Goal: Task Accomplishment & Management: Manage account settings

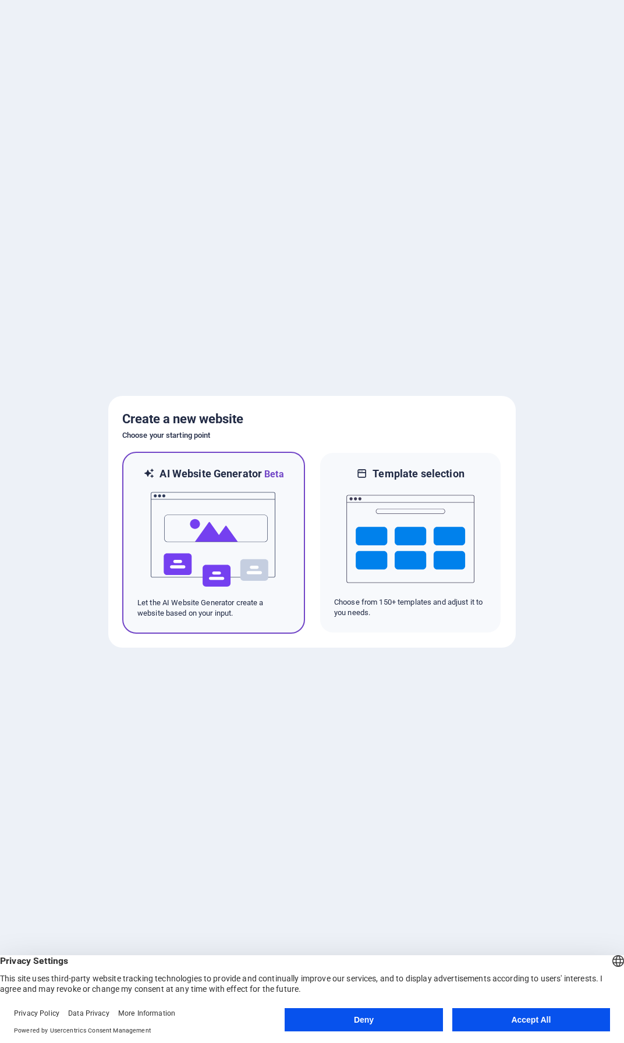
click at [220, 592] on img at bounding box center [213, 540] width 128 height 116
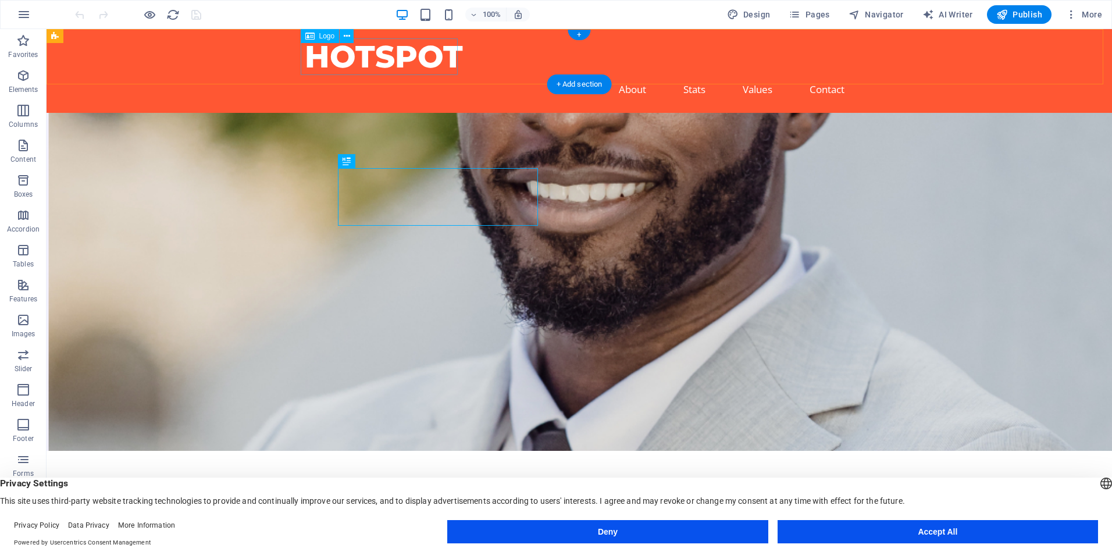
click at [418, 59] on div "HOTSPOT" at bounding box center [579, 56] width 549 height 37
click at [319, 37] on span "Logo" at bounding box center [327, 36] width 16 height 7
click at [657, 209] on figure at bounding box center [580, 282] width 1066 height 338
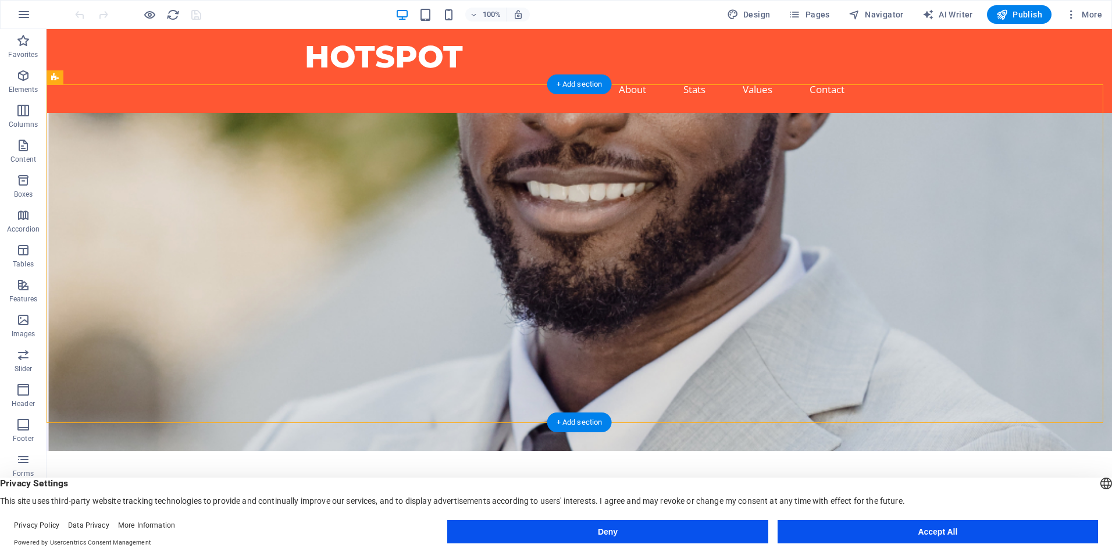
click at [657, 209] on figure at bounding box center [580, 282] width 1066 height 338
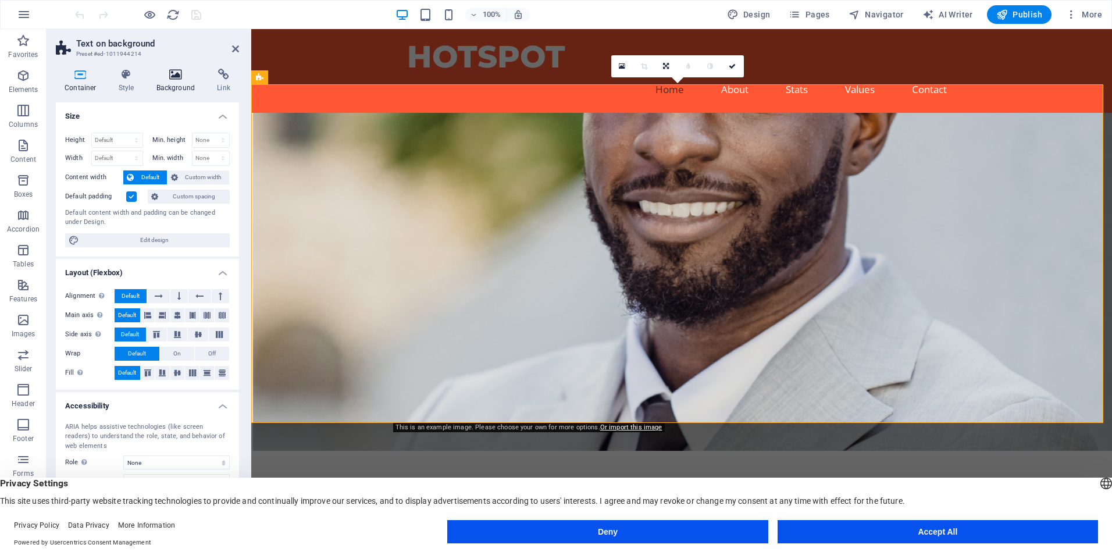
click at [167, 84] on h4 "Background" at bounding box center [178, 81] width 61 height 24
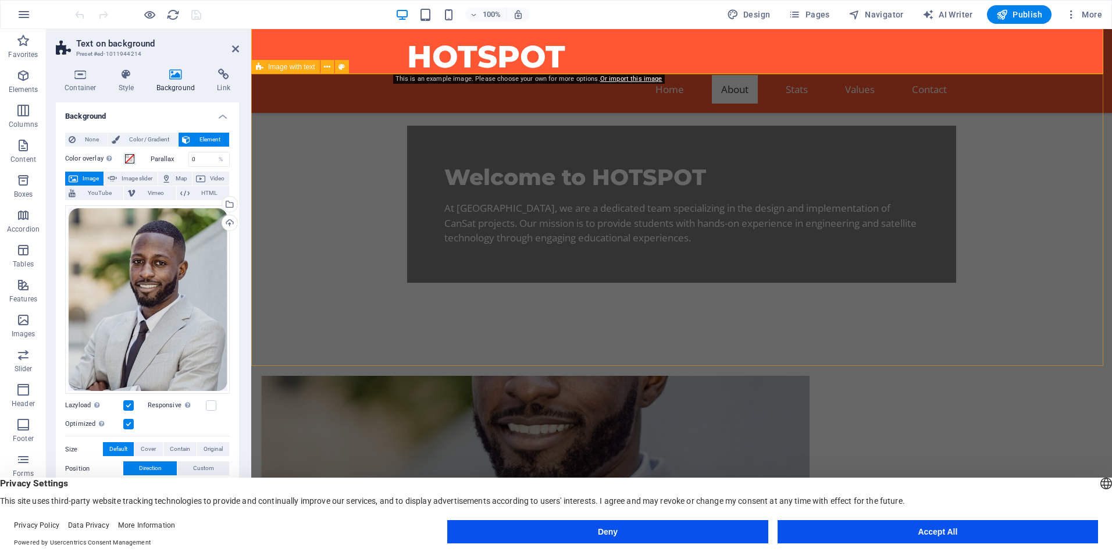
scroll to position [349, 0]
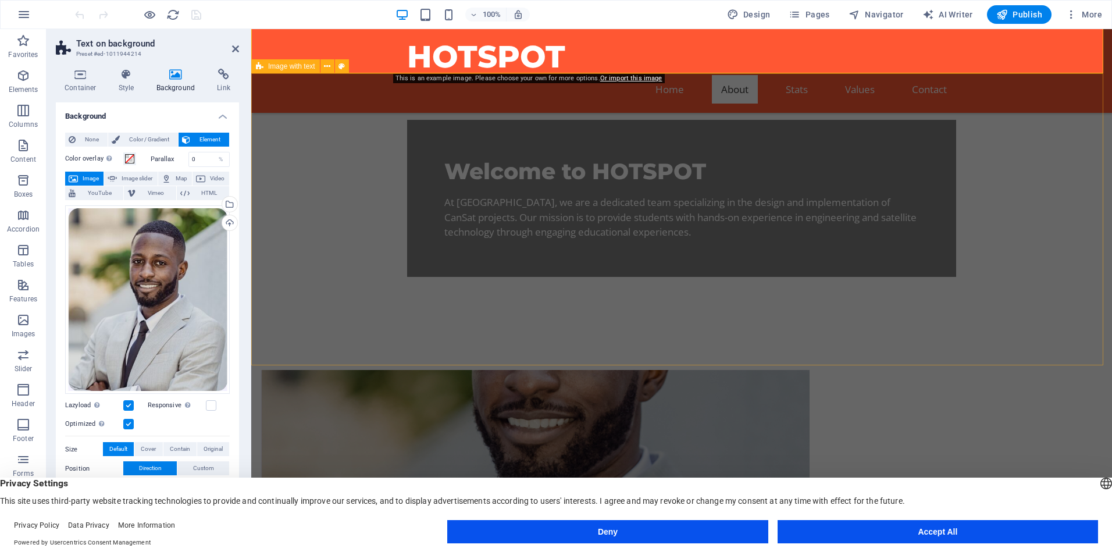
click at [543, 370] on figure at bounding box center [535, 469] width 549 height 199
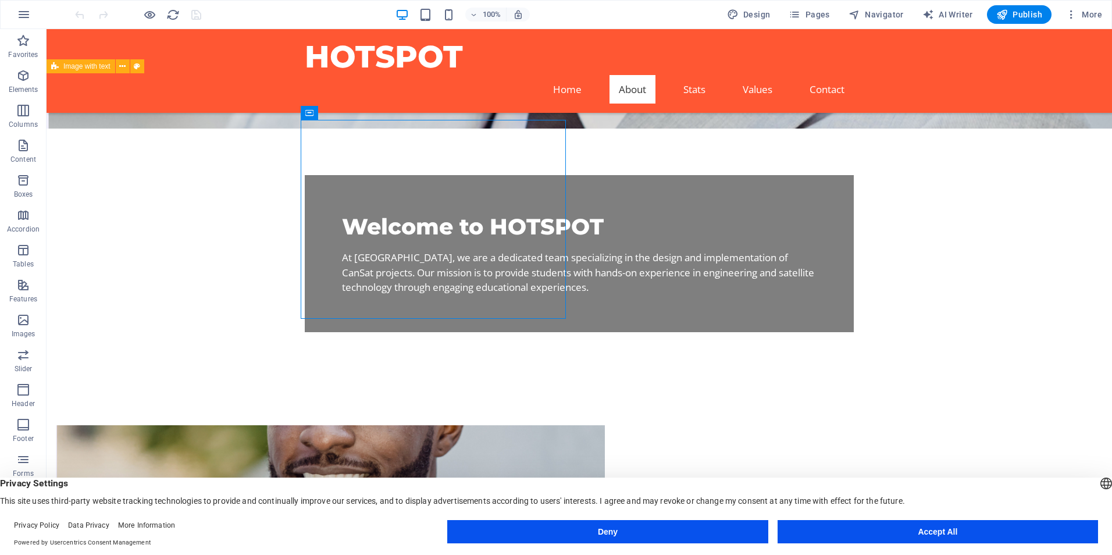
click at [531, 425] on figure at bounding box center [330, 524] width 549 height 199
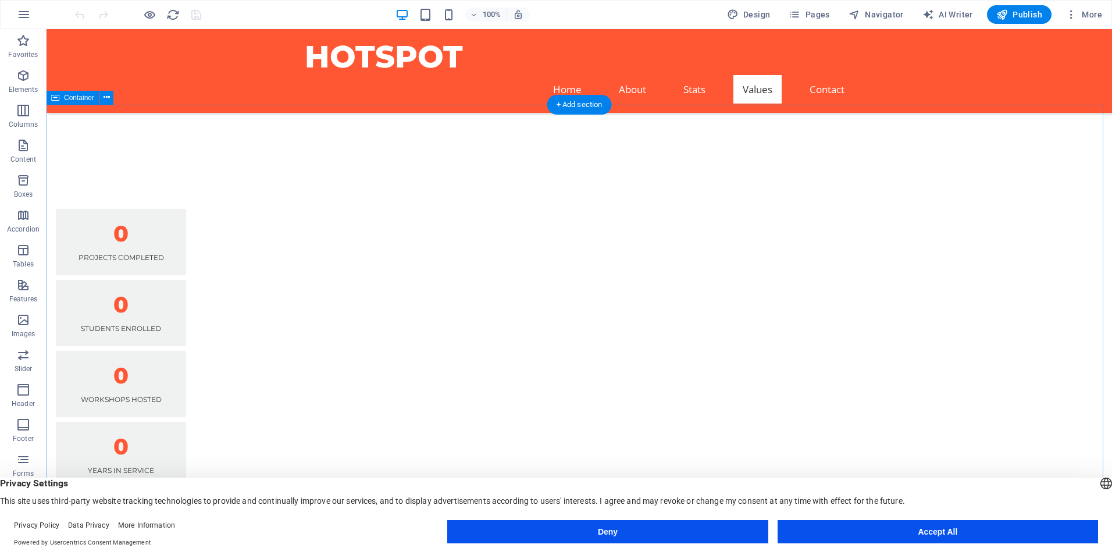
scroll to position [1105, 0]
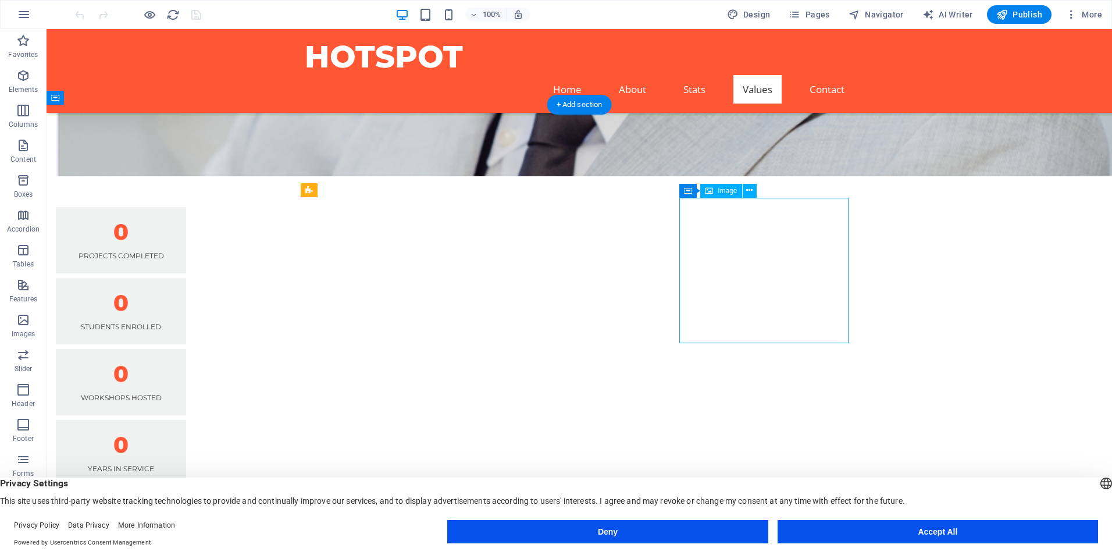
select select "vw"
select select "px"
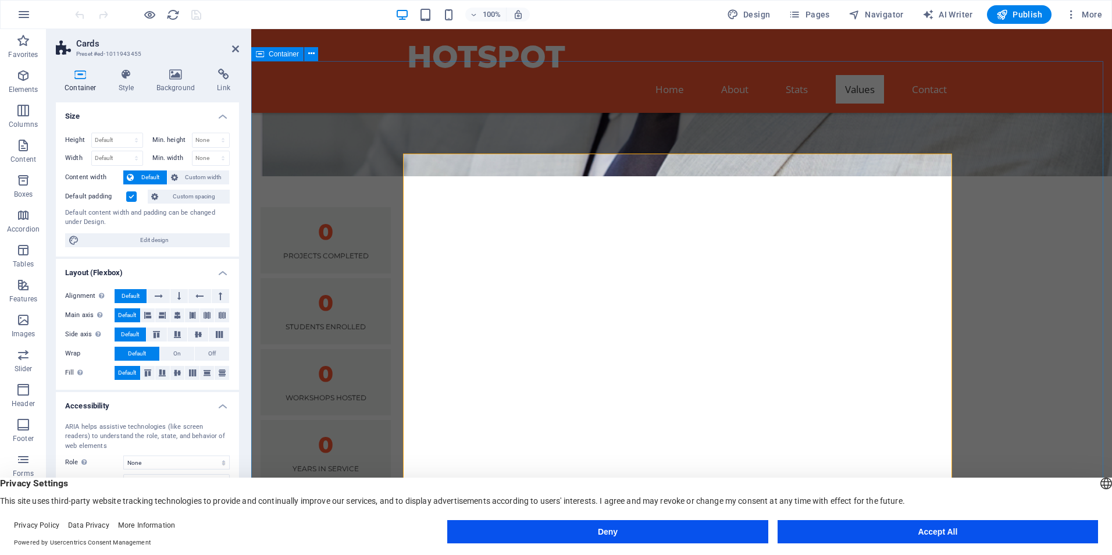
scroll to position [1163, 0]
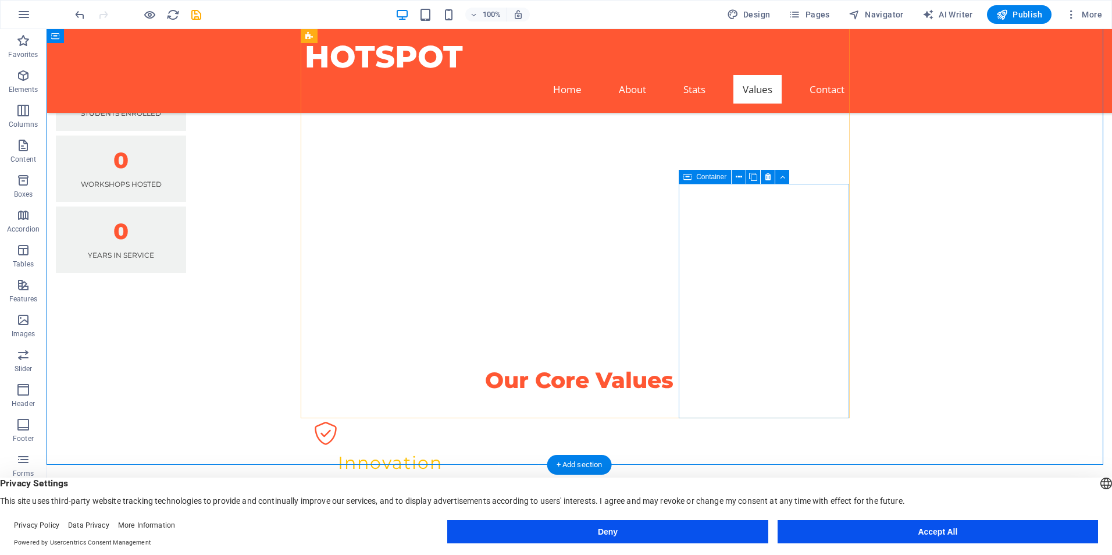
scroll to position [1396, 0]
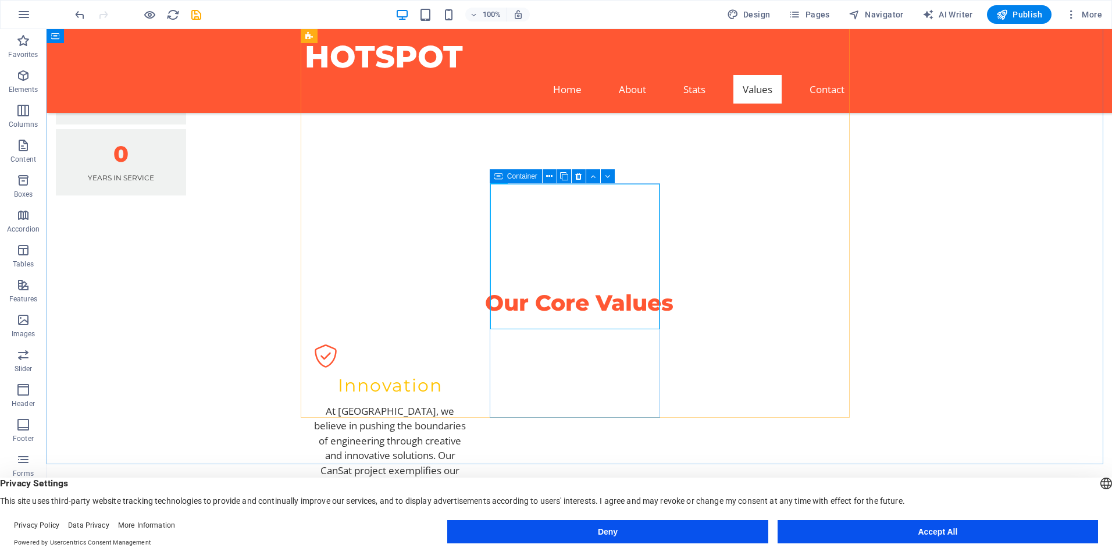
click at [494, 180] on icon at bounding box center [498, 176] width 8 height 14
click at [514, 178] on span "Container" at bounding box center [522, 176] width 30 height 7
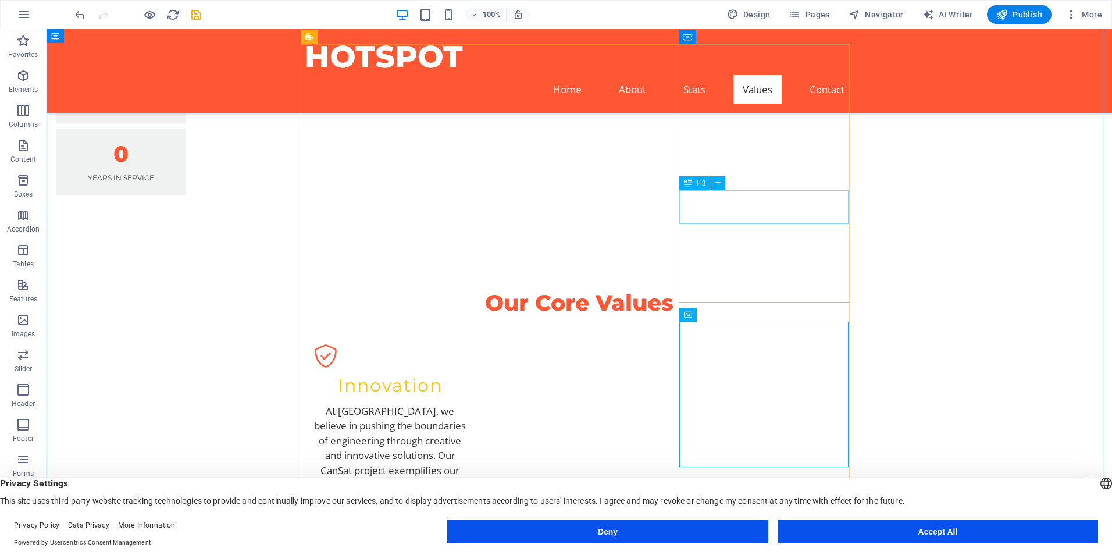
scroll to position [1163, 0]
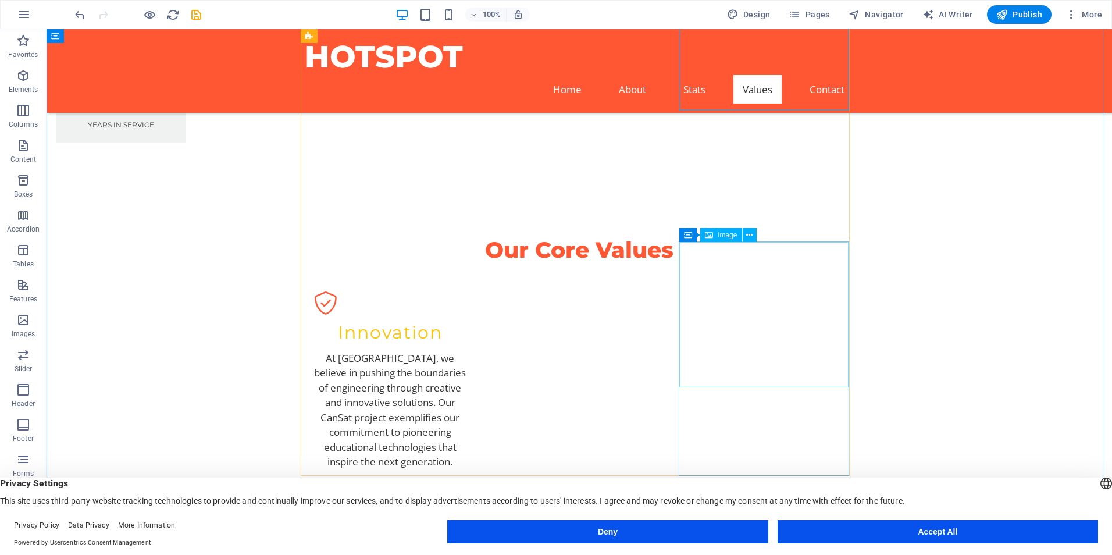
scroll to position [1454, 0]
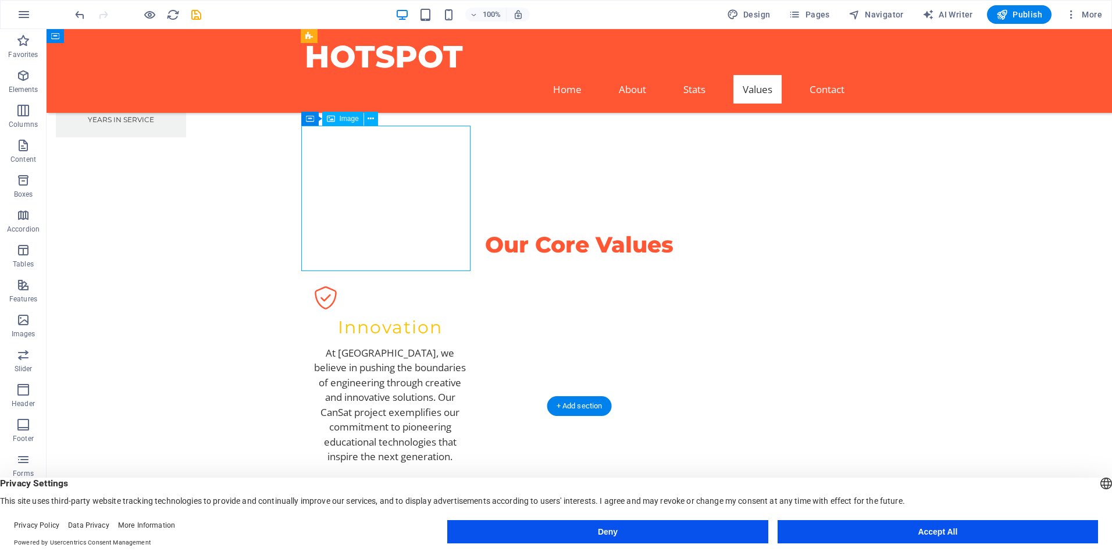
select select "vw"
select select "px"
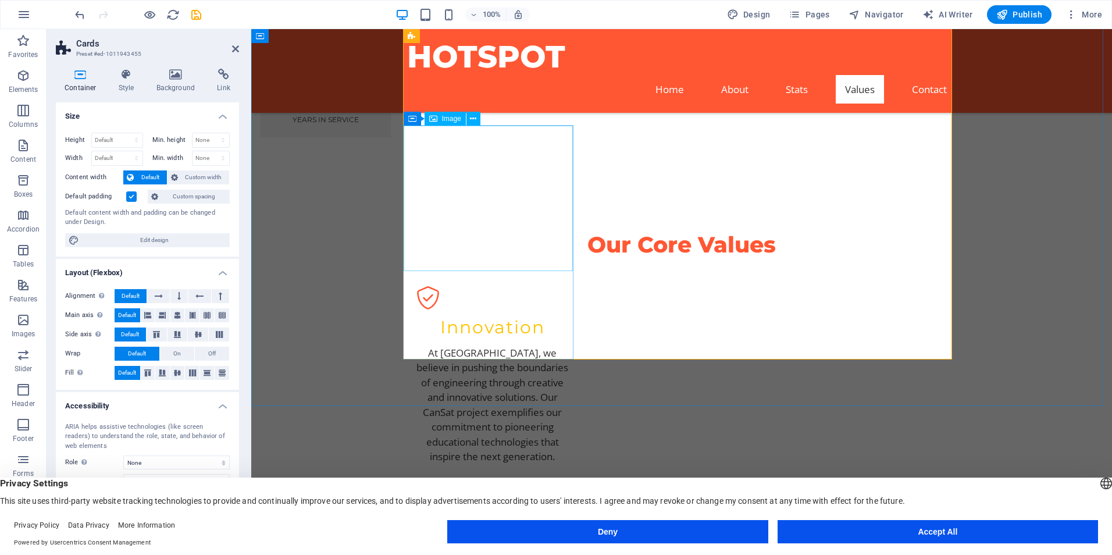
click at [476, 114] on icon at bounding box center [473, 119] width 6 height 12
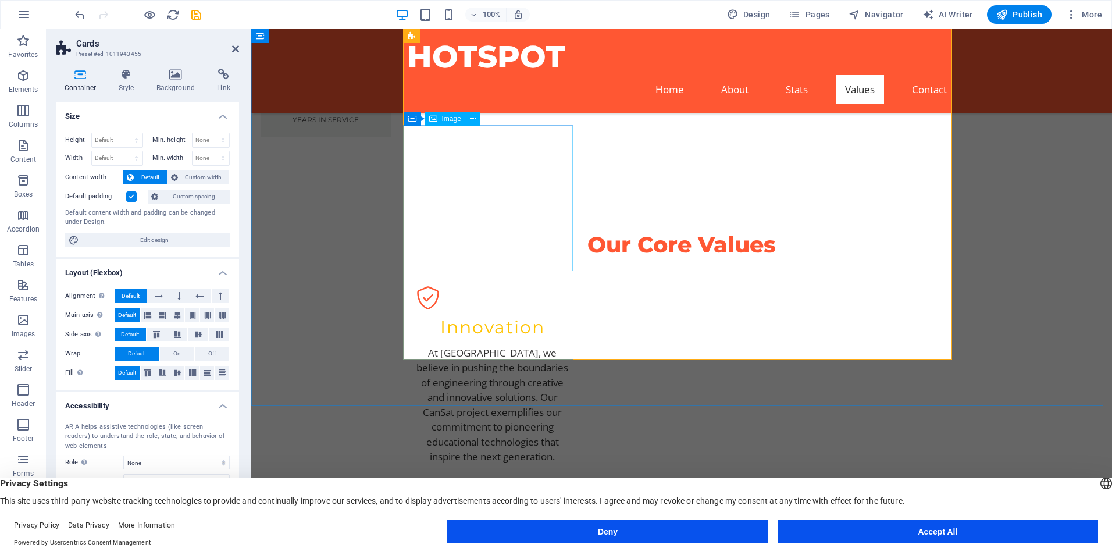
click at [485, 116] on div "Container Image" at bounding box center [446, 119] width 84 height 15
click at [476, 118] on icon at bounding box center [473, 119] width 6 height 12
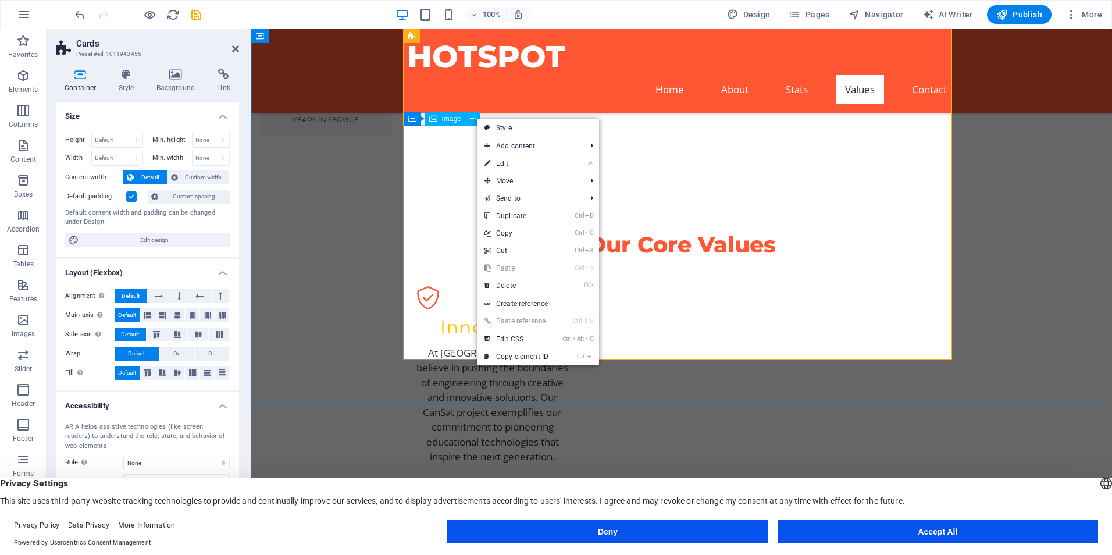
click at [439, 122] on div "Image" at bounding box center [445, 119] width 41 height 14
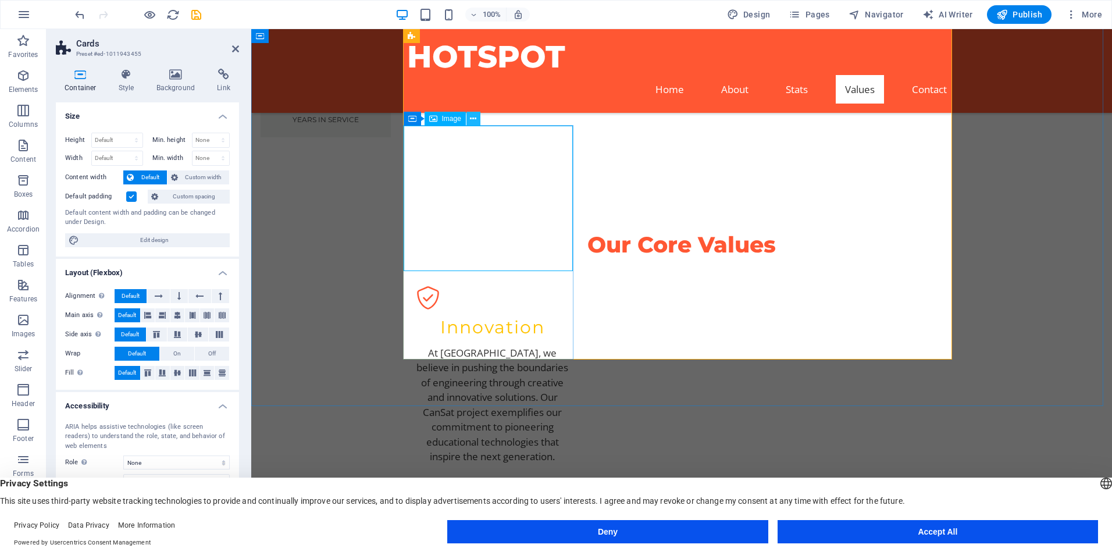
click at [475, 116] on icon at bounding box center [473, 119] width 6 height 12
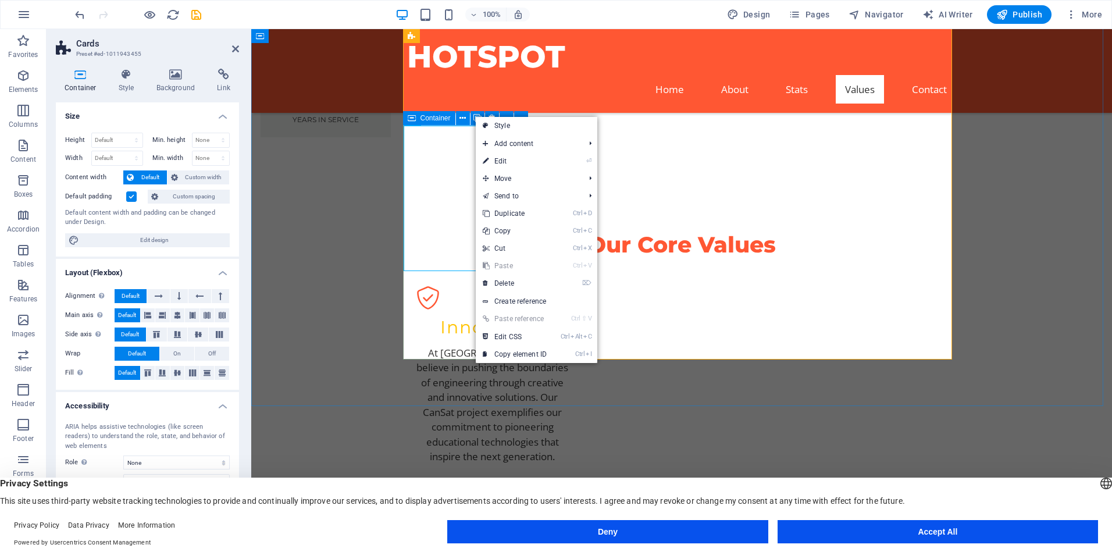
click at [433, 122] on span "Container" at bounding box center [436, 118] width 30 height 7
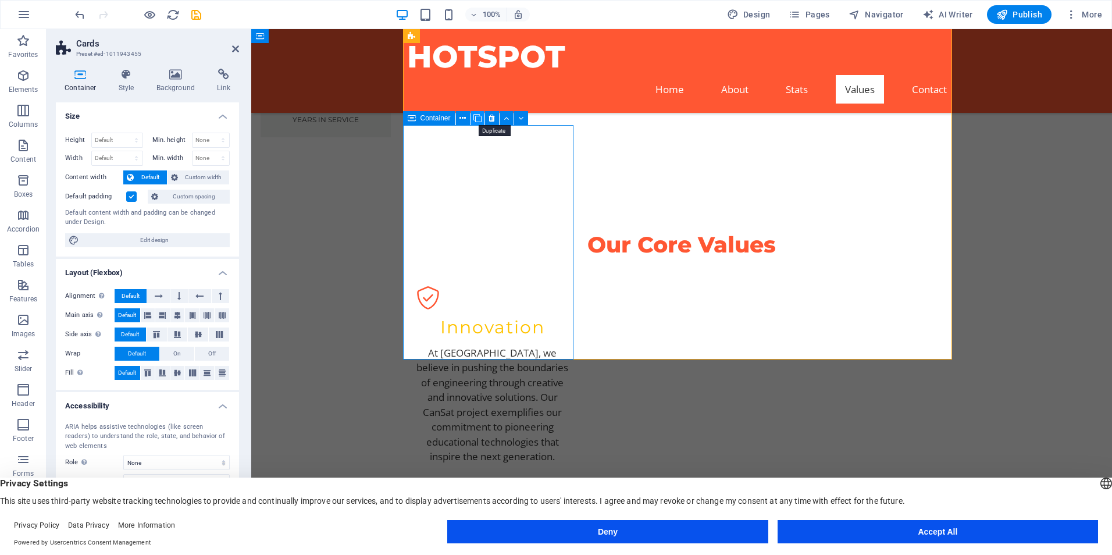
click at [478, 118] on icon at bounding box center [477, 118] width 8 height 12
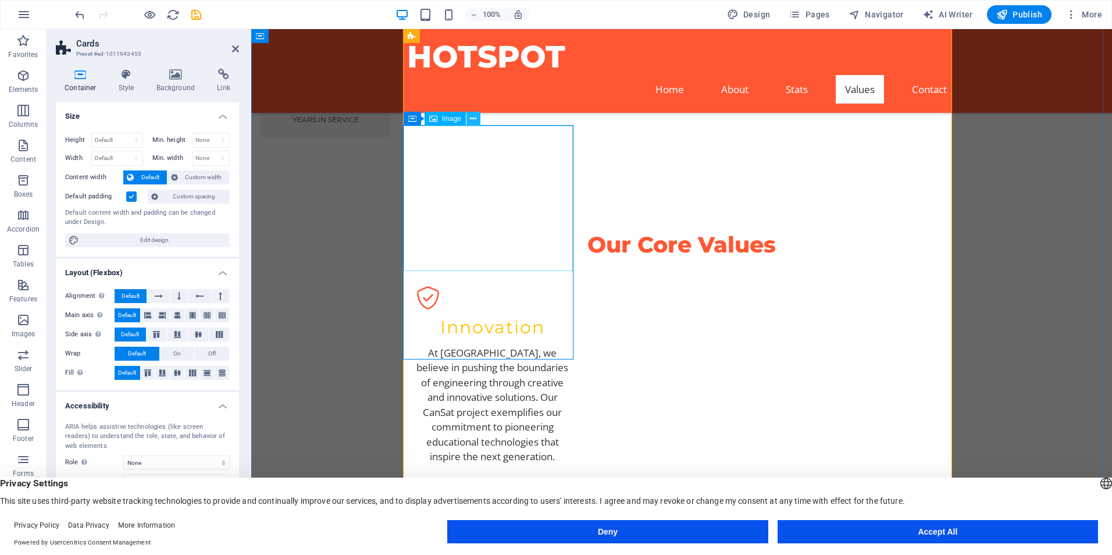
click at [472, 114] on icon at bounding box center [473, 119] width 6 height 12
click at [475, 121] on icon at bounding box center [477, 118] width 8 height 12
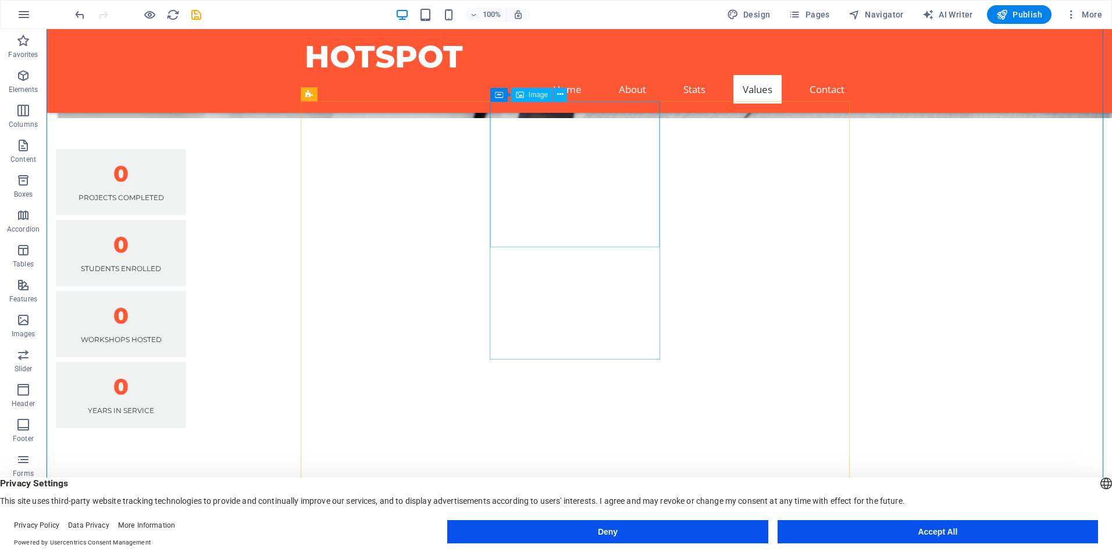
scroll to position [1396, 0]
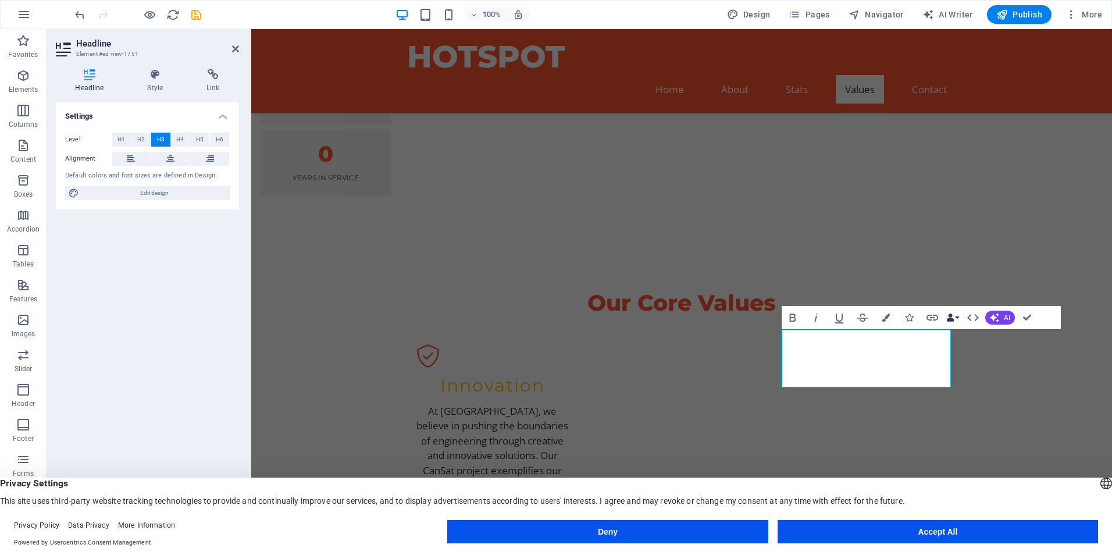
click at [946, 314] on icon "button" at bounding box center [950, 318] width 8 height 8
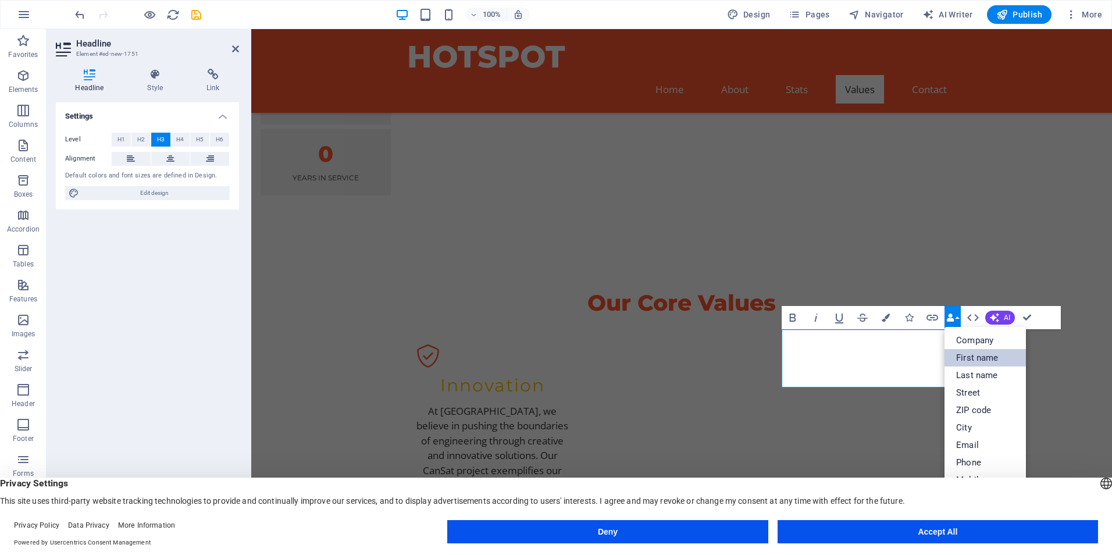
scroll to position [129, 0]
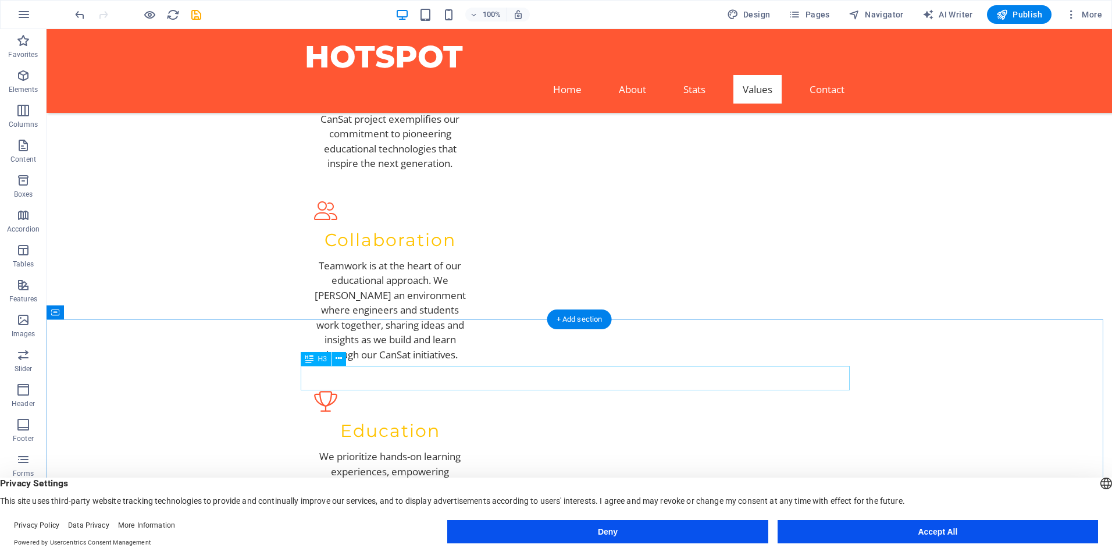
scroll to position [1803, 0]
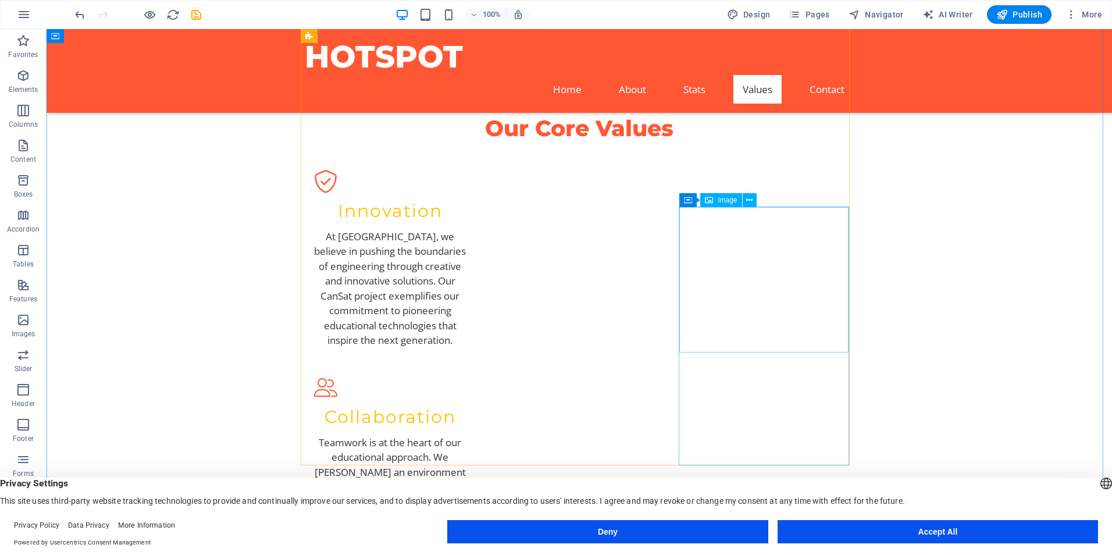
scroll to position [1745, 0]
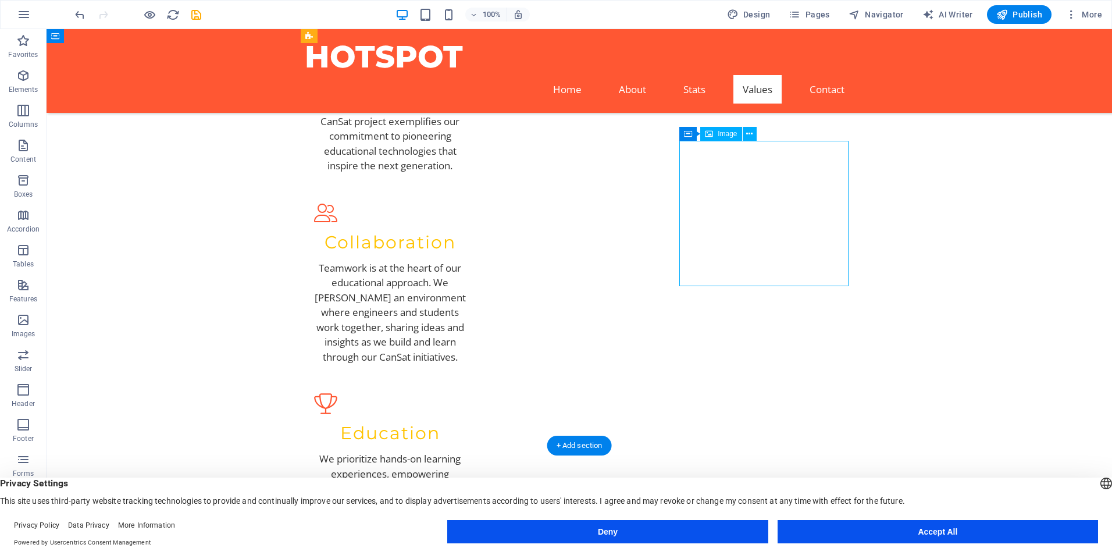
scroll to position [1687, 0]
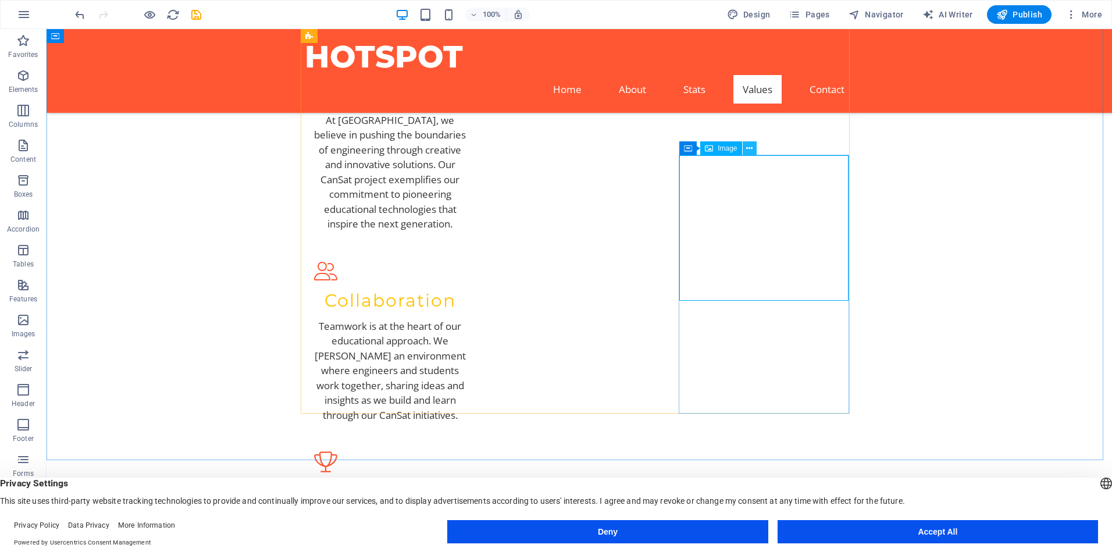
click at [745, 147] on button at bounding box center [750, 148] width 14 height 14
click at [689, 147] on icon at bounding box center [687, 148] width 8 height 14
click at [758, 148] on button at bounding box center [753, 148] width 14 height 14
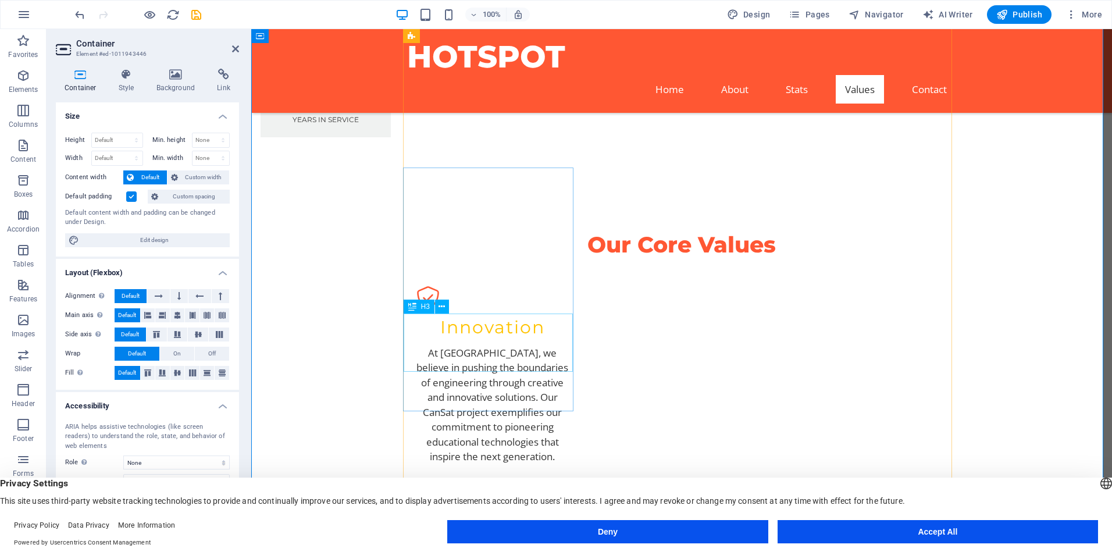
scroll to position [1163, 0]
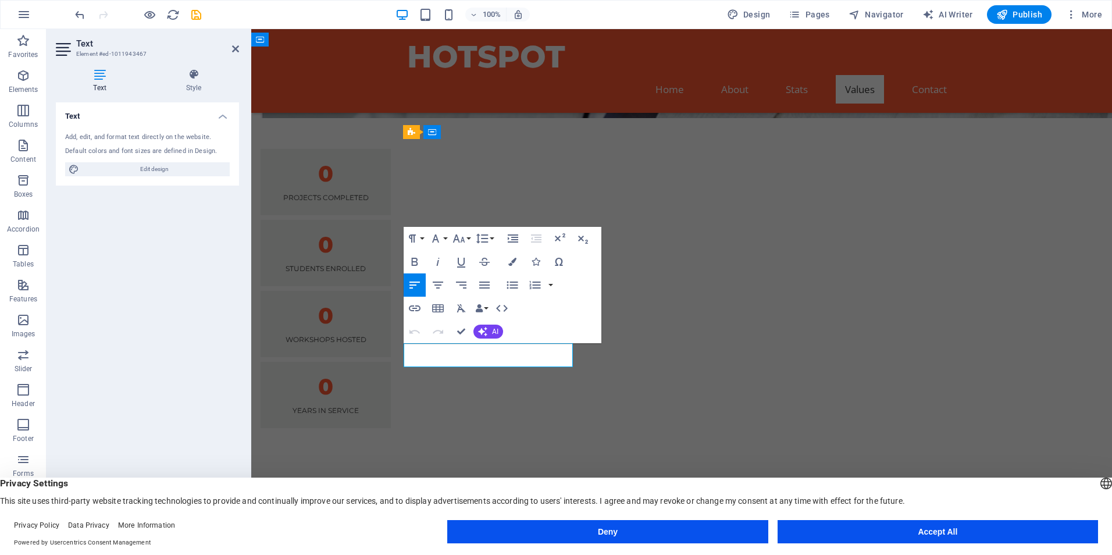
click at [444, 288] on icon "button" at bounding box center [438, 285] width 14 height 14
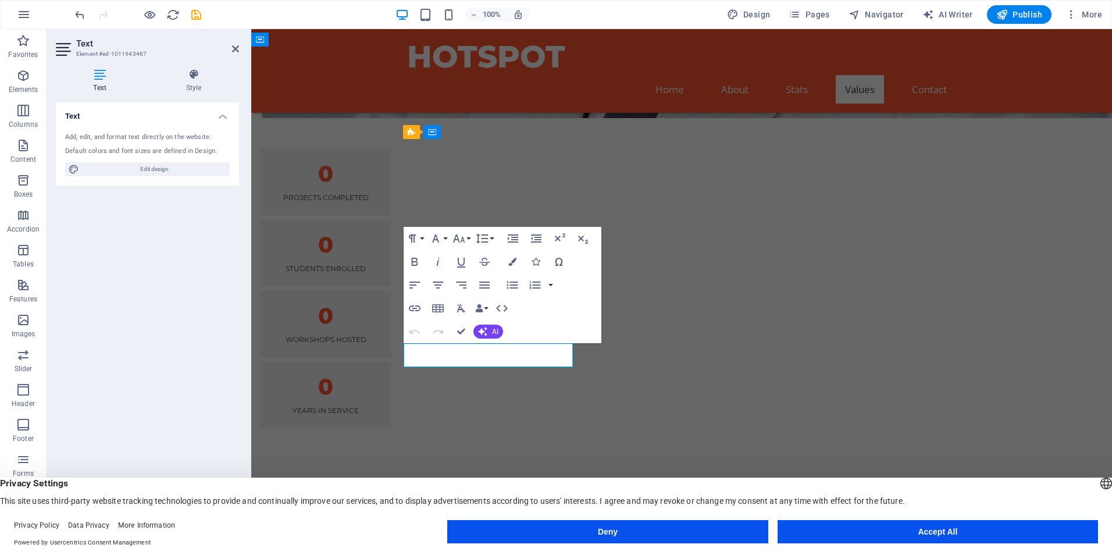
click at [435, 281] on icon "button" at bounding box center [438, 285] width 14 height 14
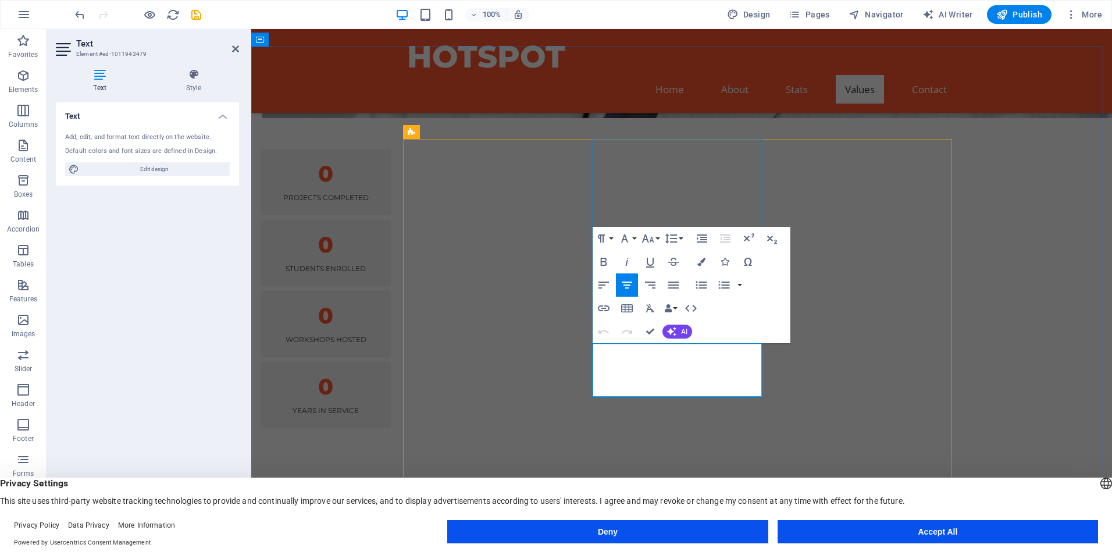
drag, startPoint x: 719, startPoint y: 379, endPoint x: 623, endPoint y: 351, distance: 100.5
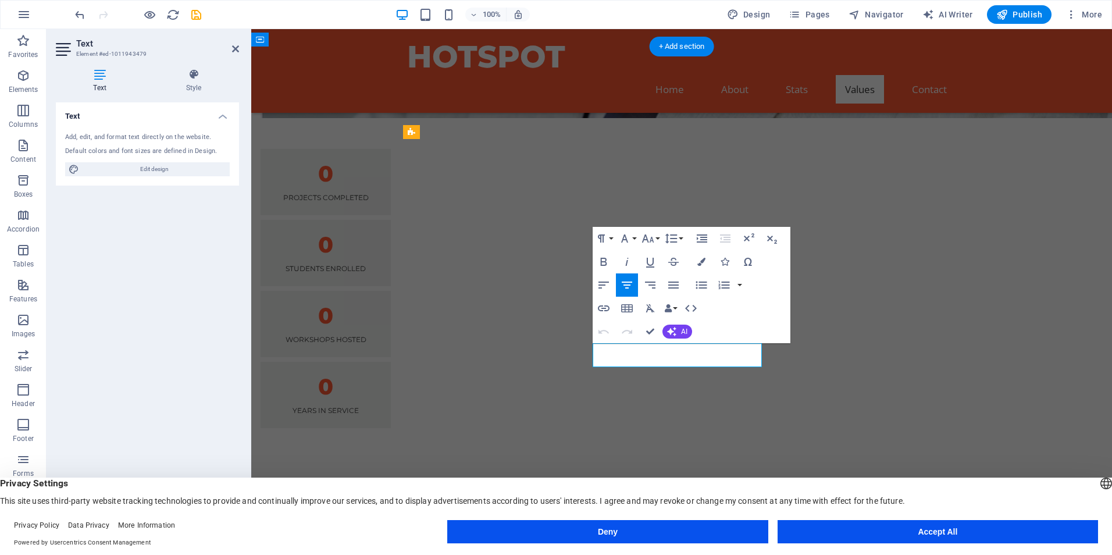
copy p "Betreuender Alumnus"
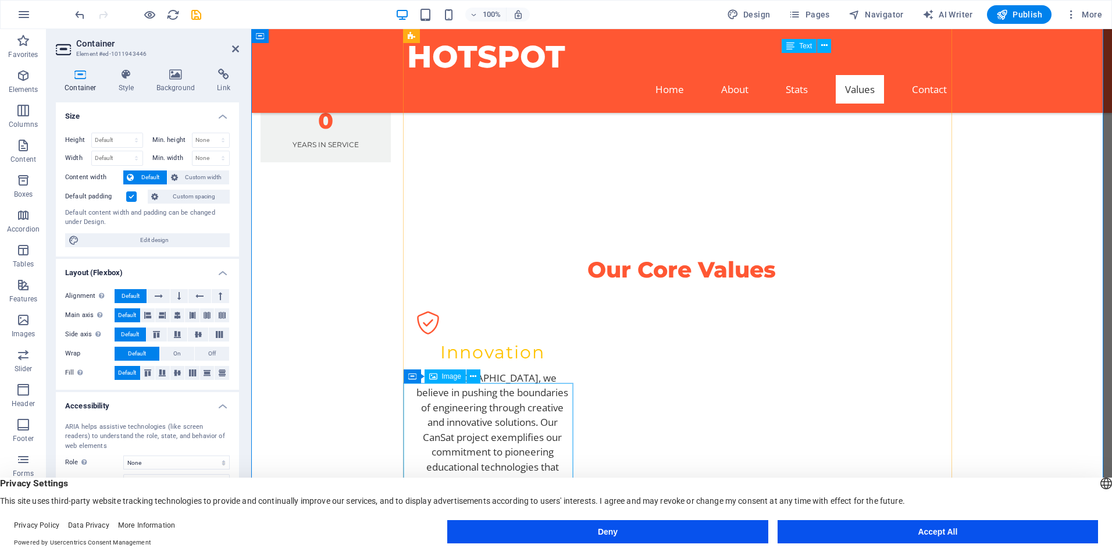
scroll to position [1512, 0]
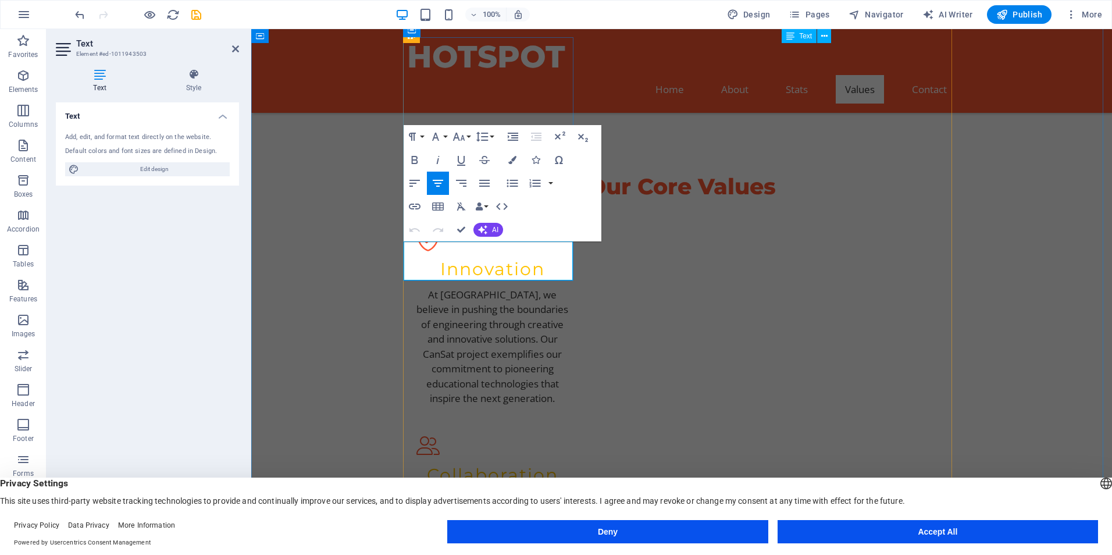
click at [444, 185] on icon "button" at bounding box center [438, 183] width 14 height 14
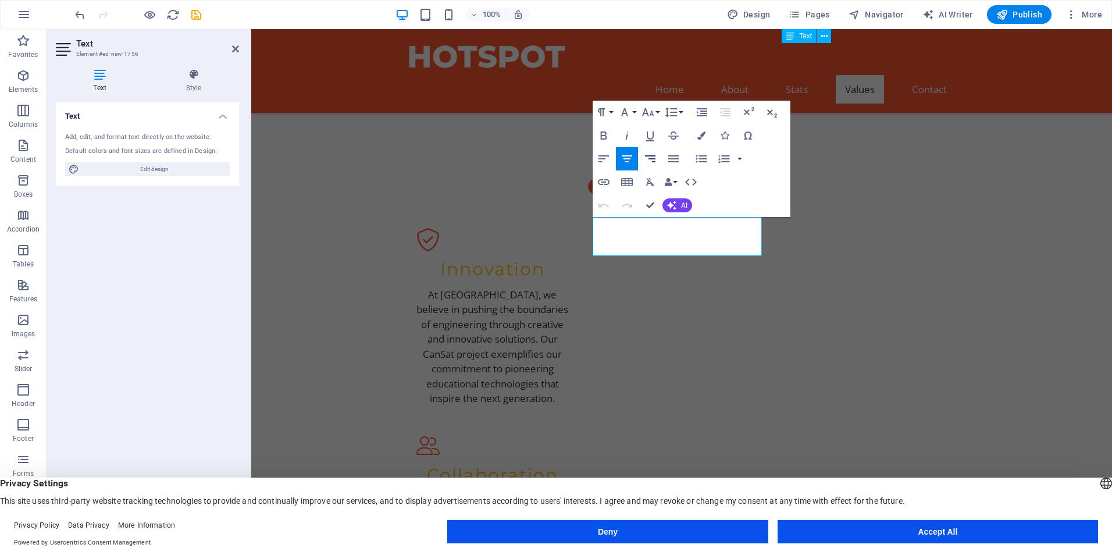
click at [653, 160] on icon "button" at bounding box center [650, 159] width 14 height 14
click at [626, 162] on icon "button" at bounding box center [627, 158] width 10 height 7
click at [629, 158] on icon "button" at bounding box center [627, 159] width 14 height 14
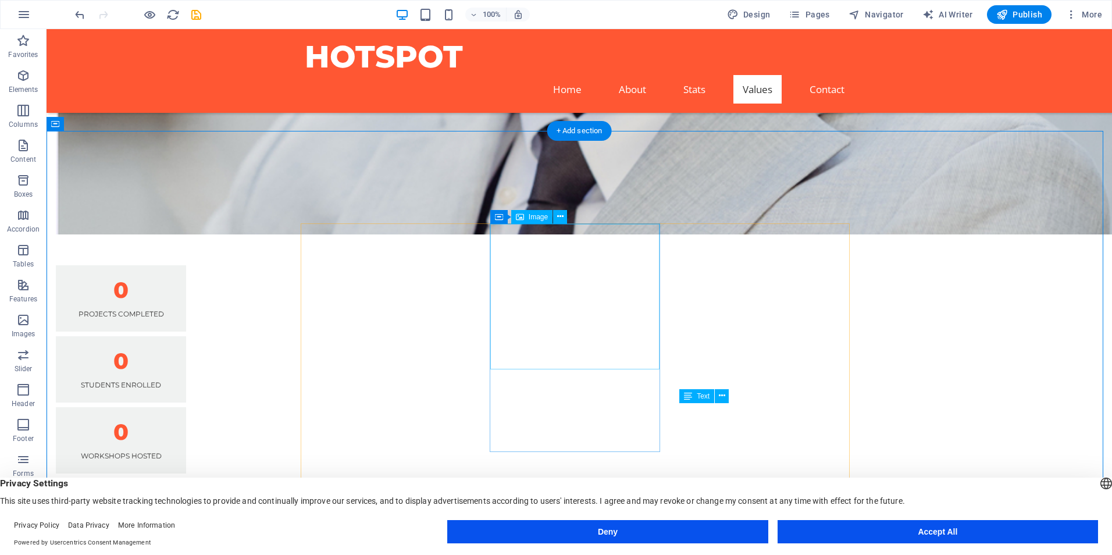
scroll to position [1338, 0]
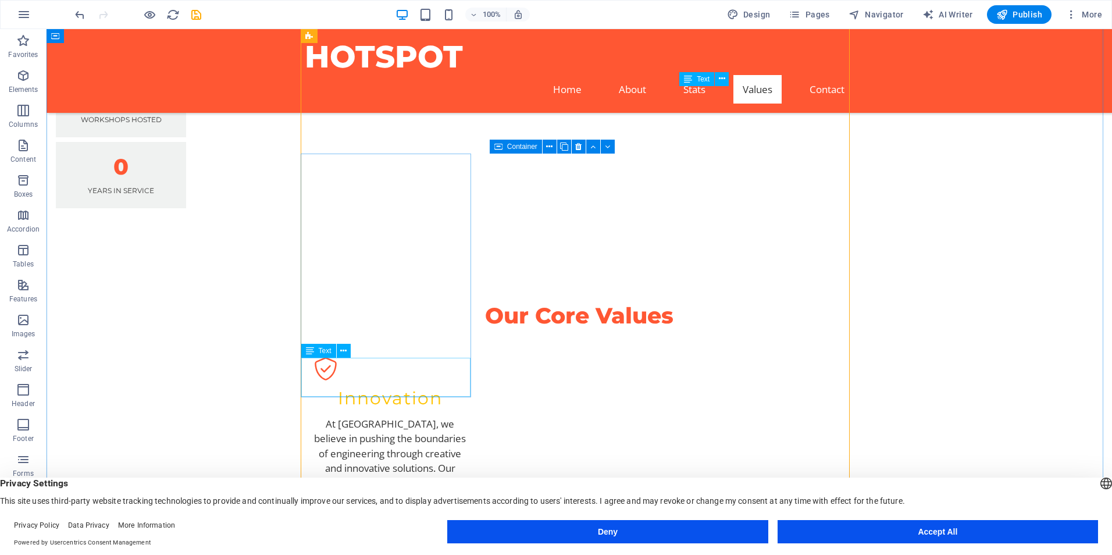
scroll to position [1396, 0]
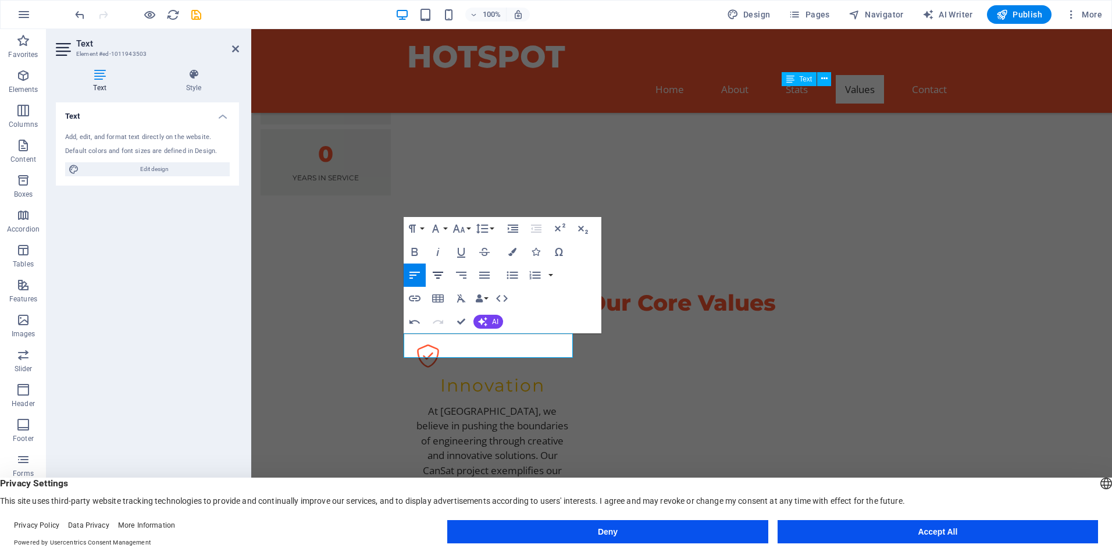
click at [444, 276] on icon "button" at bounding box center [438, 275] width 14 height 14
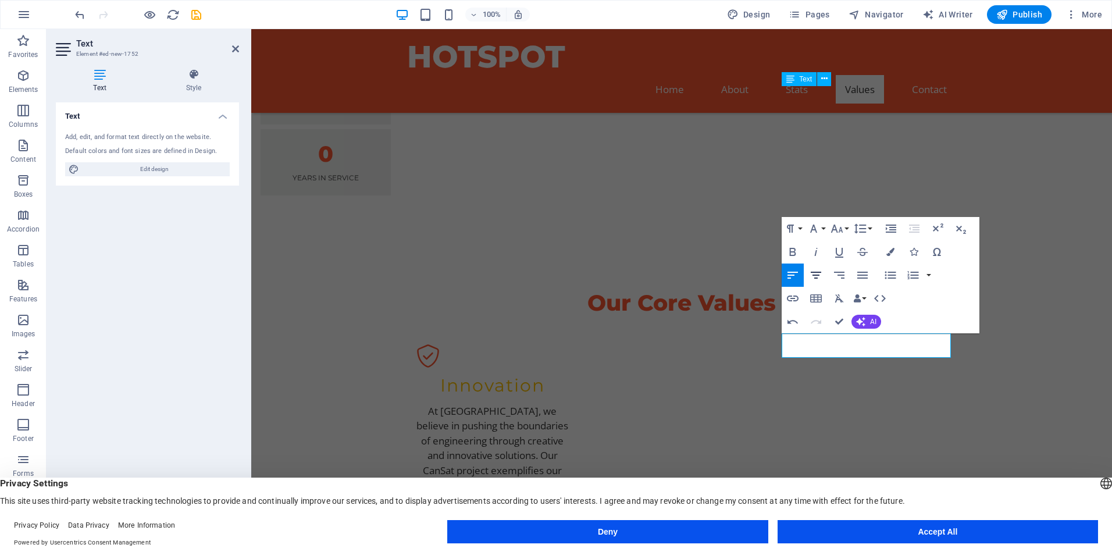
click at [821, 277] on icon "button" at bounding box center [816, 275] width 14 height 14
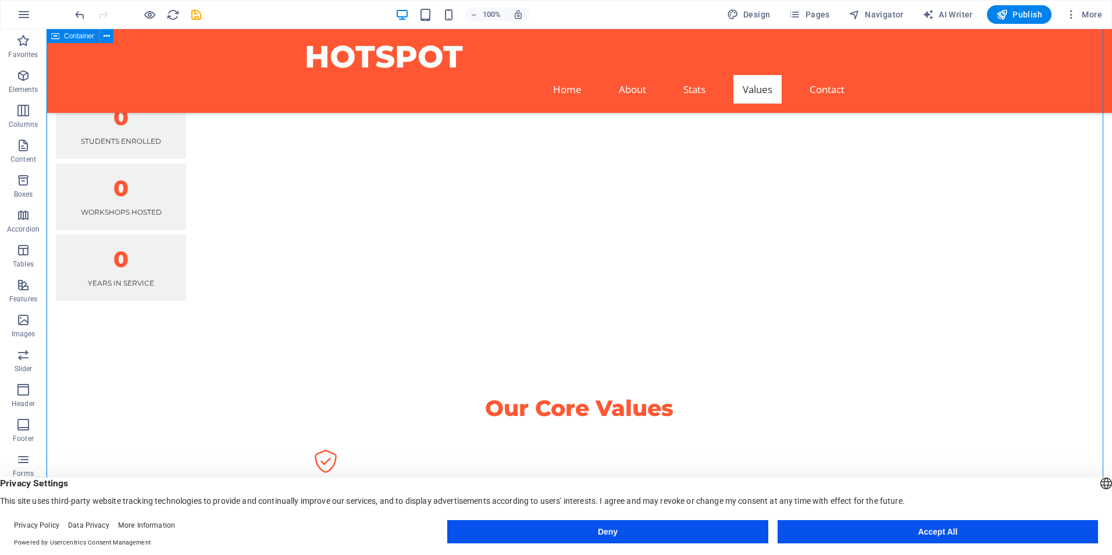
scroll to position [1280, 0]
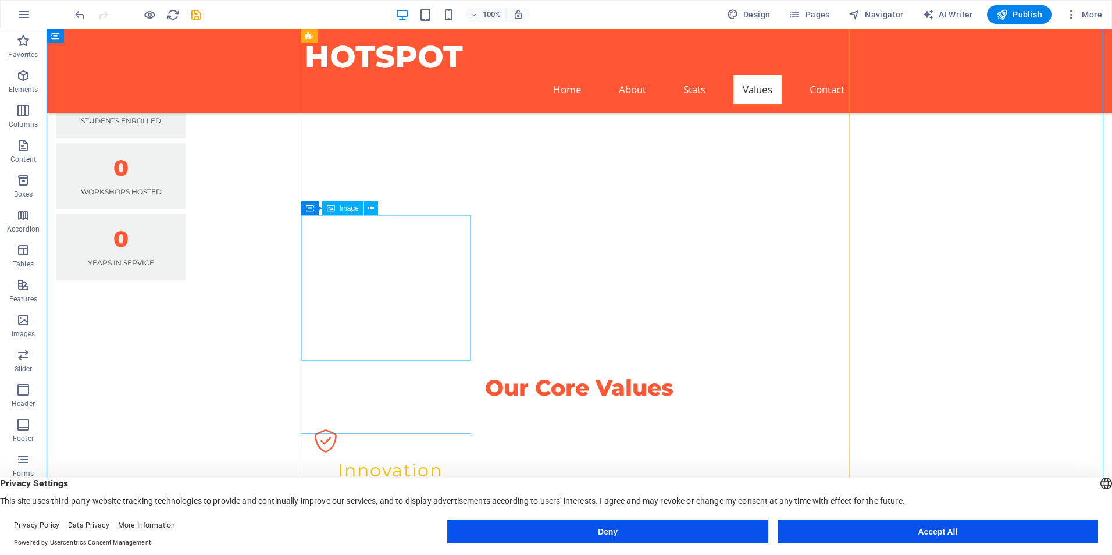
scroll to position [1338, 0]
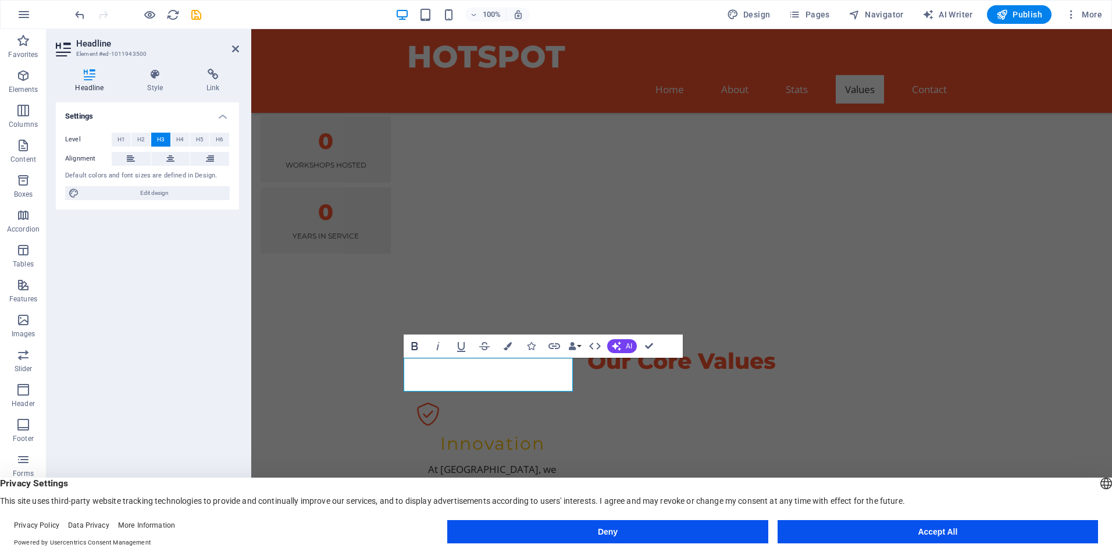
click at [418, 351] on icon "button" at bounding box center [415, 346] width 14 height 14
click at [457, 346] on icon "button" at bounding box center [461, 346] width 14 height 14
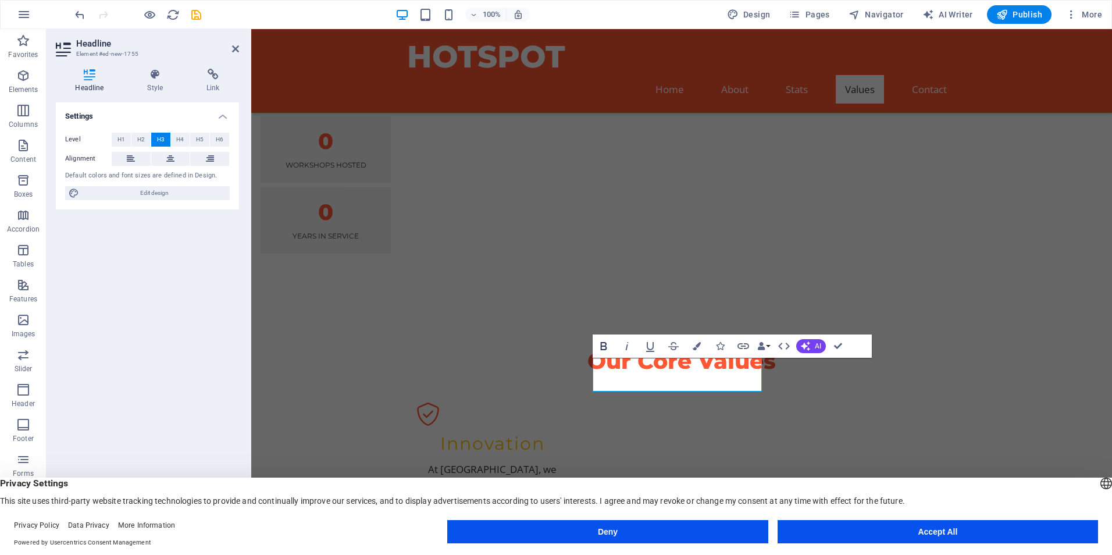
click at [602, 346] on icon "button" at bounding box center [603, 346] width 6 height 8
click at [600, 347] on icon "button" at bounding box center [604, 346] width 14 height 14
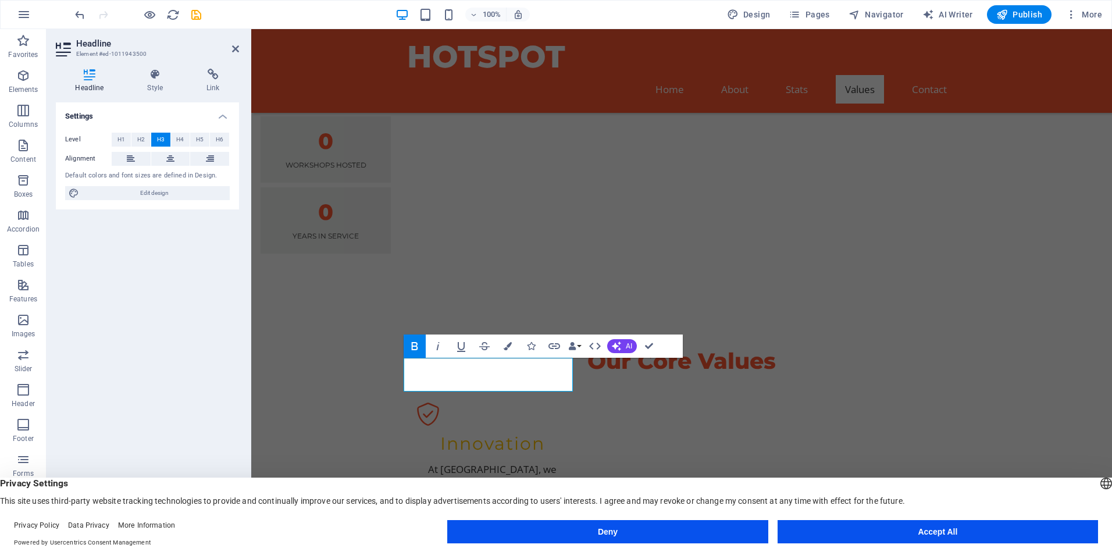
click at [416, 344] on icon "button" at bounding box center [415, 346] width 14 height 14
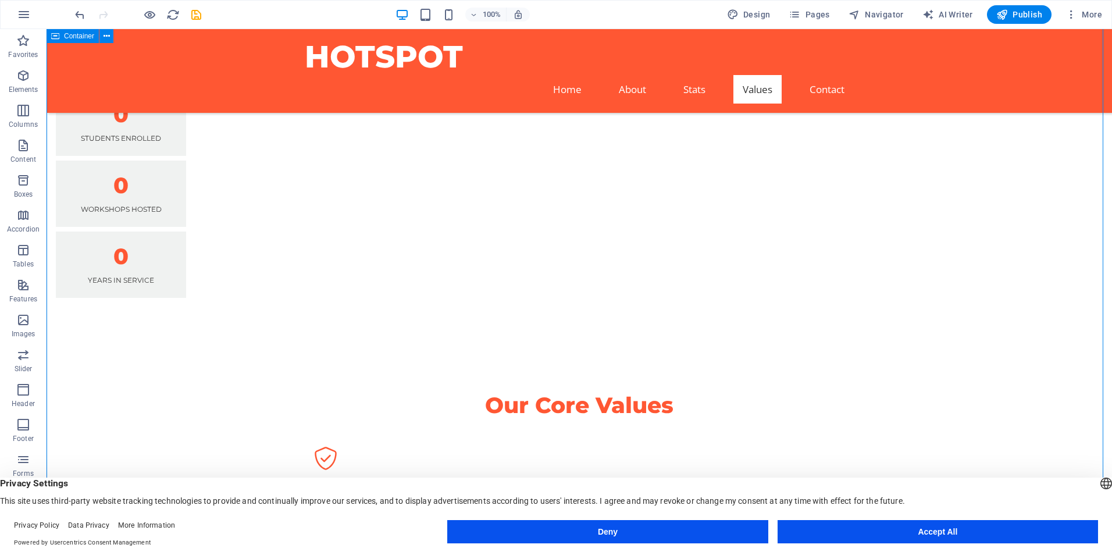
scroll to position [1280, 0]
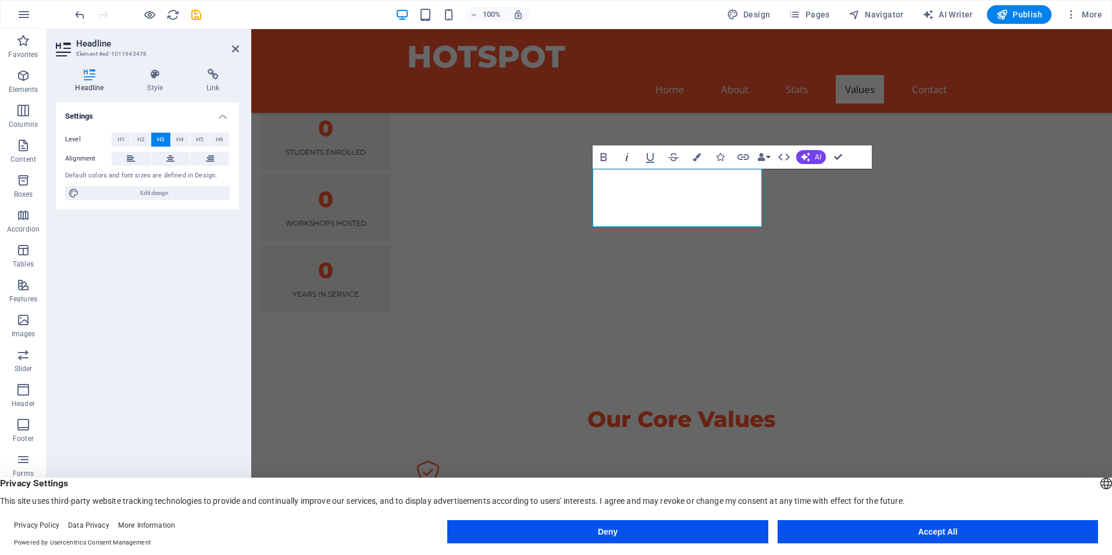
click at [628, 162] on icon "button" at bounding box center [627, 157] width 14 height 14
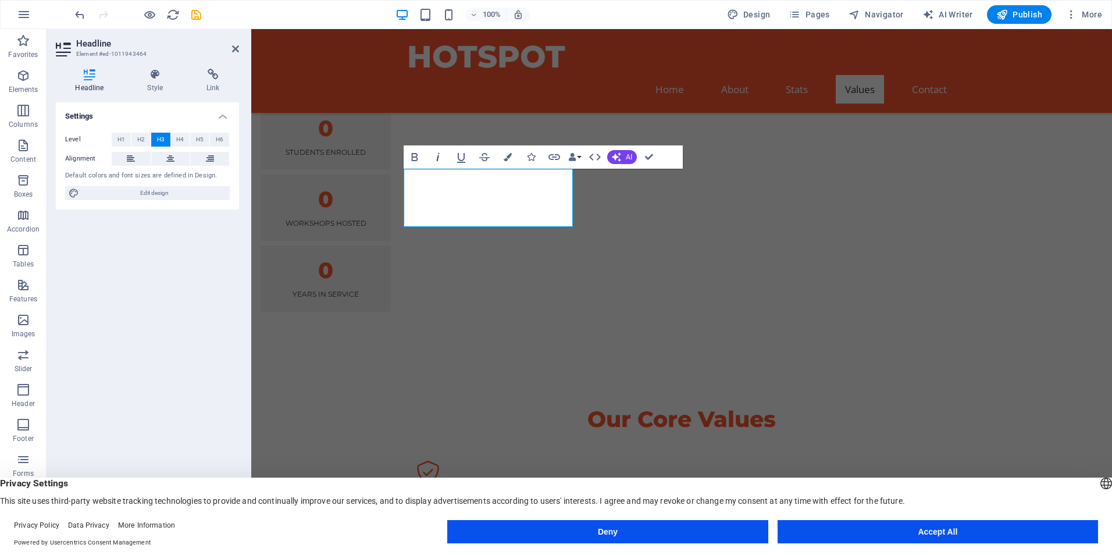
click at [437, 153] on icon "button" at bounding box center [438, 157] width 14 height 14
click at [835, 189] on div "Text" at bounding box center [810, 195] width 57 height 15
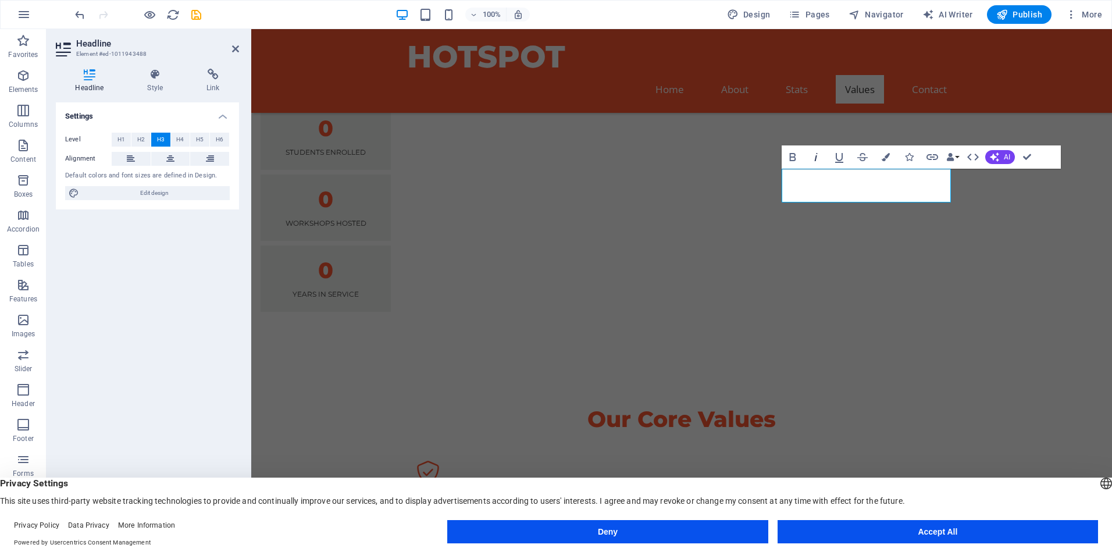
click at [820, 160] on icon "button" at bounding box center [816, 157] width 14 height 14
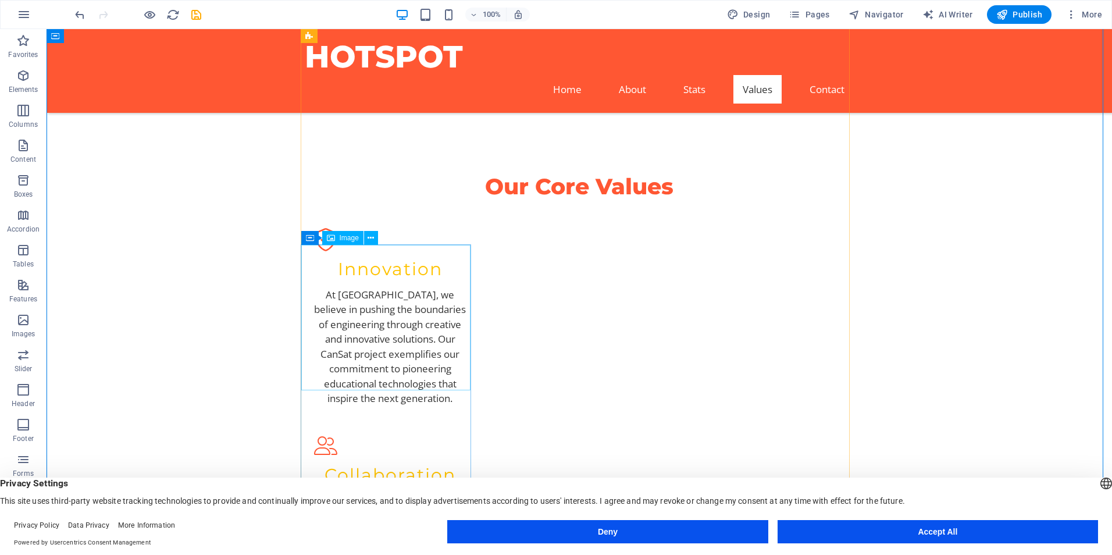
scroll to position [1570, 0]
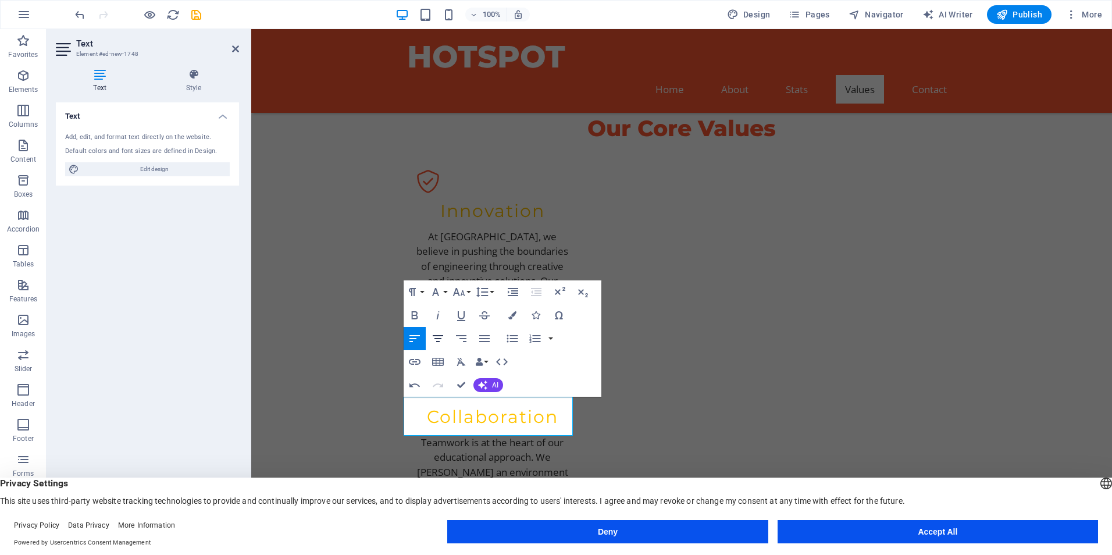
click at [447, 343] on button "Align Center" at bounding box center [438, 338] width 22 height 23
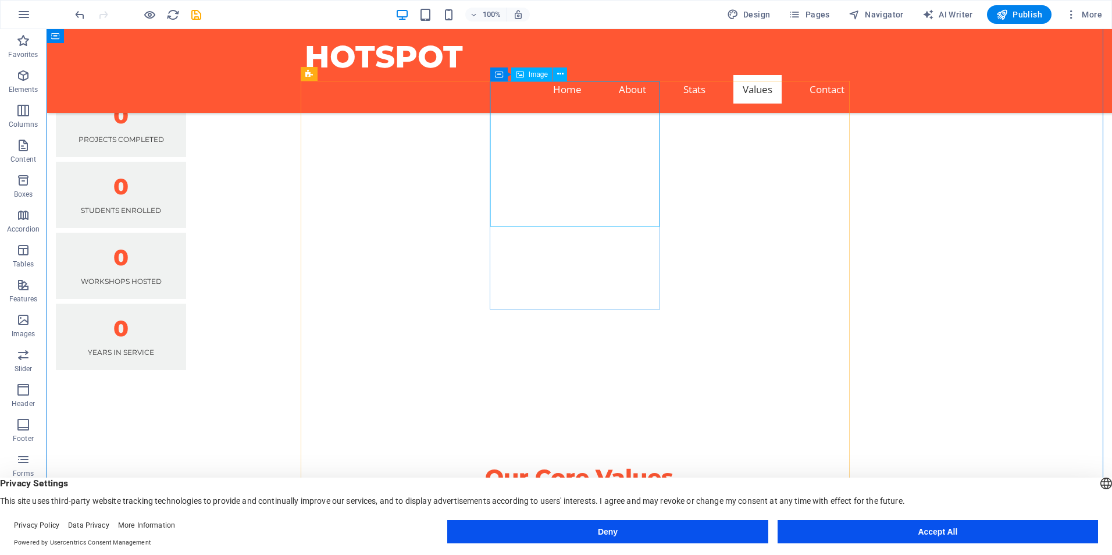
scroll to position [1629, 0]
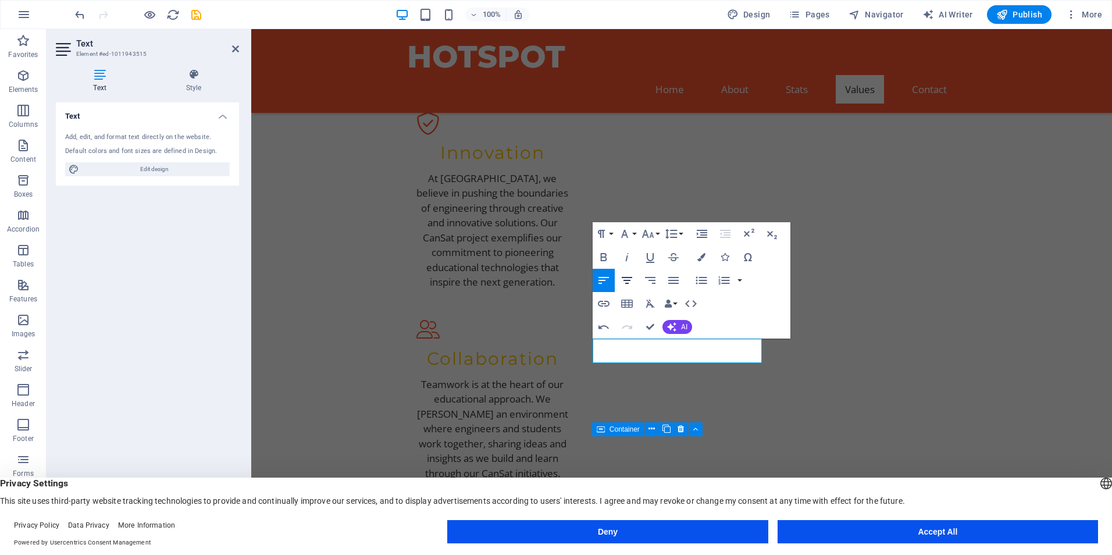
click at [622, 280] on icon "button" at bounding box center [627, 280] width 14 height 14
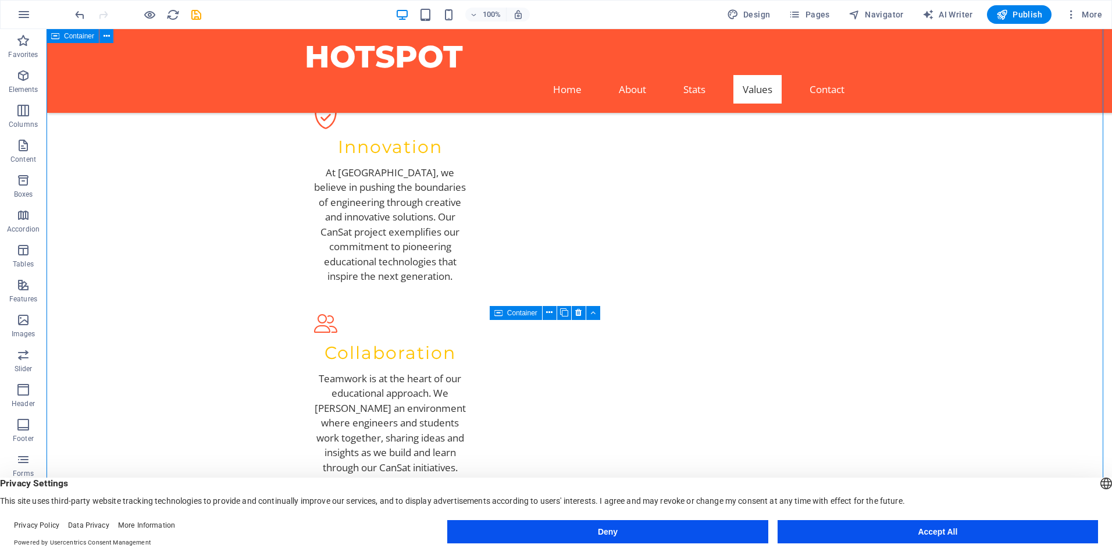
scroll to position [1745, 0]
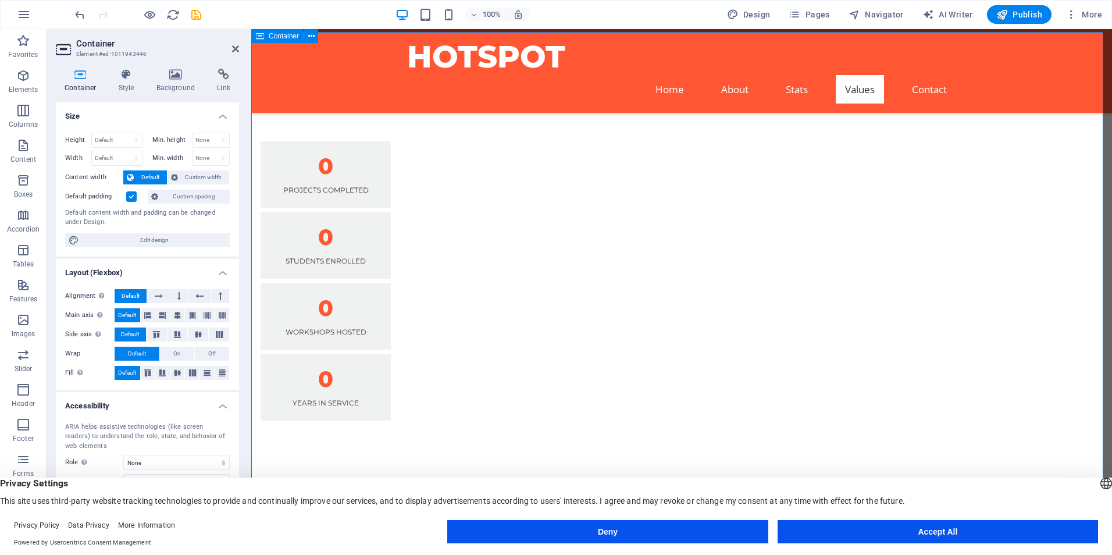
scroll to position [1163, 0]
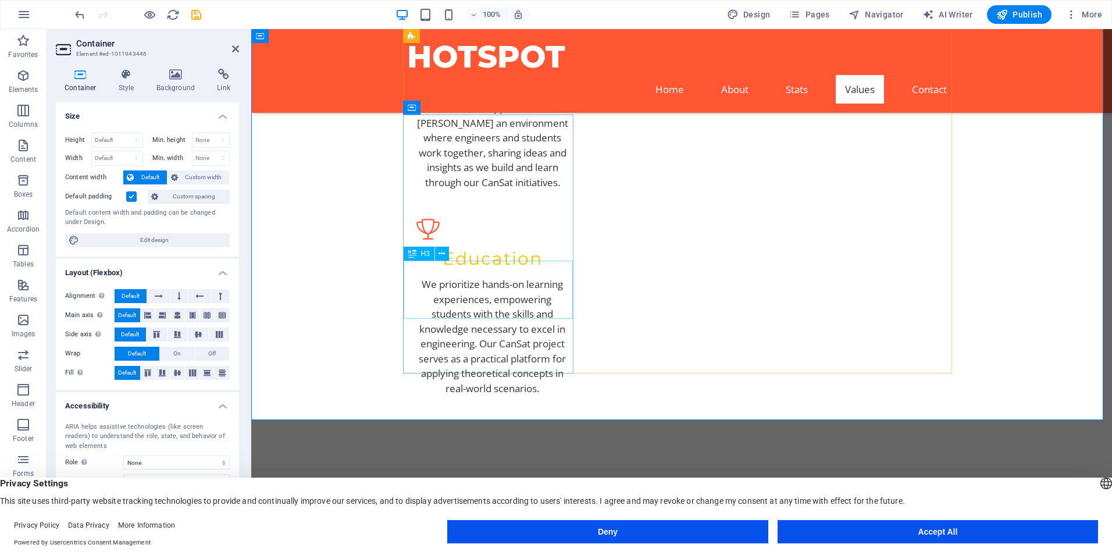
scroll to position [1861, 0]
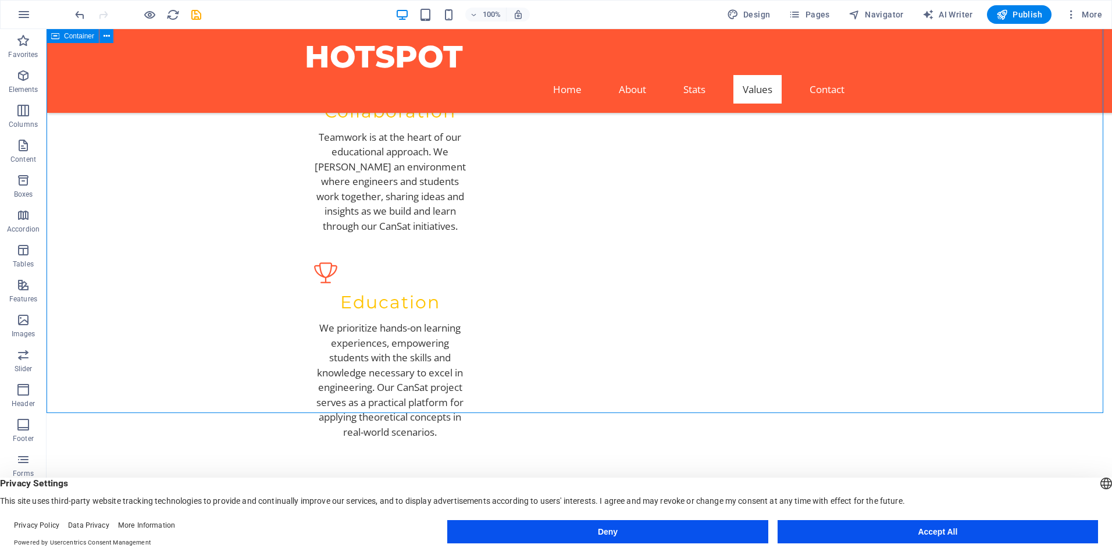
scroll to position [1919, 0]
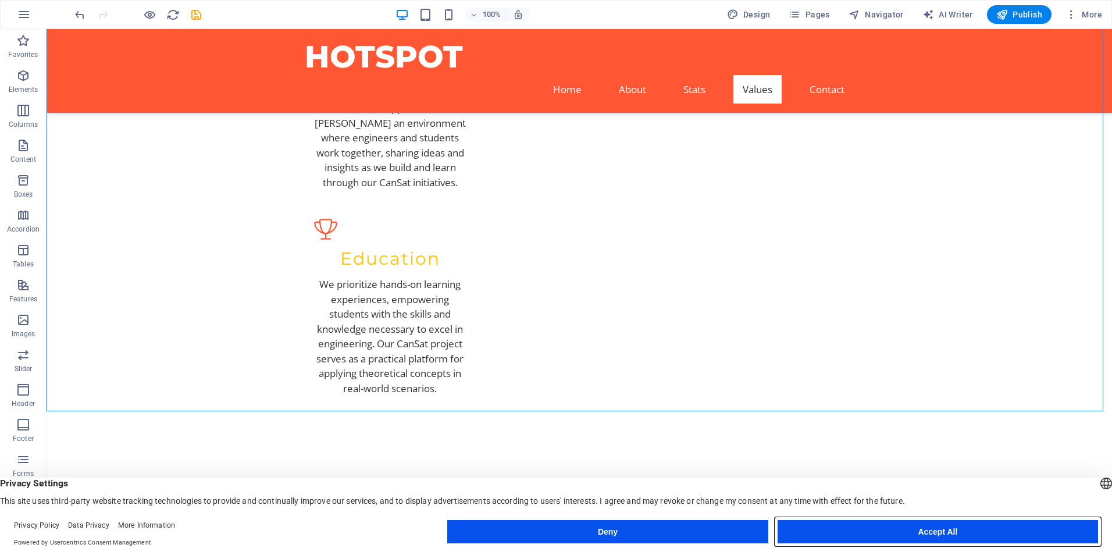
click at [813, 529] on button "Accept All" at bounding box center [938, 531] width 320 height 23
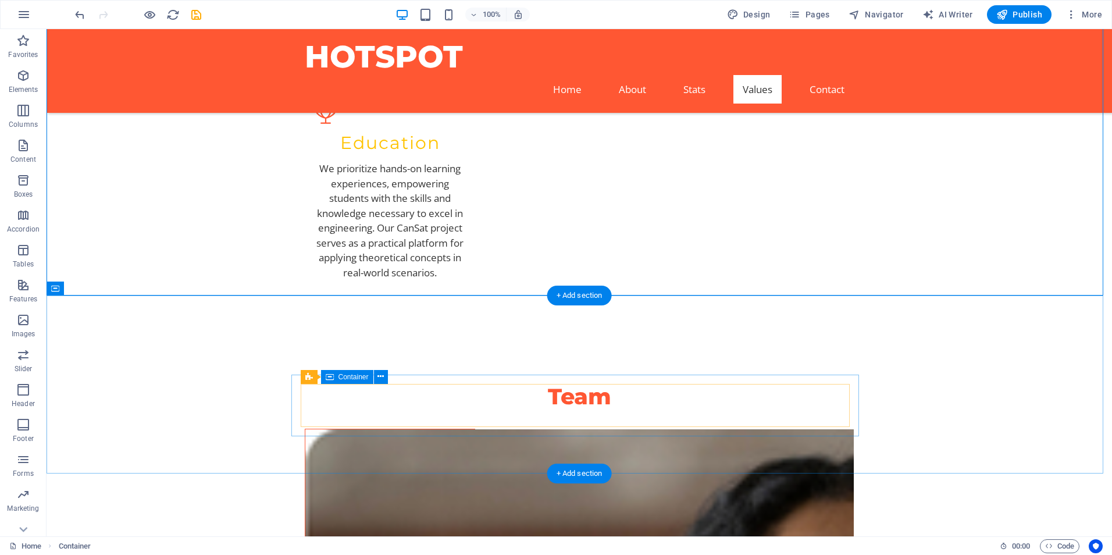
scroll to position [2036, 0]
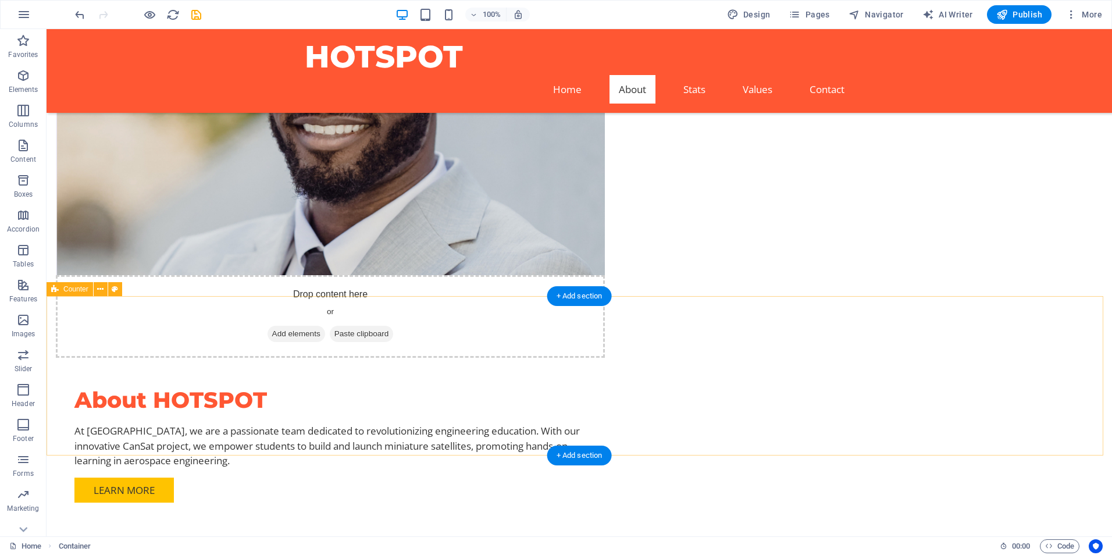
scroll to position [407, 0]
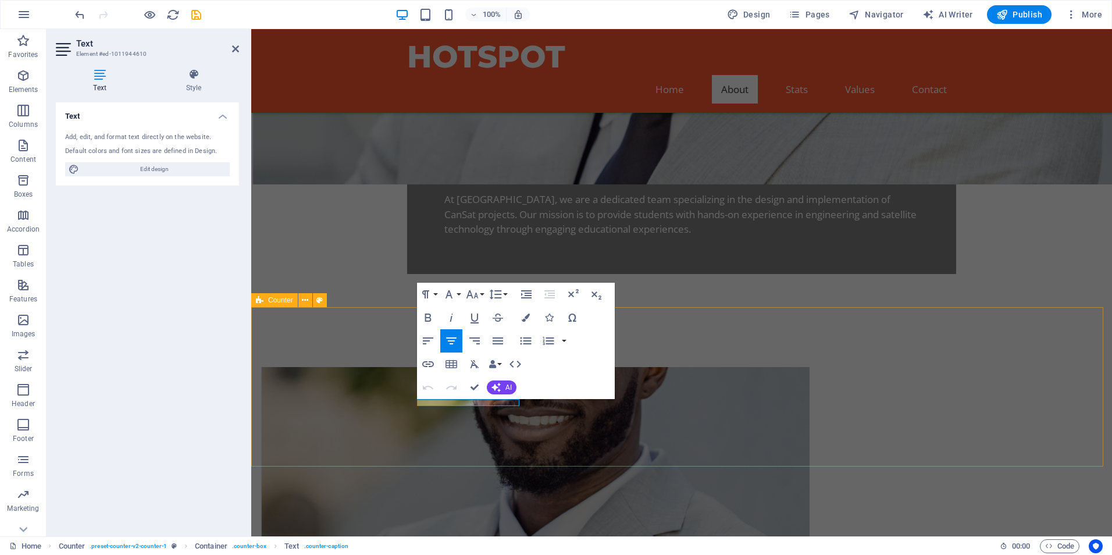
drag, startPoint x: 615, startPoint y: 429, endPoint x: 825, endPoint y: 404, distance: 210.9
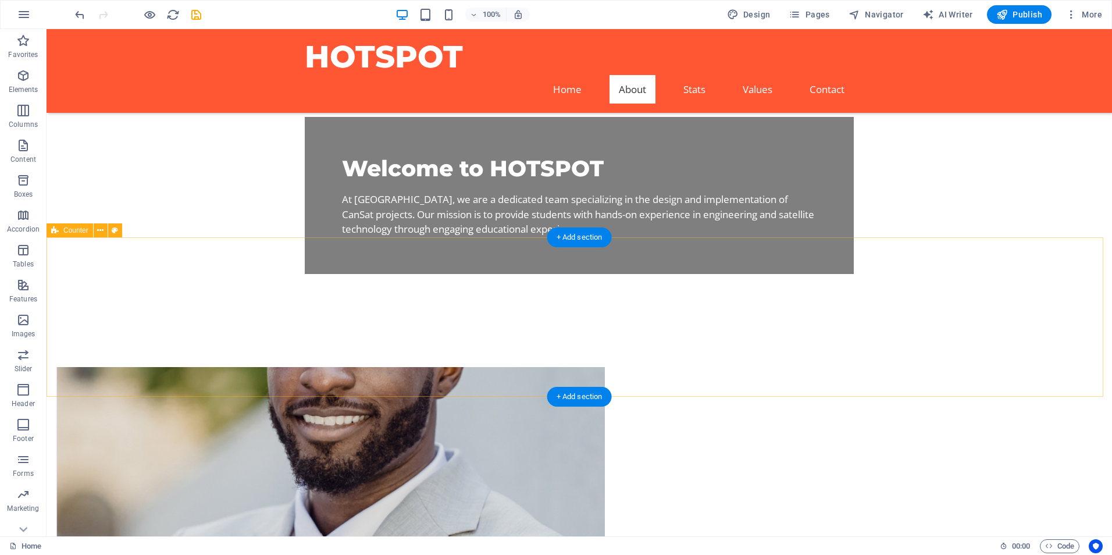
scroll to position [582, 0]
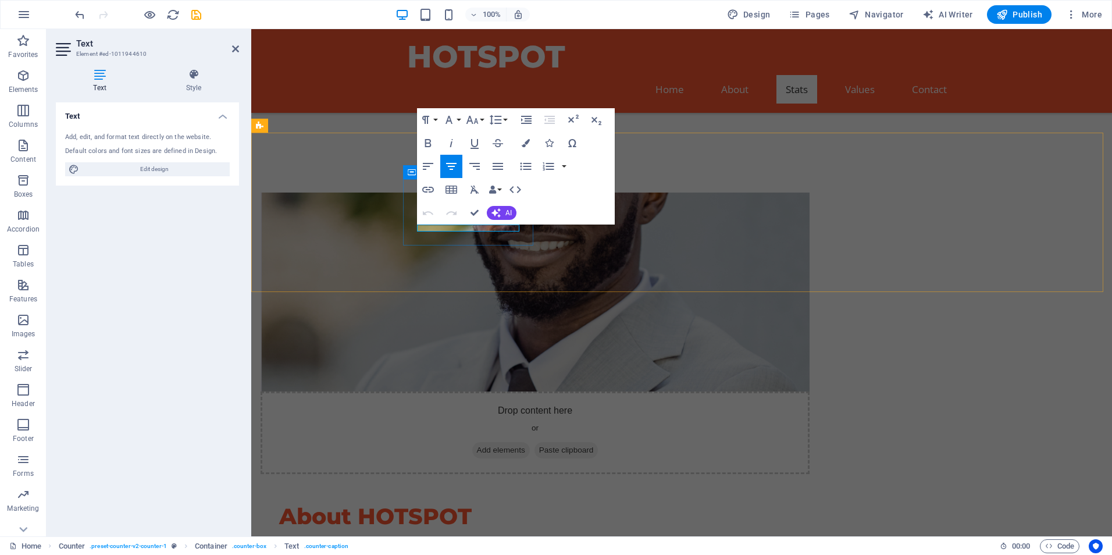
click at [454, 170] on icon "button" at bounding box center [451, 166] width 14 height 14
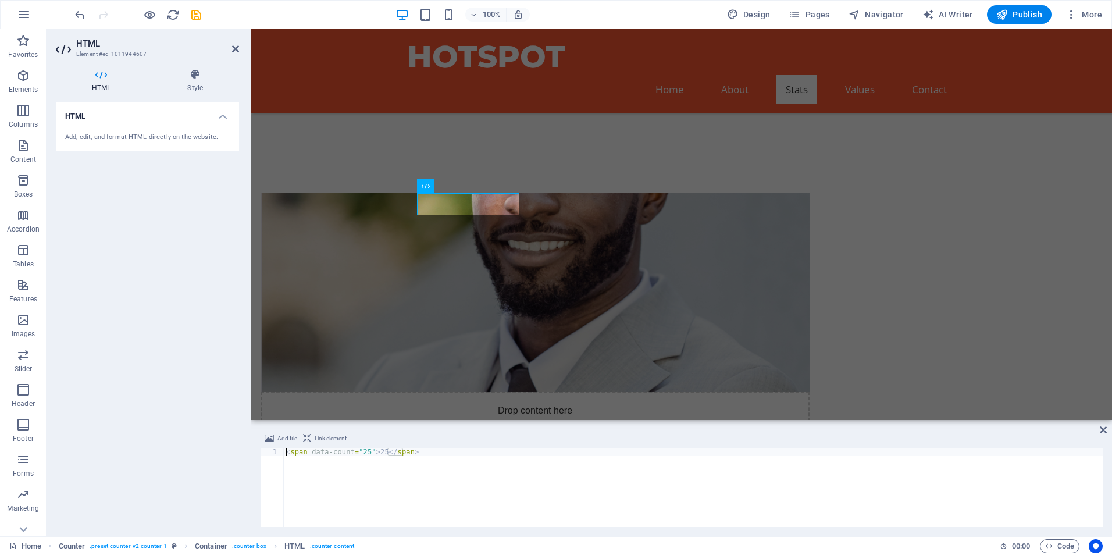
click at [207, 119] on h4 "HTML" at bounding box center [147, 112] width 183 height 21
click at [207, 119] on h4 "HTML" at bounding box center [147, 116] width 183 height 28
click at [457, 190] on span "HTML" at bounding box center [464, 186] width 19 height 7
click at [462, 187] on span "HTML" at bounding box center [464, 186] width 19 height 7
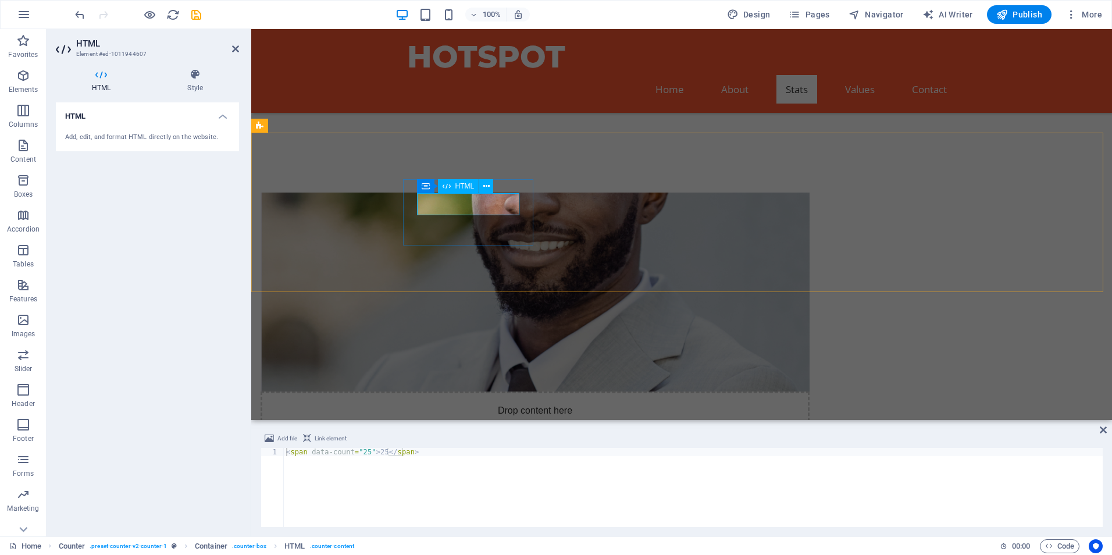
click at [373, 451] on div "< span data-count = "25" > 25 </ span >" at bounding box center [693, 495] width 819 height 95
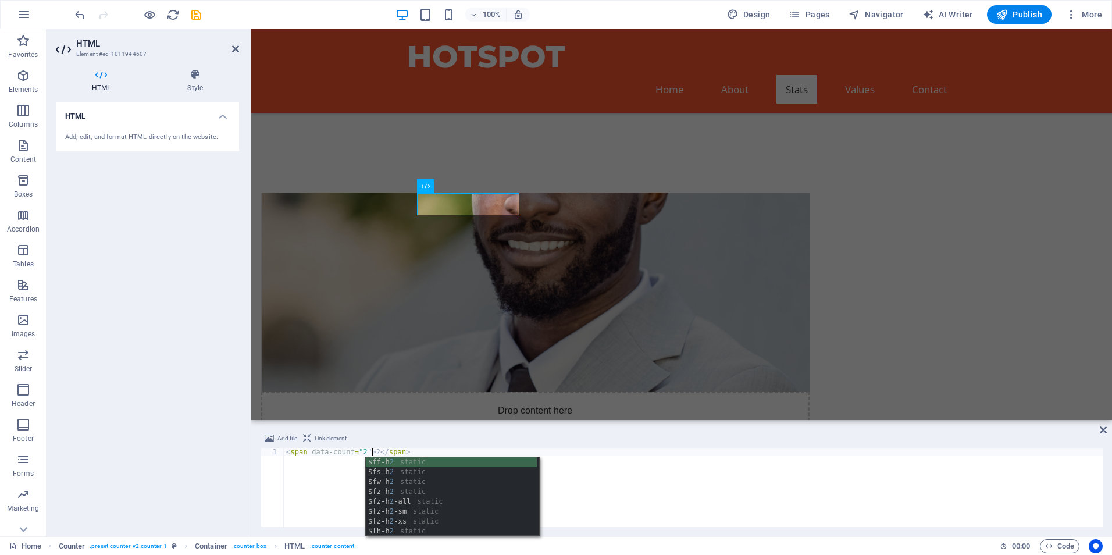
scroll to position [0, 7]
type textarea "<span data-count="2">2</span>"
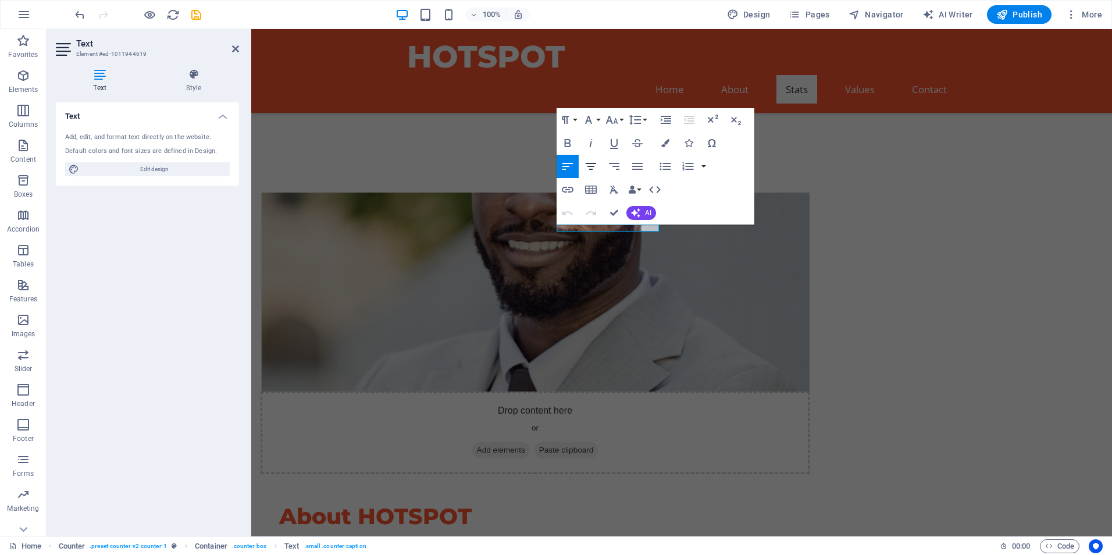
click at [589, 165] on icon "button" at bounding box center [591, 166] width 14 height 14
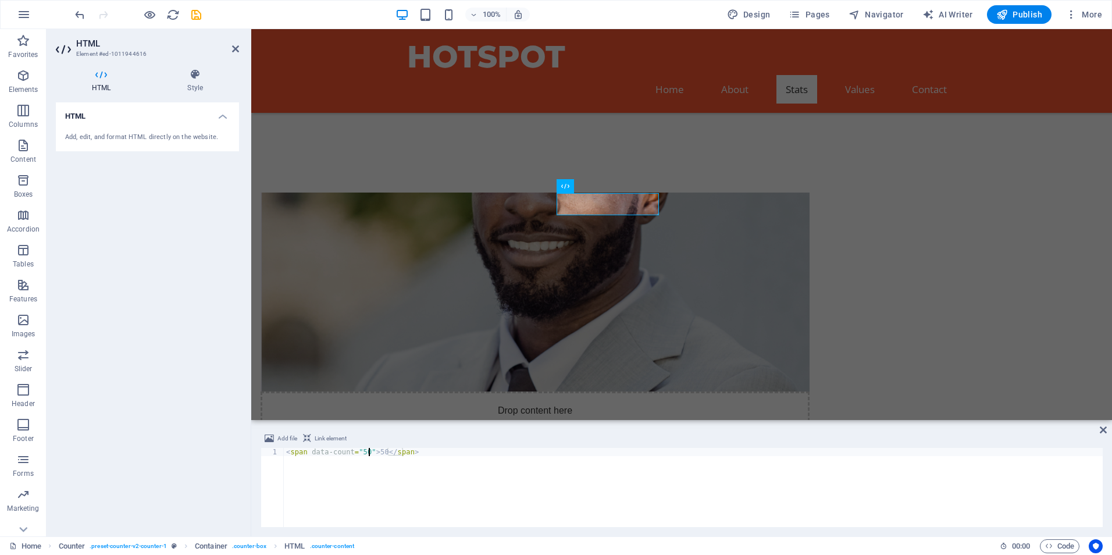
click at [367, 454] on div "< span data-count = "50" > 50 </ span >" at bounding box center [693, 495] width 819 height 95
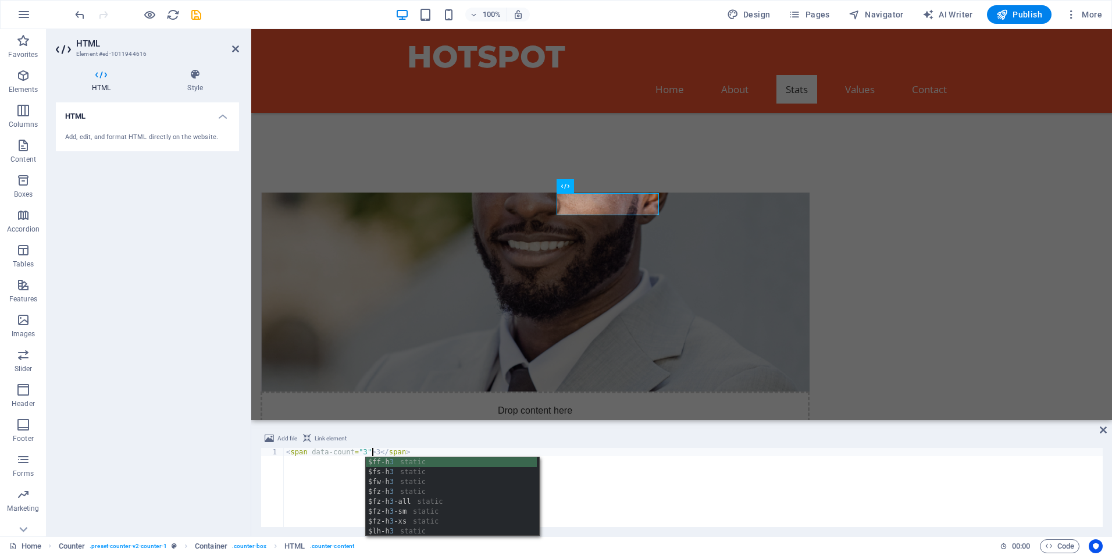
type textarea "<span data-count="3">3</span>"
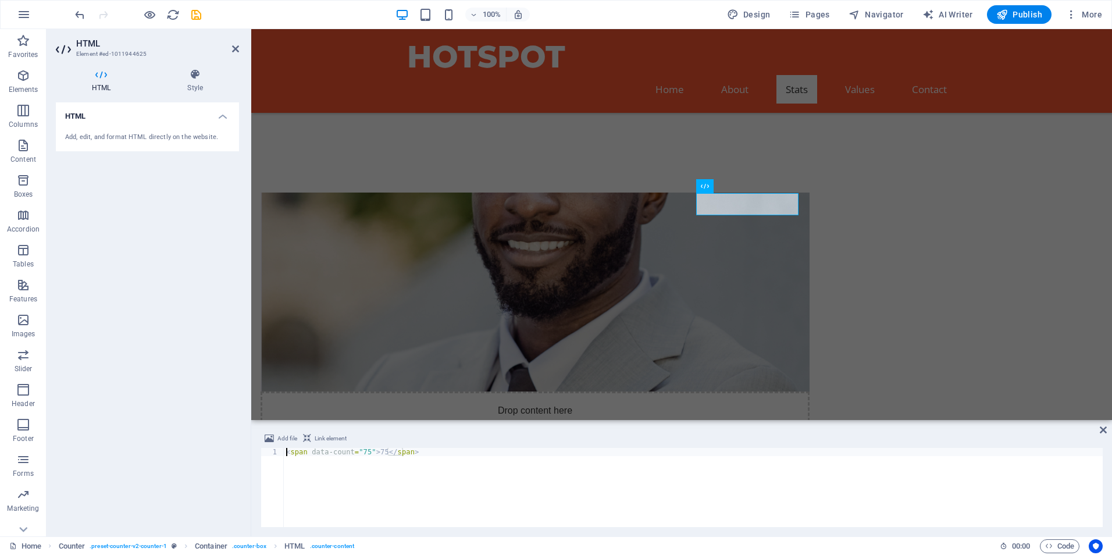
click at [373, 455] on div "< span data-count = "75" > 75 </ span >" at bounding box center [693, 495] width 819 height 95
click at [377, 449] on div "< span data-count = "8" > 75 </ span >" at bounding box center [693, 495] width 819 height 95
type textarea "<span data-count="8">8</span>"
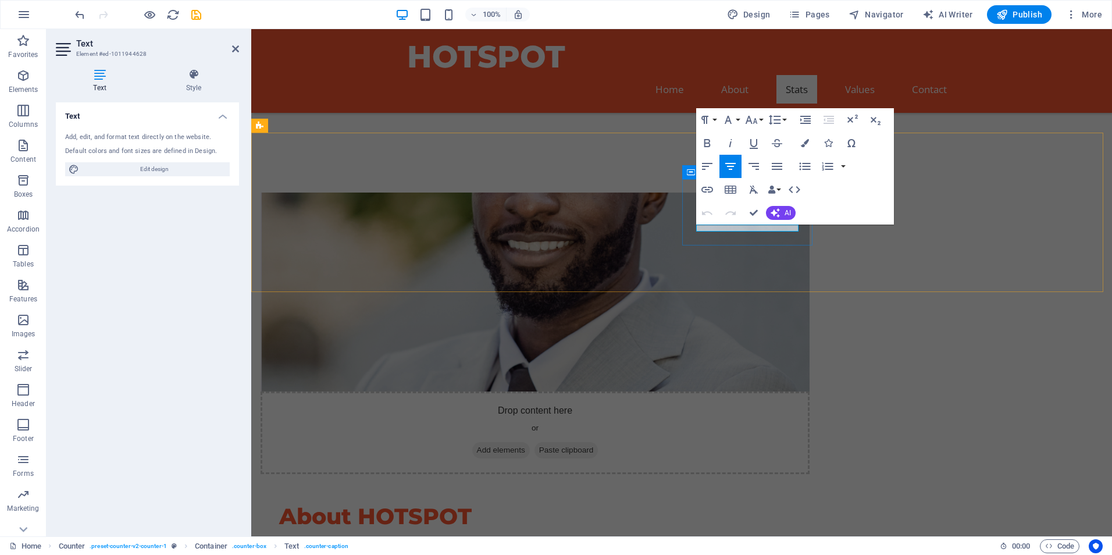
click at [724, 162] on icon "button" at bounding box center [731, 166] width 14 height 14
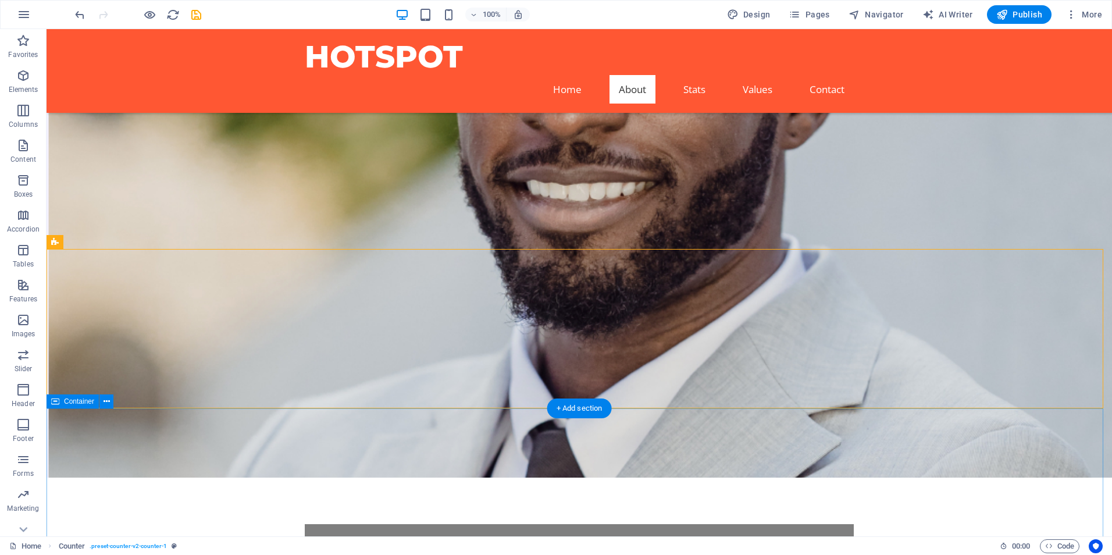
scroll to position [465, 0]
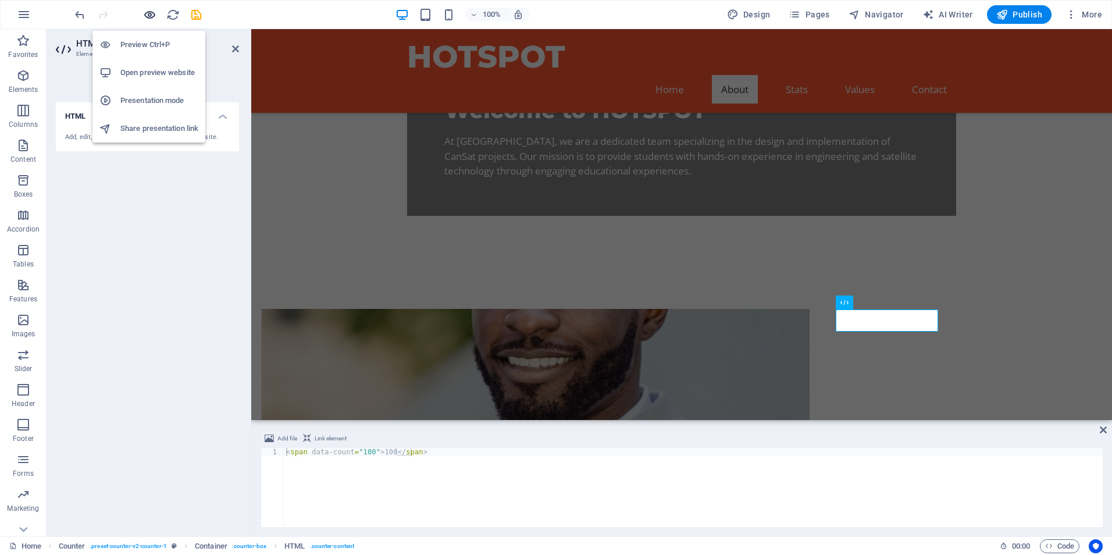
click at [155, 15] on icon "button" at bounding box center [149, 14] width 13 height 13
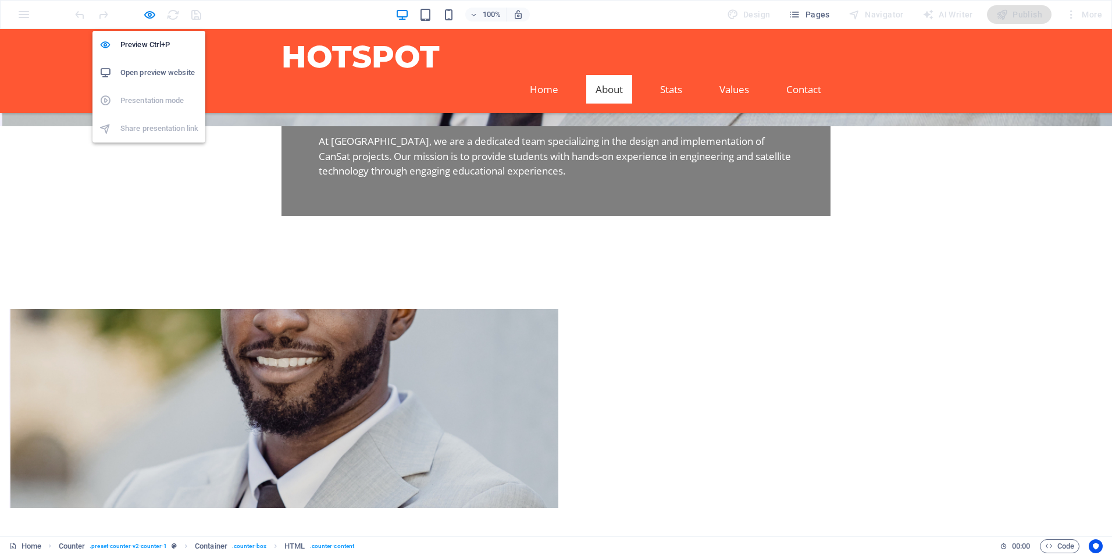
click at [166, 69] on h6 "Open preview website" at bounding box center [159, 73] width 78 height 14
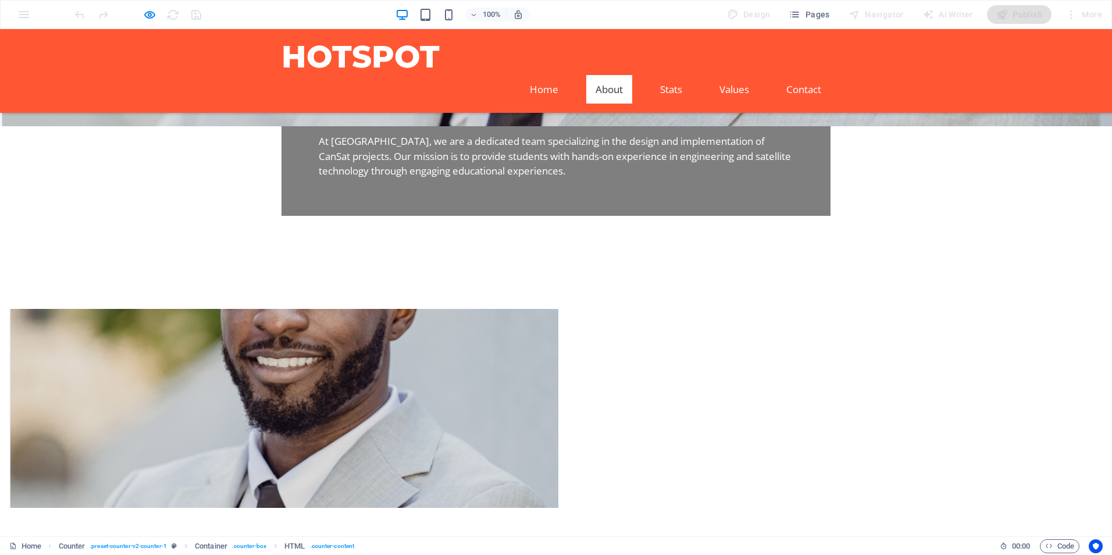
drag, startPoint x: 757, startPoint y: 323, endPoint x: 761, endPoint y: 350, distance: 26.5
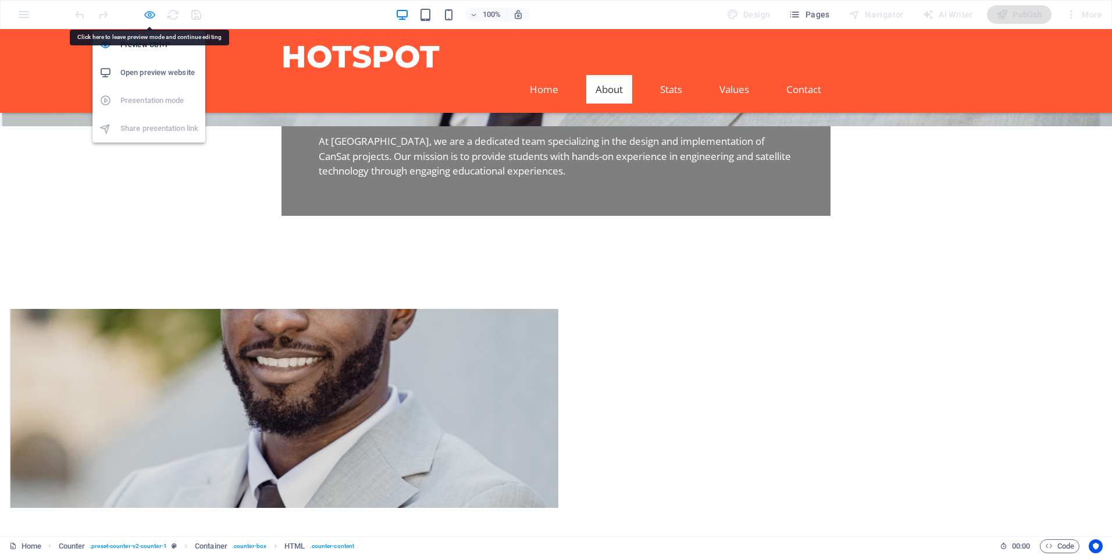
click at [144, 14] on icon "button" at bounding box center [149, 14] width 13 height 13
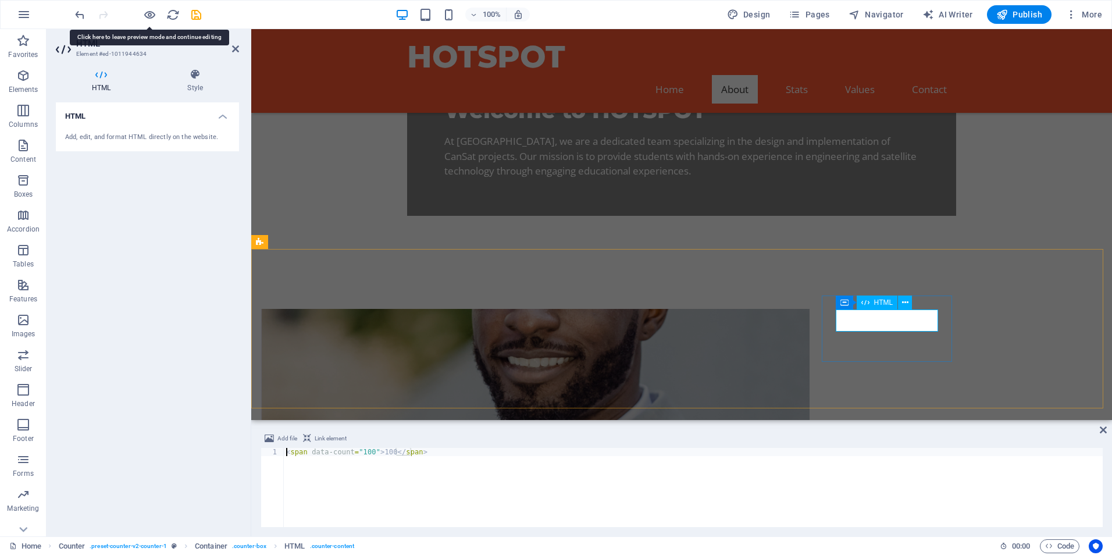
click at [364, 450] on div "< span data-count = "100" > 100 </ span >" at bounding box center [693, 495] width 819 height 95
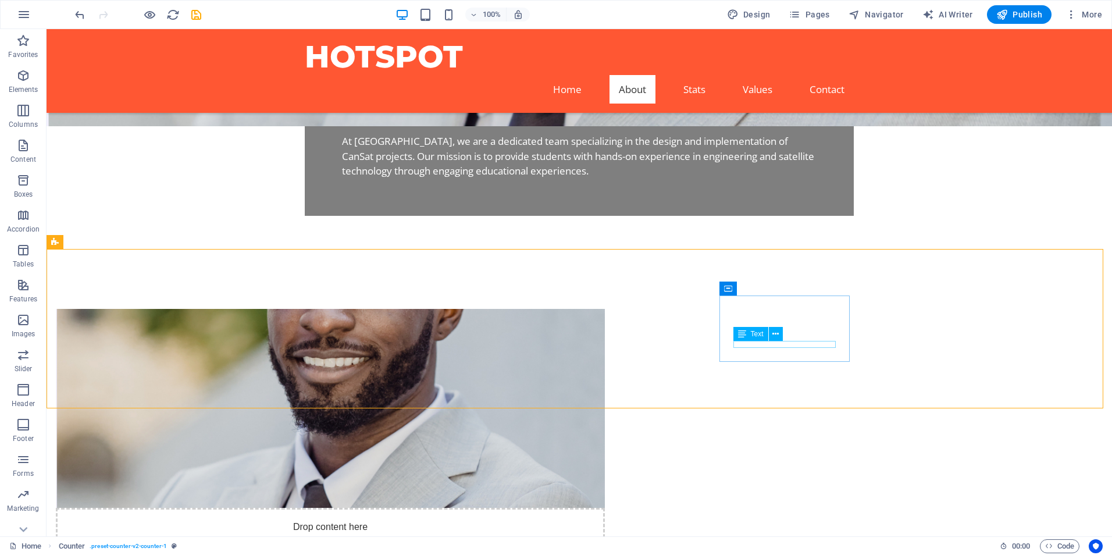
click at [766, 340] on div "Text" at bounding box center [750, 334] width 35 height 14
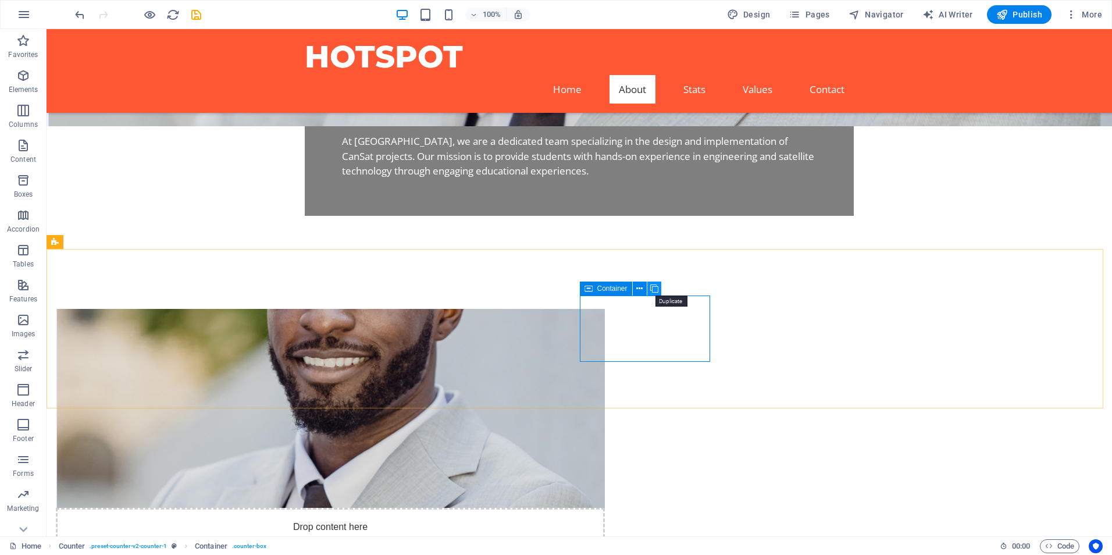
click at [651, 291] on icon at bounding box center [654, 289] width 8 height 12
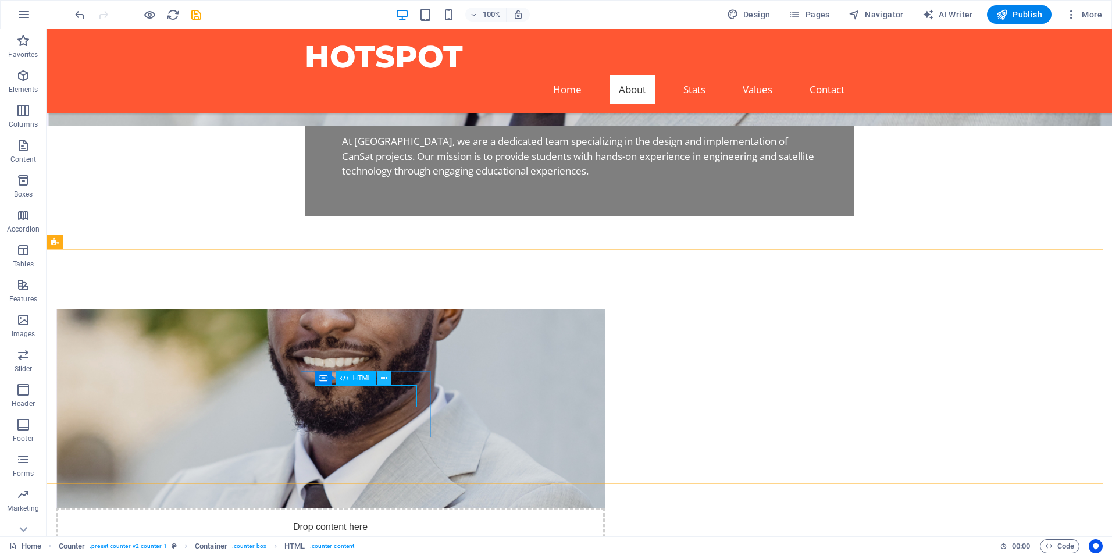
click at [385, 377] on icon at bounding box center [384, 378] width 6 height 12
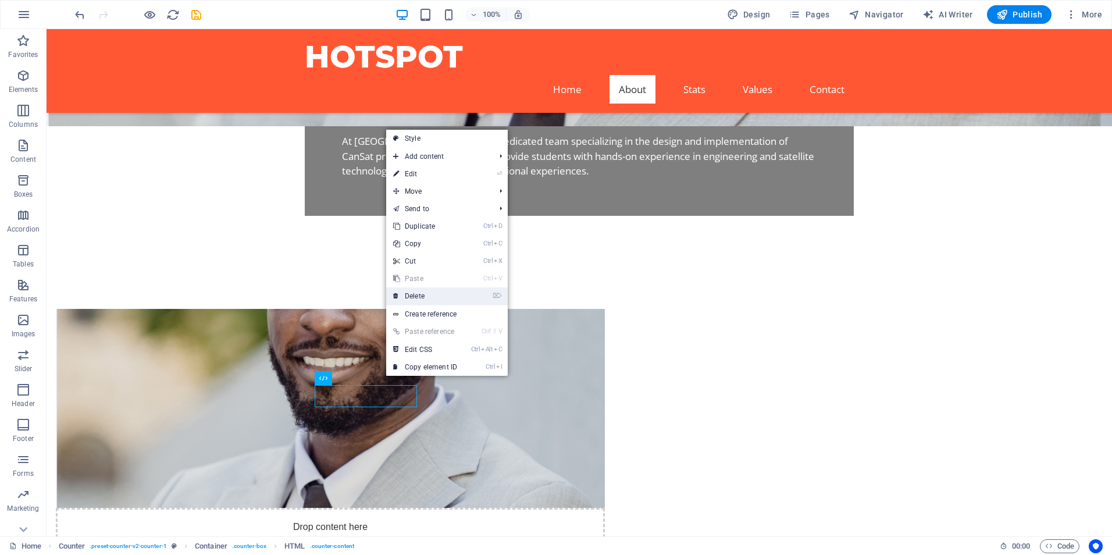
click at [436, 298] on link "⌦ Delete" at bounding box center [425, 295] width 78 height 17
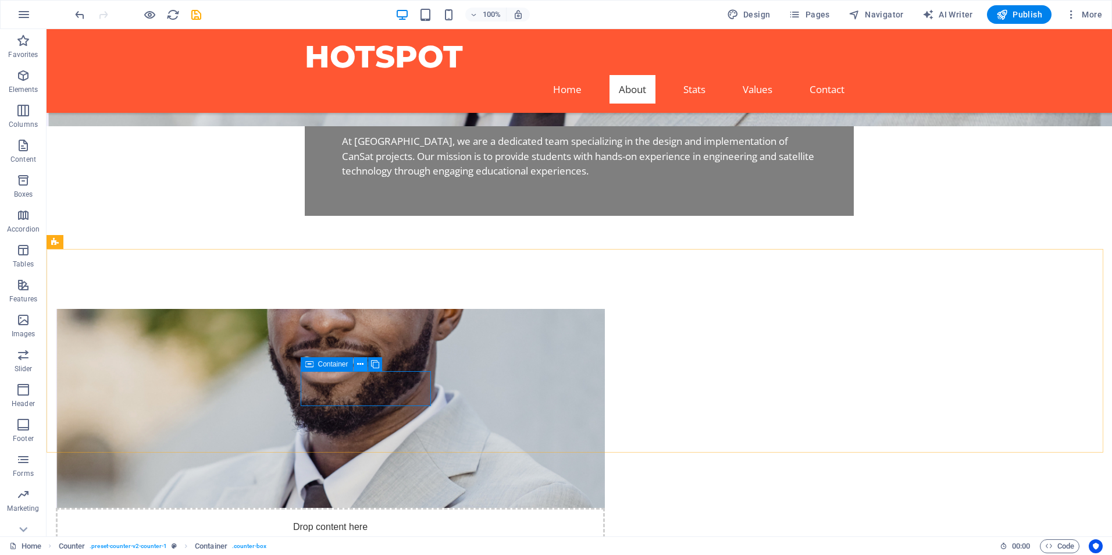
click at [357, 365] on icon at bounding box center [360, 364] width 6 height 12
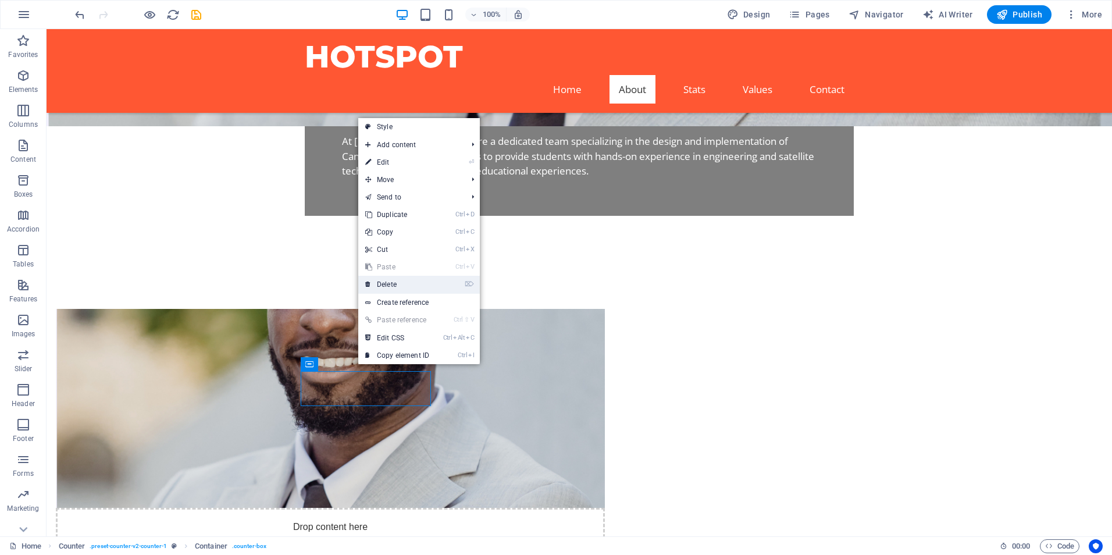
click at [400, 290] on link "⌦ Delete" at bounding box center [397, 284] width 78 height 17
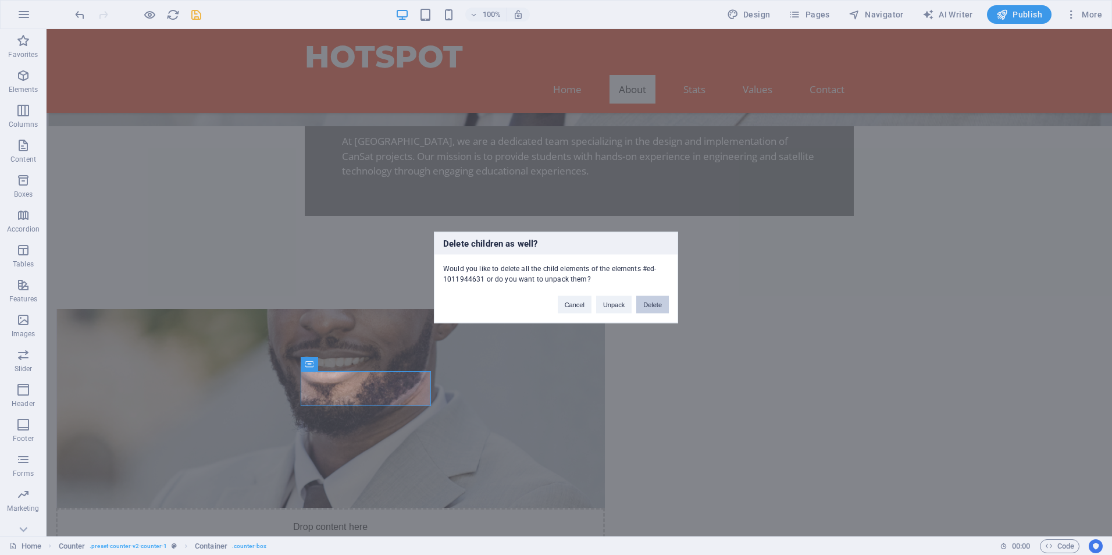
click at [651, 302] on button "Delete" at bounding box center [652, 304] width 33 height 17
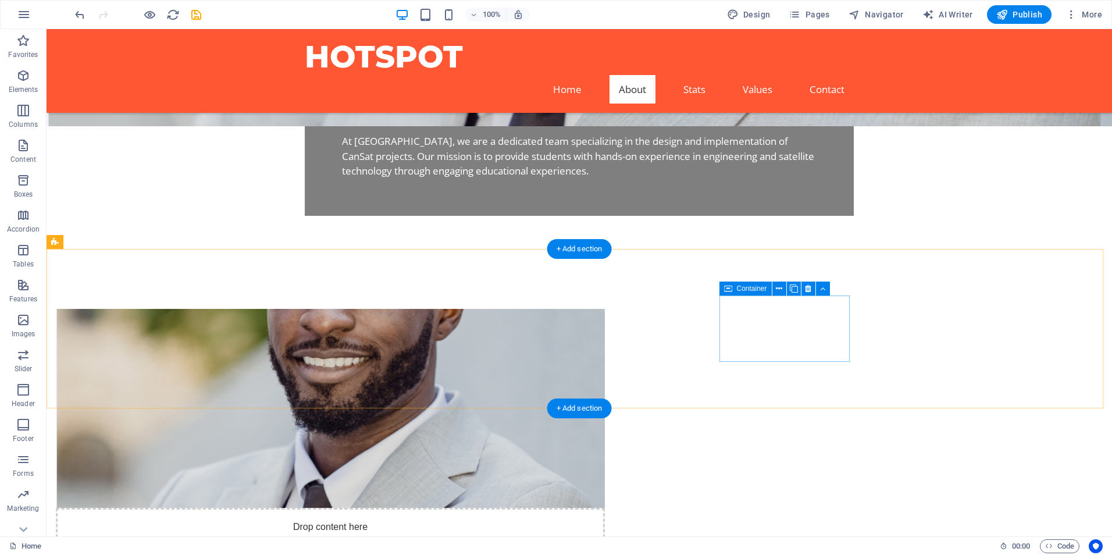
click at [807, 286] on icon at bounding box center [808, 289] width 6 height 12
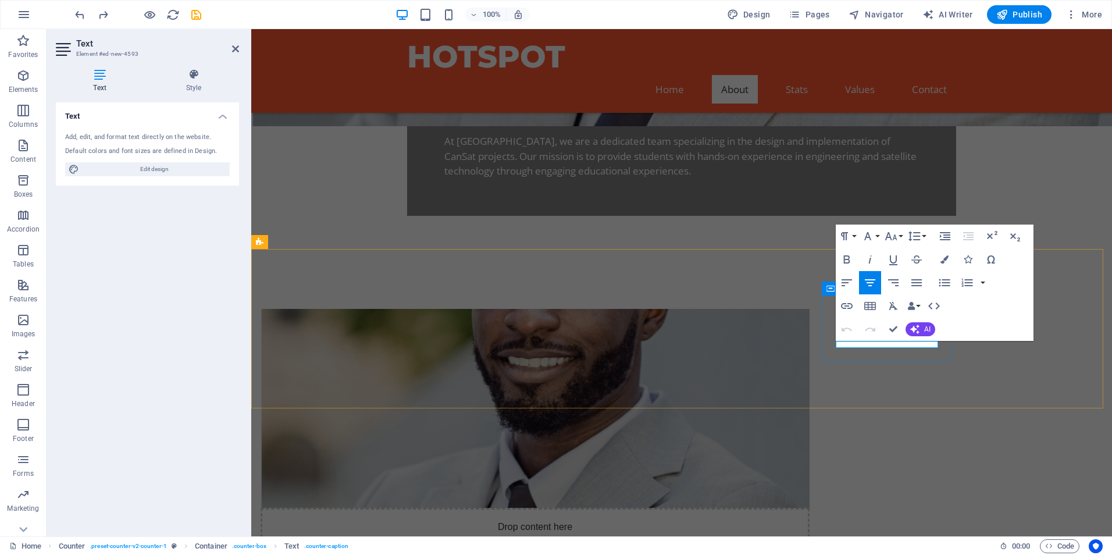
click at [870, 275] on button "Align Center" at bounding box center [870, 282] width 22 height 23
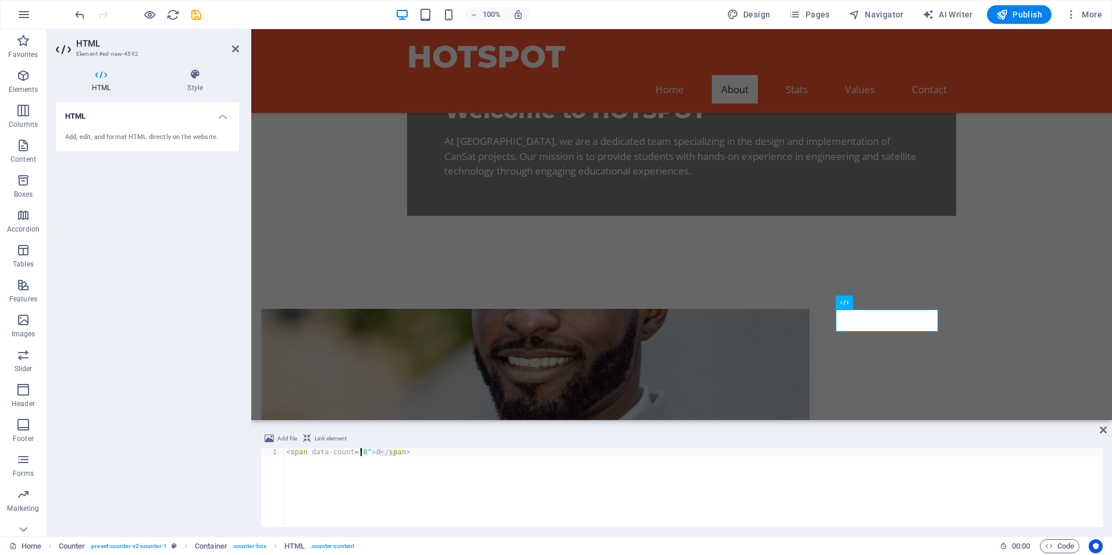
click at [359, 454] on div "< span data-count = "8" > 8 </ span >" at bounding box center [693, 495] width 819 height 95
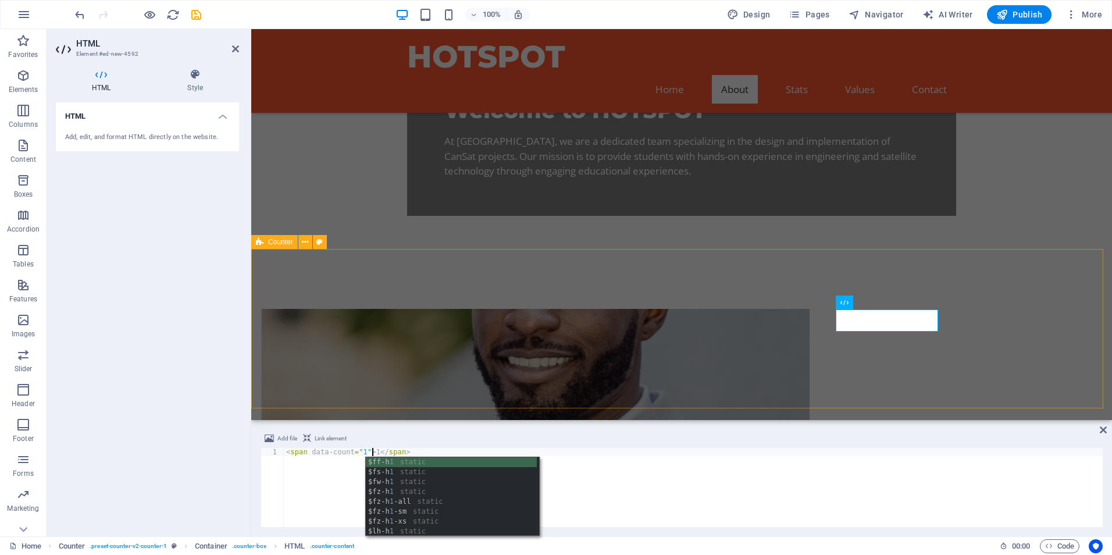
type textarea "<span data-count="1">1</span>"
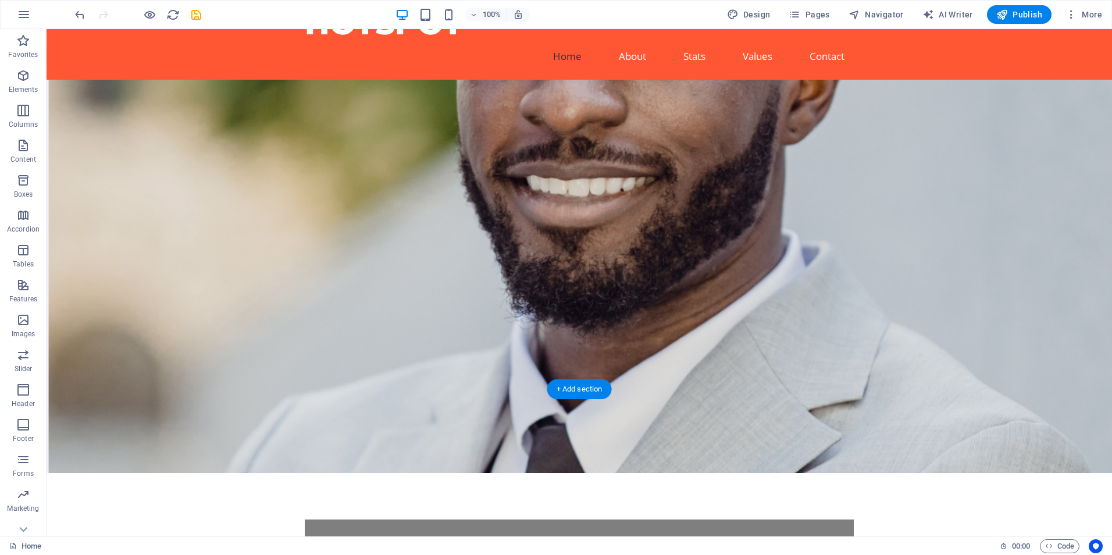
scroll to position [0, 0]
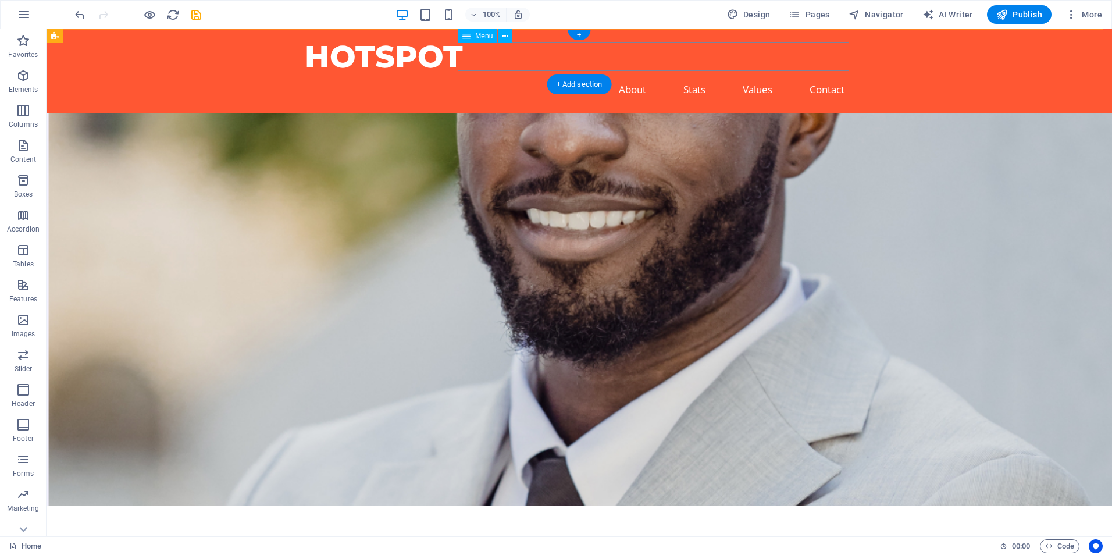
click at [630, 75] on nav "Home About Stats Values Contact" at bounding box center [579, 89] width 549 height 29
select select
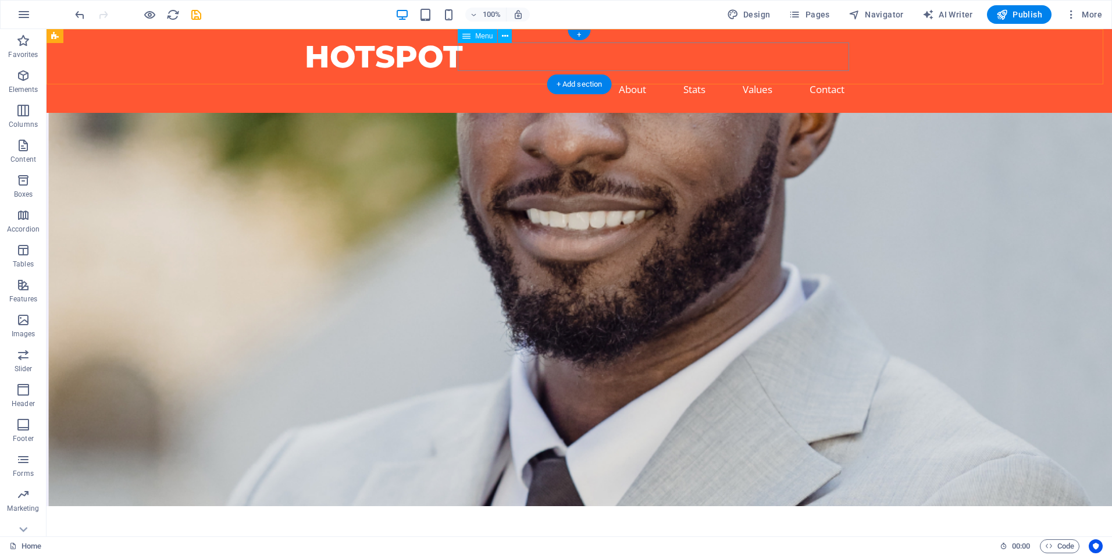
select select
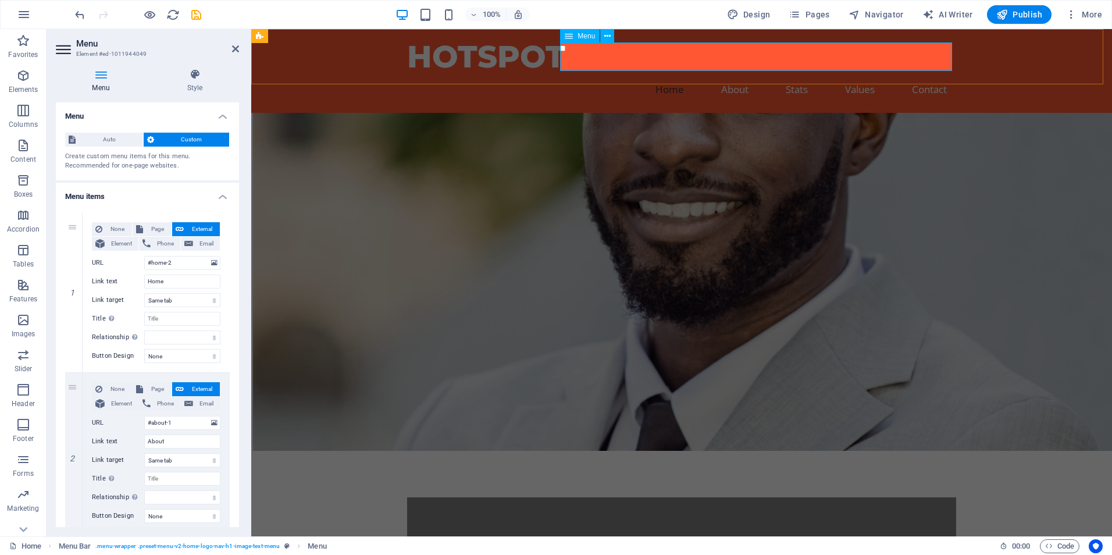
click at [733, 75] on nav "Home About Stats Values Contact" at bounding box center [681, 89] width 549 height 29
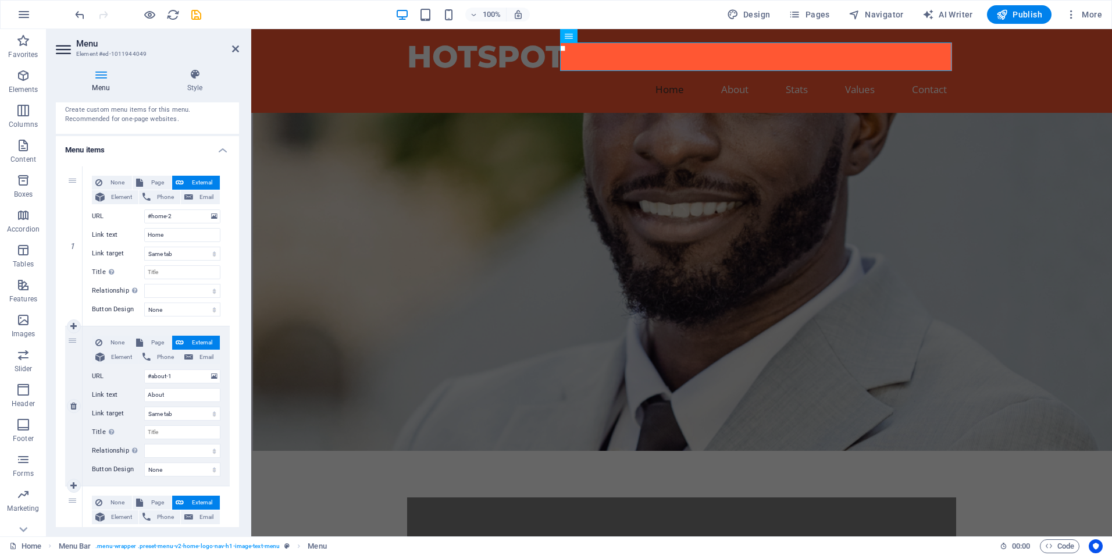
scroll to position [58, 0]
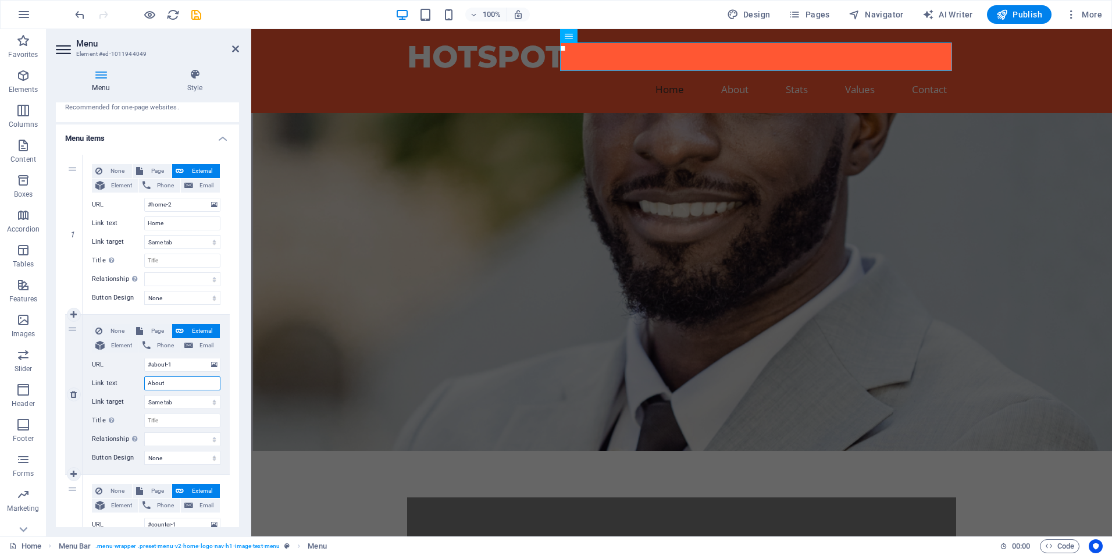
click at [185, 376] on input "About" at bounding box center [182, 383] width 76 height 14
type input "ÜB"
select select
type input "ÜBN"
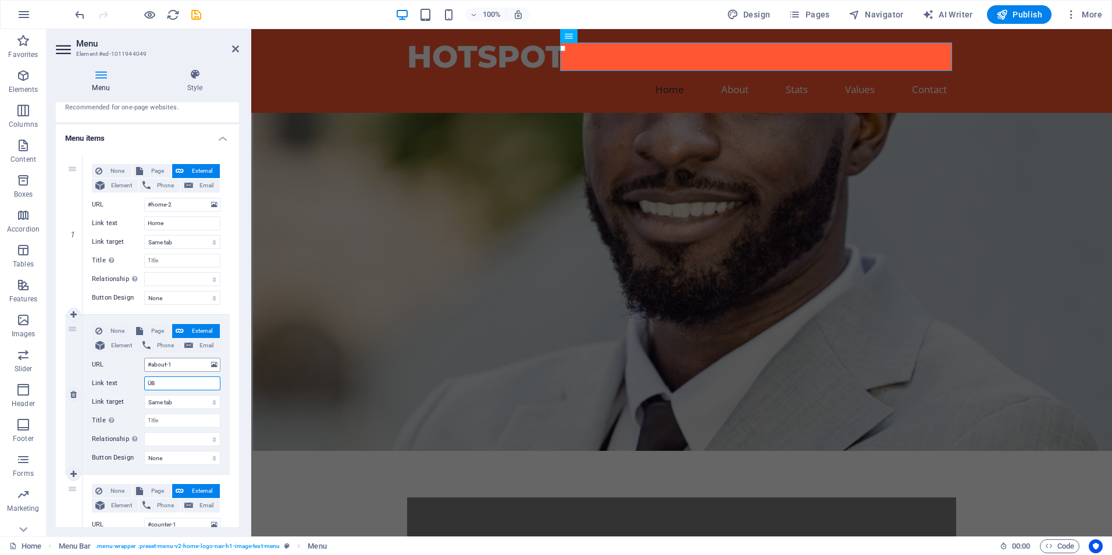
select select
type input "Ü"
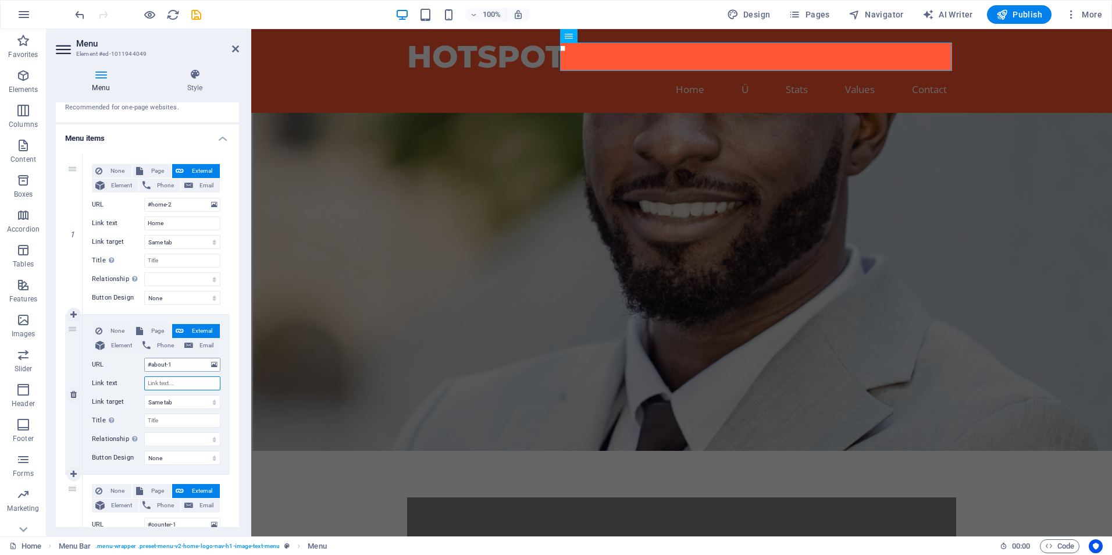
select select
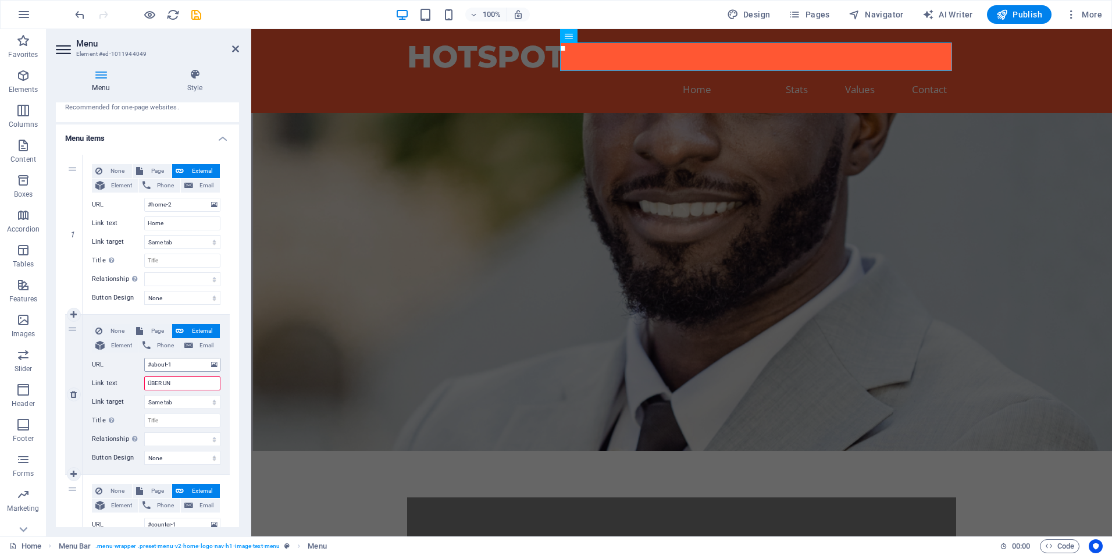
type input "ÜBER UNS"
select select
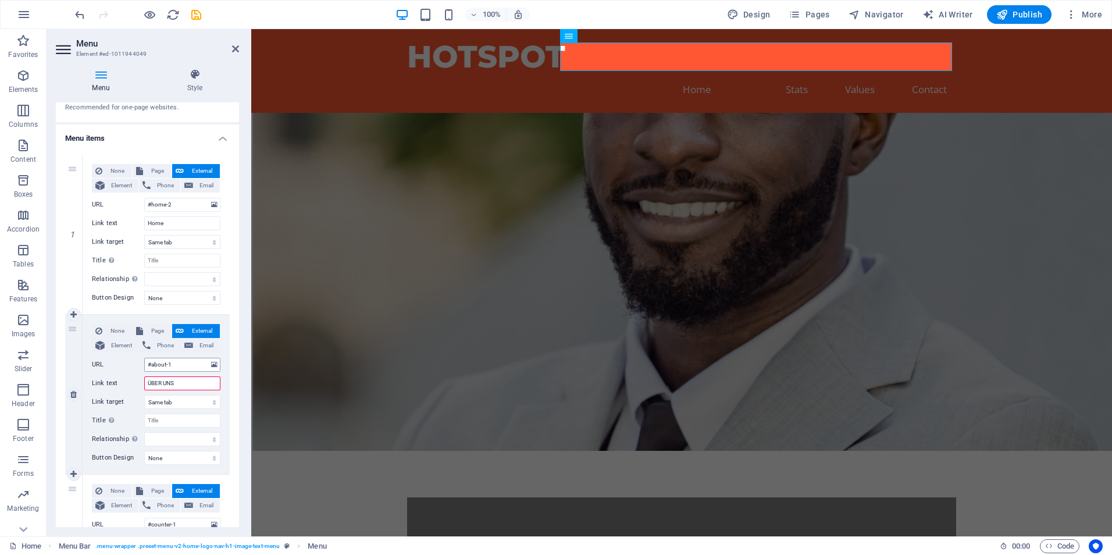
select select
type input "ÜBER UNS"
click at [187, 225] on input "Home" at bounding box center [182, 223] width 76 height 14
type input "CA"
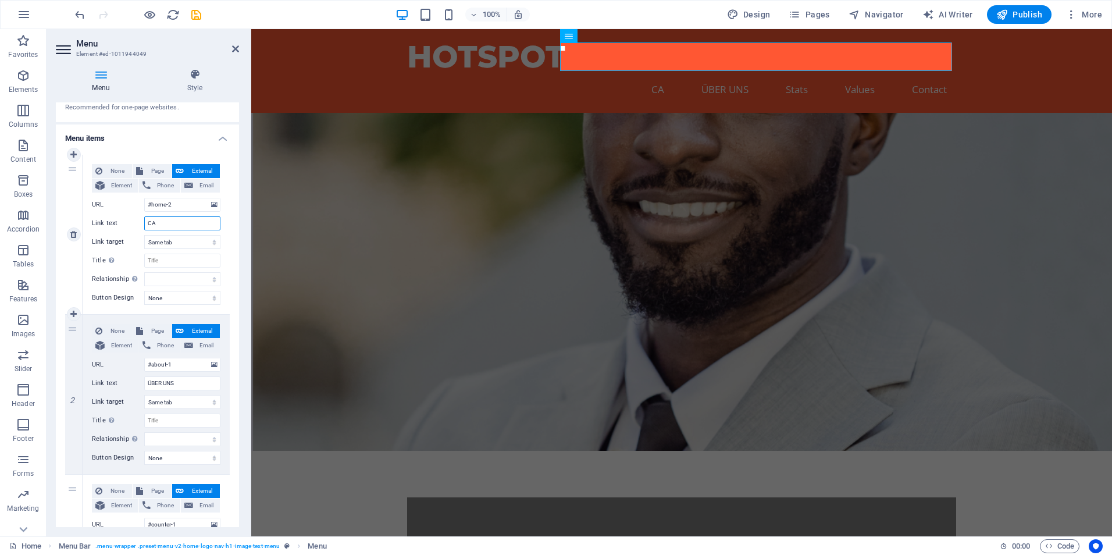
select select
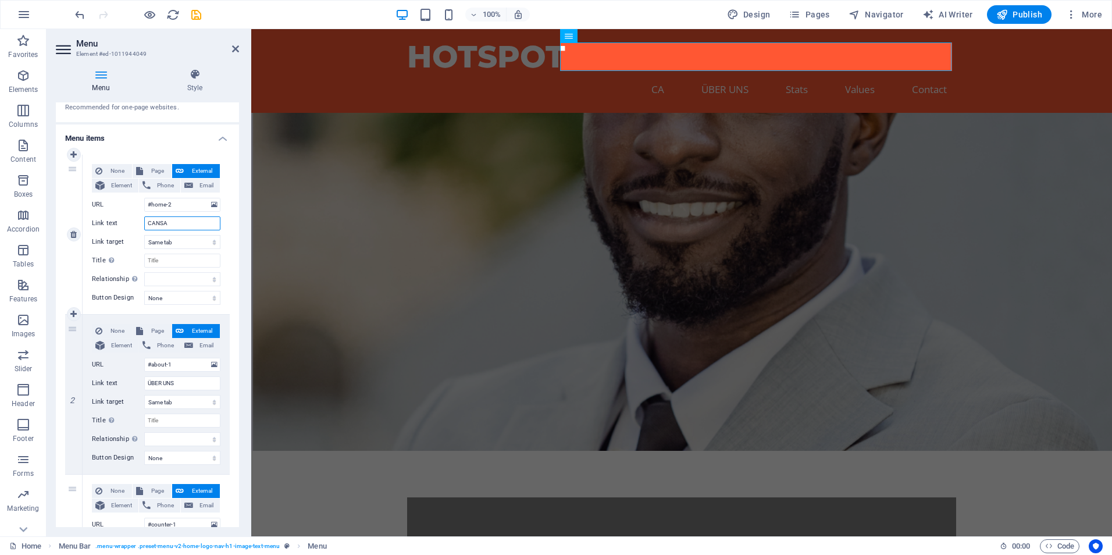
type input "CANSAT"
select select
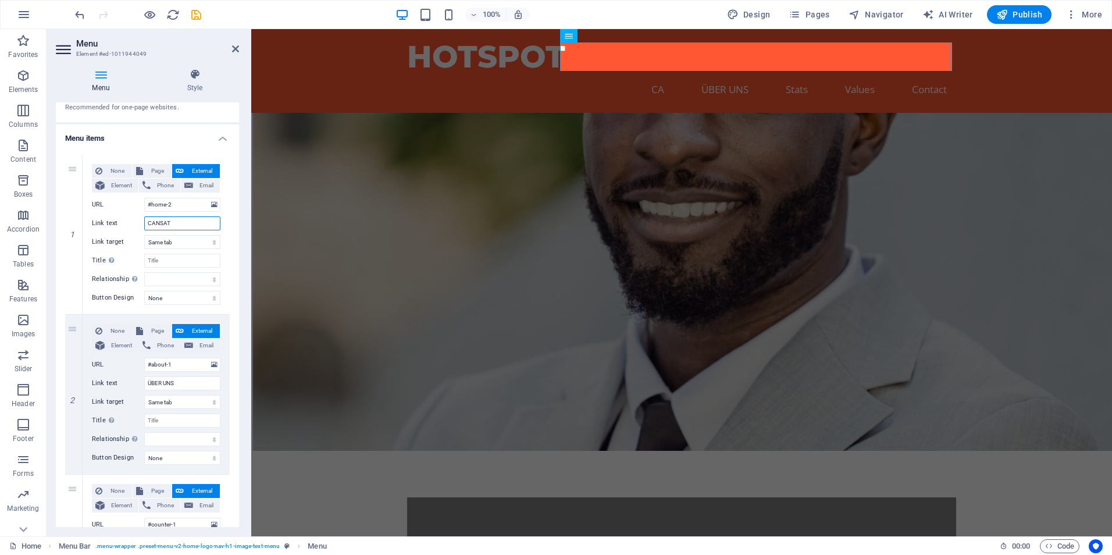
select select
type input "CANSAT"
click at [231, 259] on div "1 None Page External Element Phone Email Page Home Subpage Legal Notice Privacy…" at bounding box center [147, 554] width 183 height 818
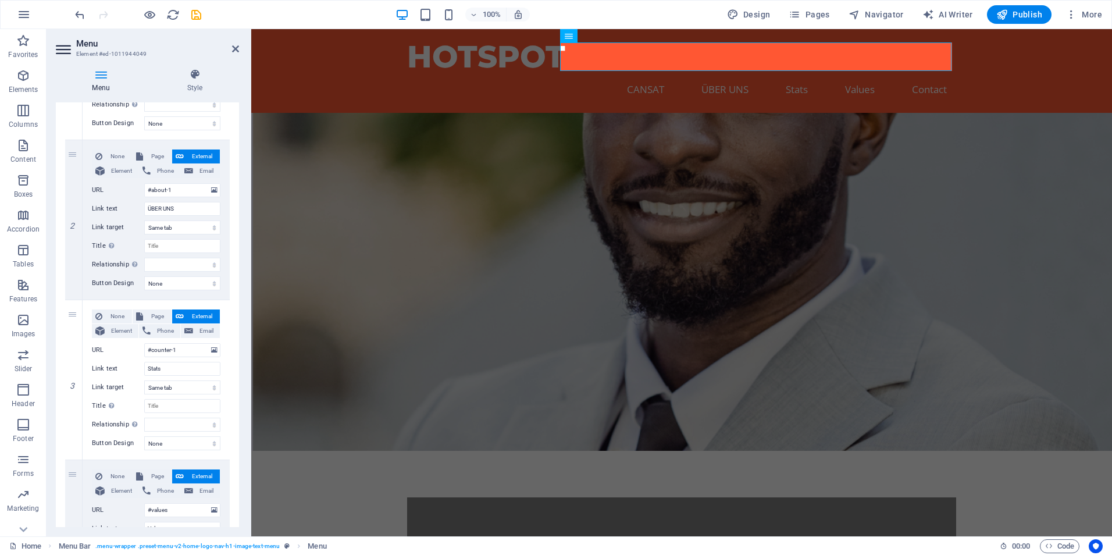
scroll to position [291, 0]
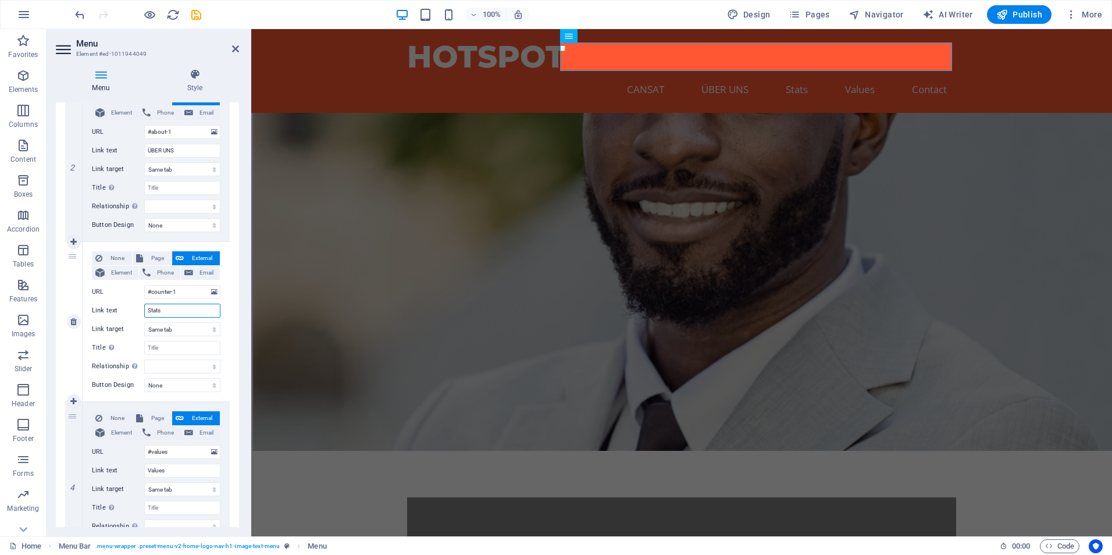
click at [177, 309] on input "Stats" at bounding box center [182, 311] width 76 height 14
click at [846, 75] on nav "CANSAT ÜBER UNS Stats Values Contact" at bounding box center [681, 89] width 549 height 29
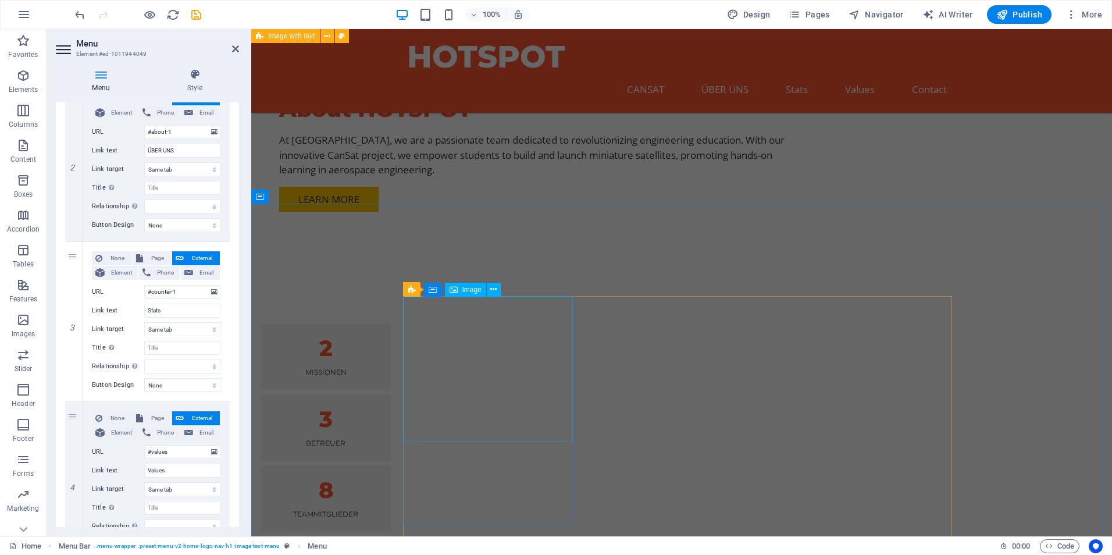
scroll to position [1105, 0]
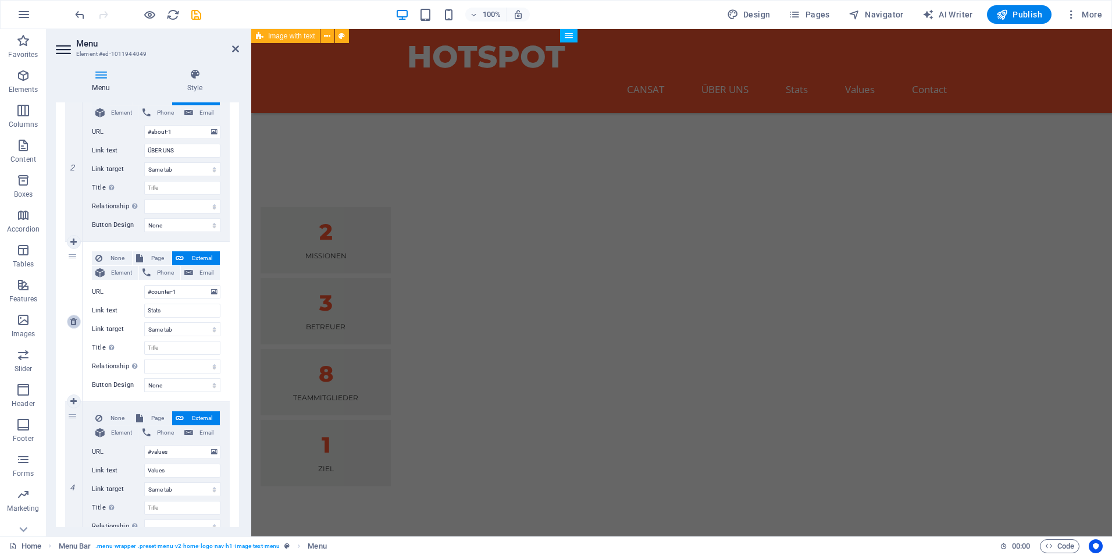
click at [76, 318] on icon at bounding box center [73, 322] width 6 height 8
select select
type input "#values"
type input "Values"
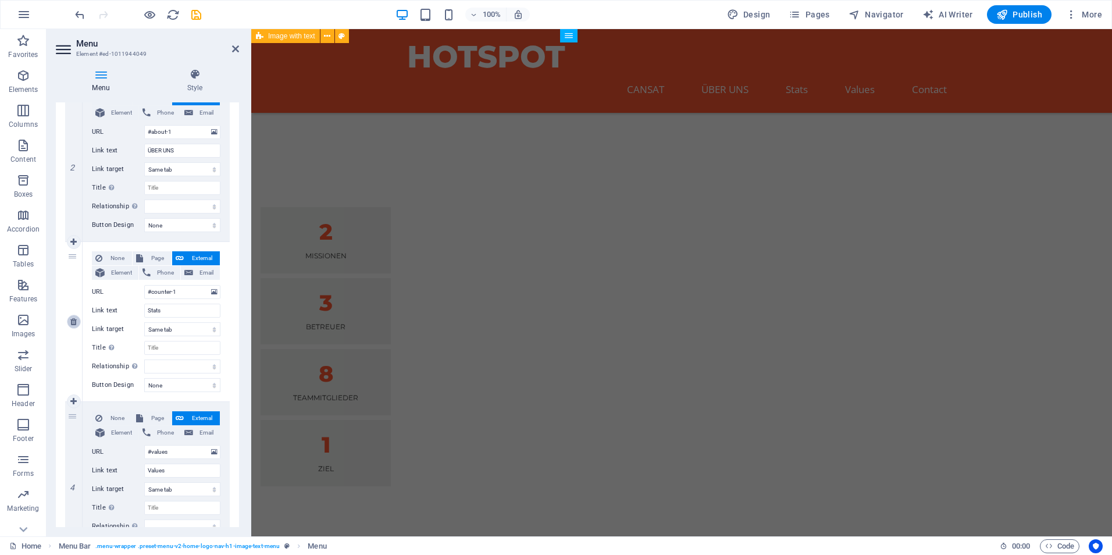
select select
type input "#contact-us-1"
type input "Contact"
select select
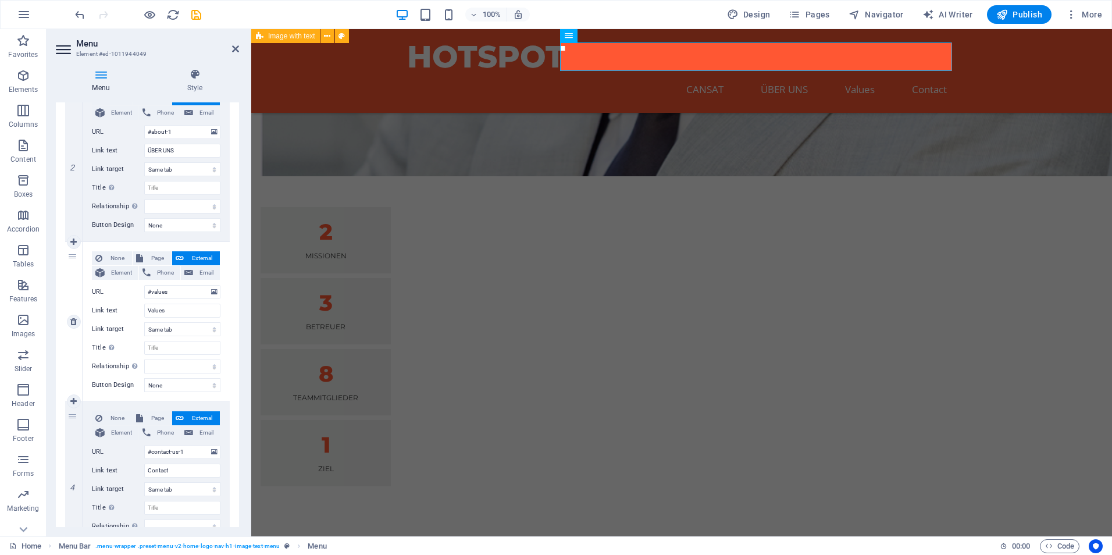
click at [175, 301] on div "None Page External Element Phone Email Page Home Subpage Legal Notice Privacy E…" at bounding box center [156, 312] width 129 height 122
click at [174, 297] on input "#values" at bounding box center [182, 292] width 76 height 14
click at [176, 295] on input "#values" at bounding box center [182, 292] width 76 height 14
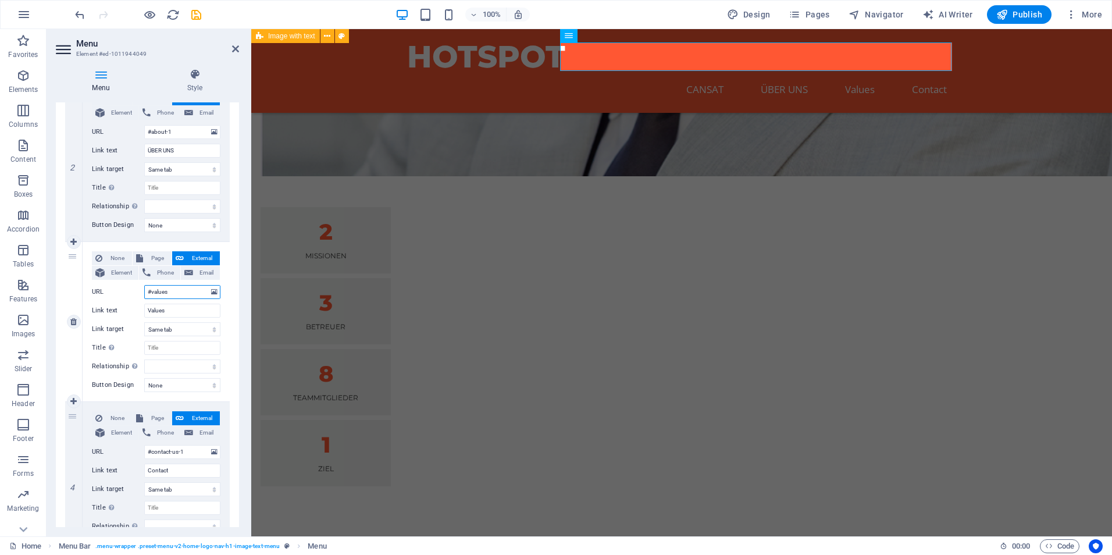
click at [176, 295] on input "#values" at bounding box center [182, 292] width 76 height 14
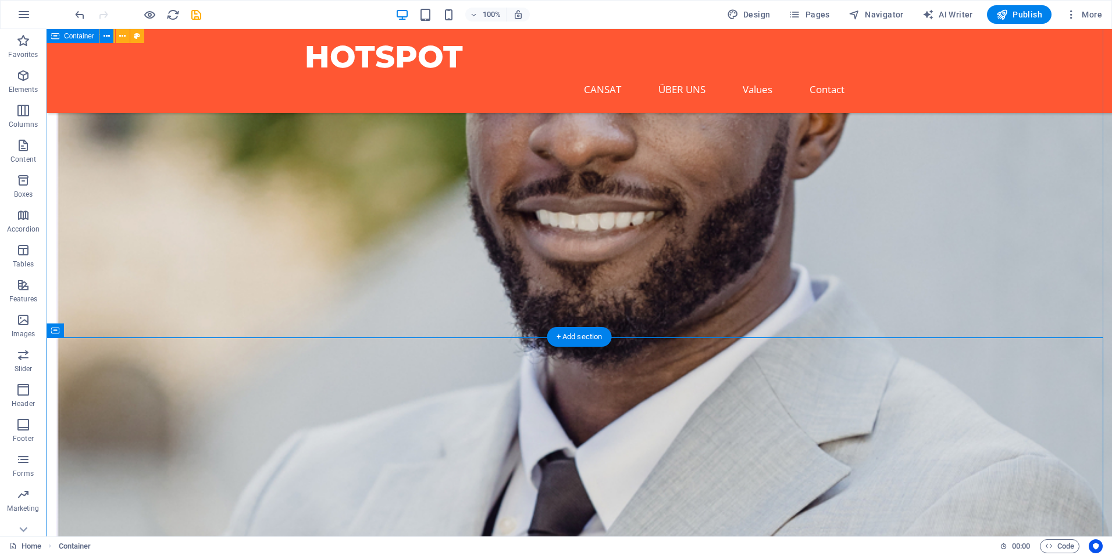
scroll to position [698, 0]
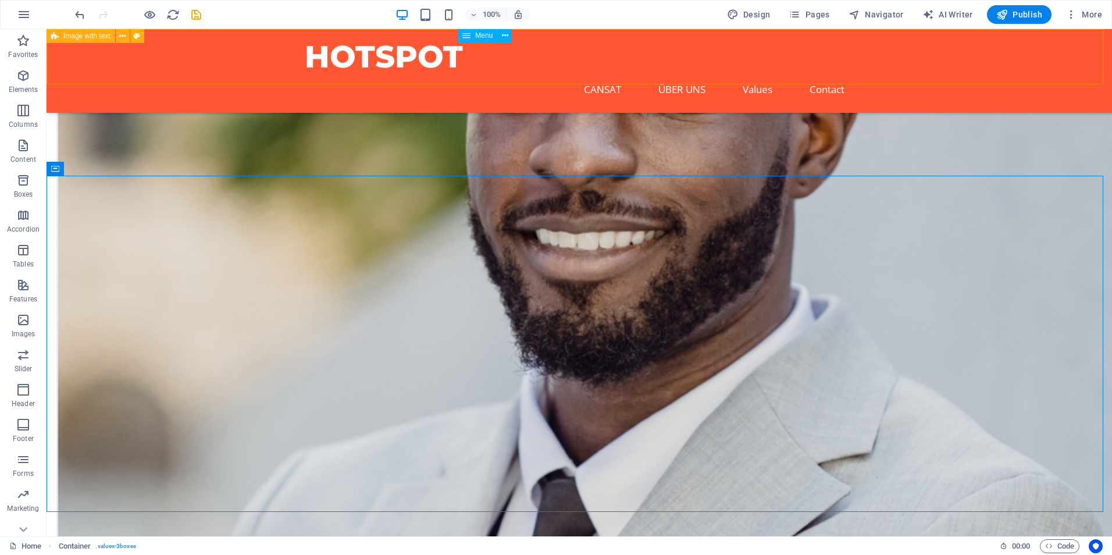
click at [744, 75] on nav "CANSAT ÜBER UNS Values Contact" at bounding box center [579, 89] width 549 height 29
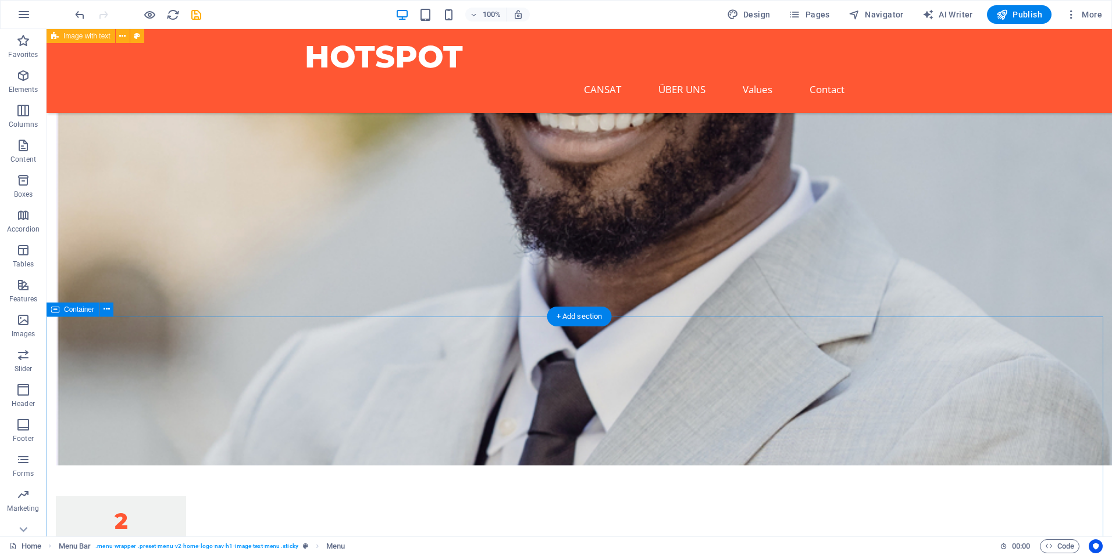
scroll to position [931, 0]
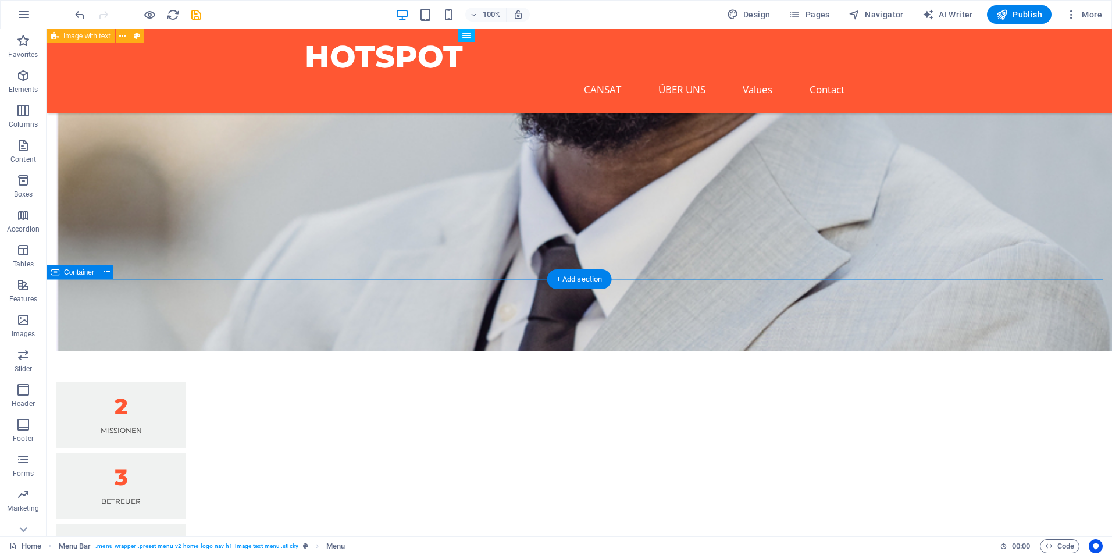
click at [110, 271] on button at bounding box center [106, 272] width 14 height 14
click at [65, 271] on span "Container" at bounding box center [79, 272] width 30 height 7
click at [106, 272] on icon at bounding box center [107, 272] width 6 height 12
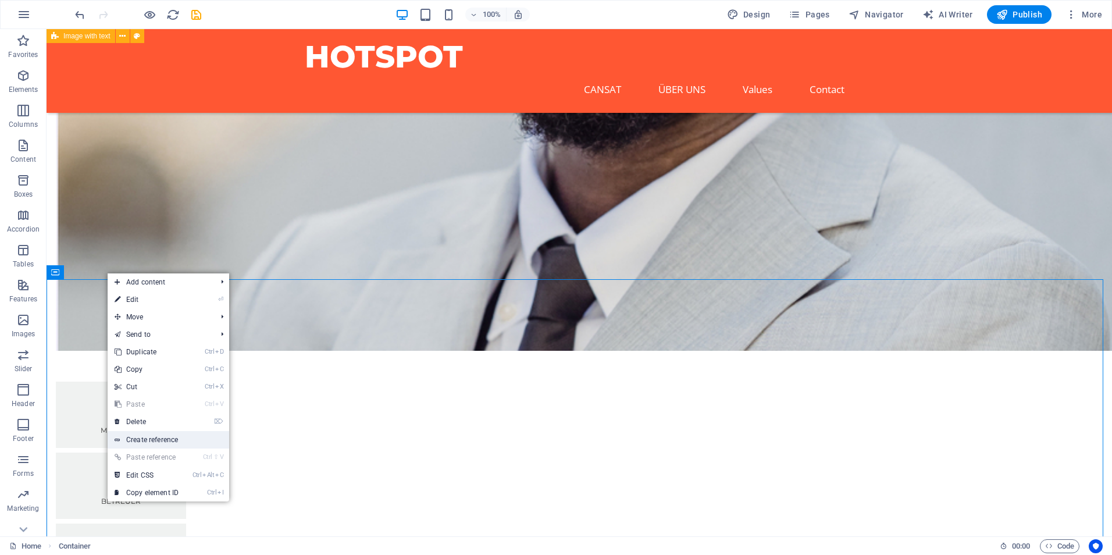
click at [184, 443] on link "Create reference" at bounding box center [169, 439] width 122 height 17
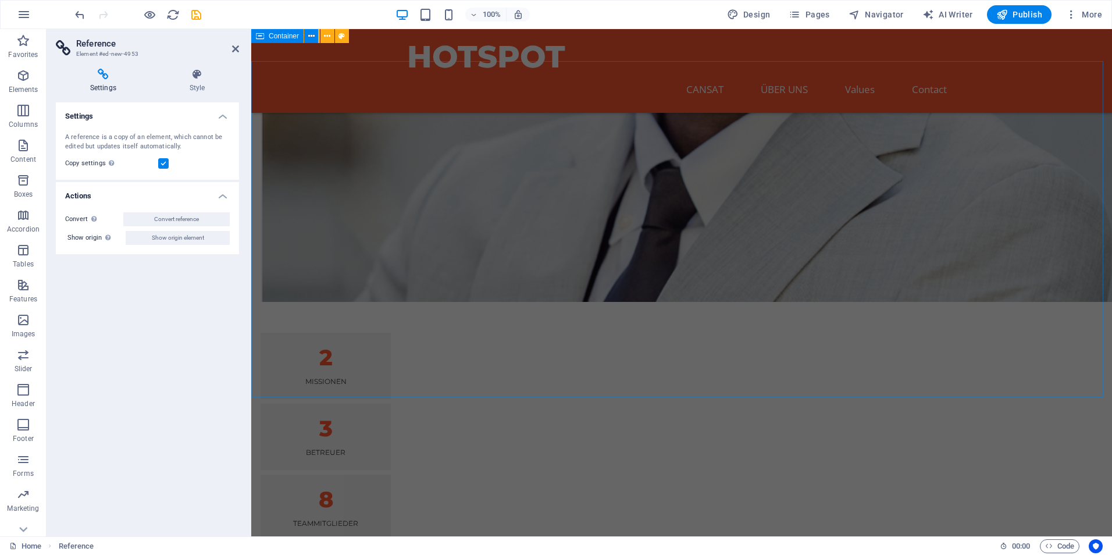
scroll to position [689, 0]
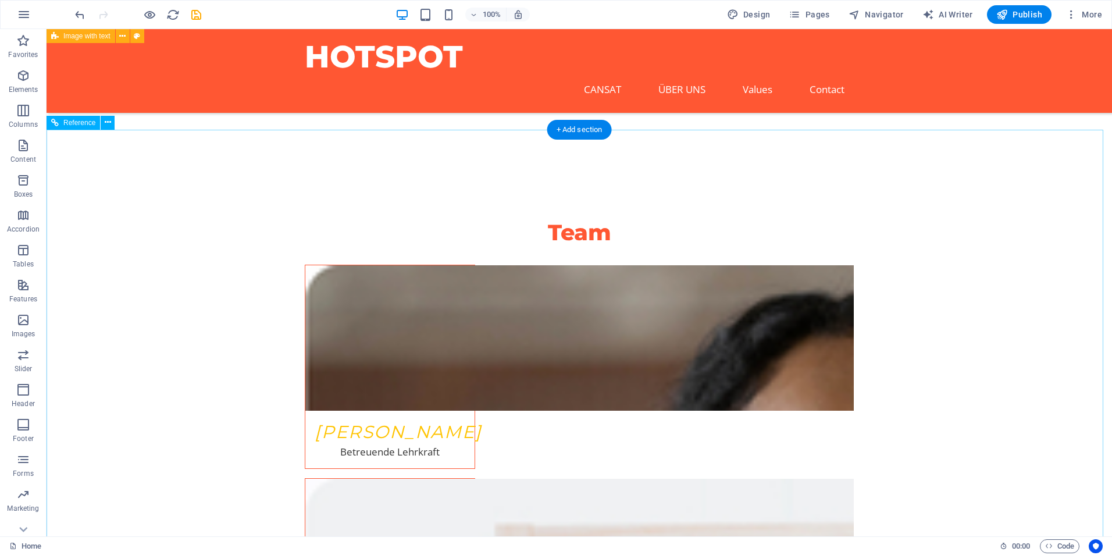
scroll to position [2201, 0]
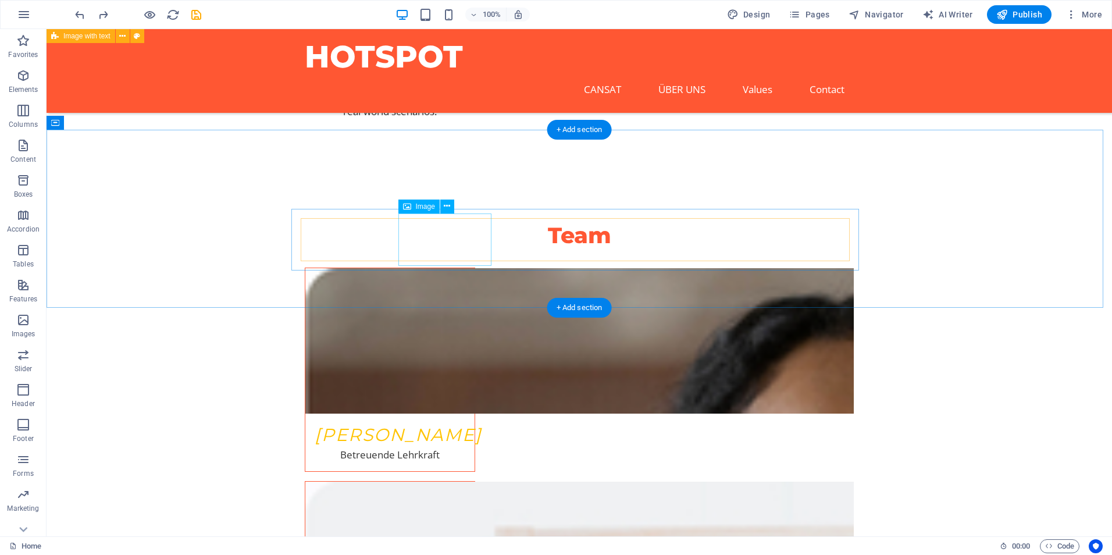
scroll to position [1852, 0]
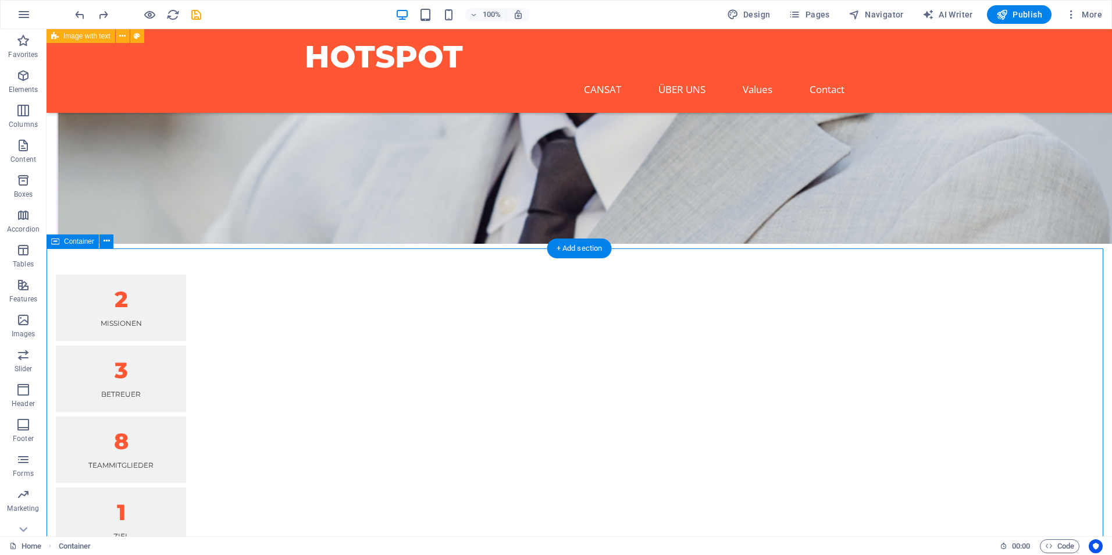
scroll to position [863, 0]
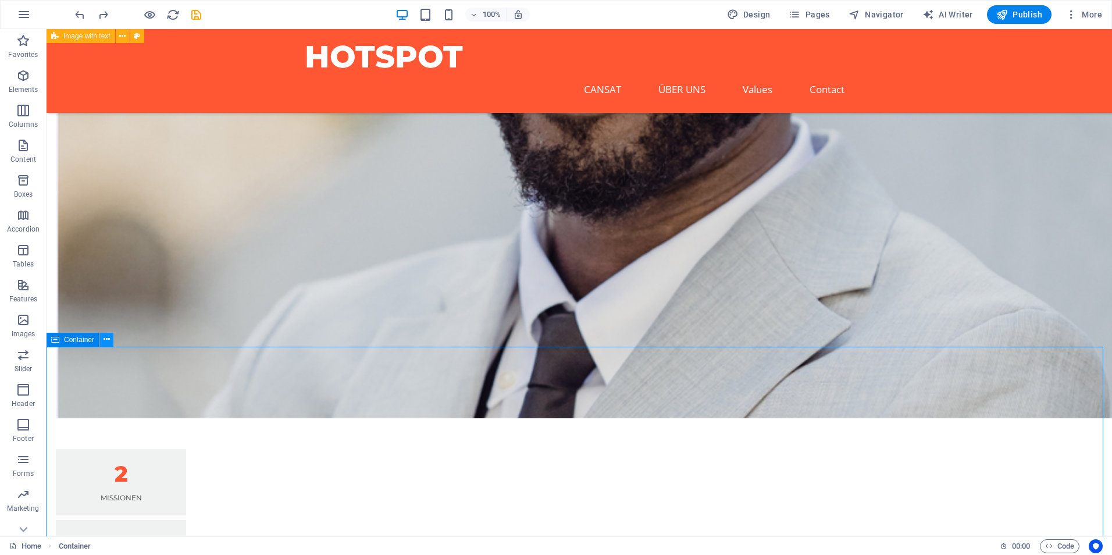
click at [109, 342] on icon at bounding box center [107, 339] width 6 height 12
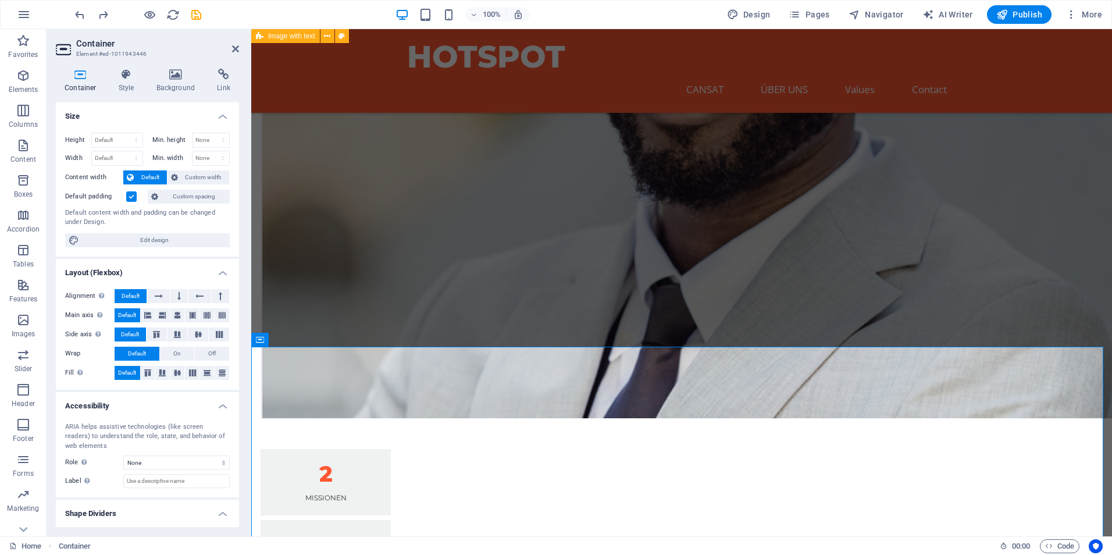
click at [121, 54] on h3 "Element #ed-1011943446" at bounding box center [146, 54] width 140 height 10
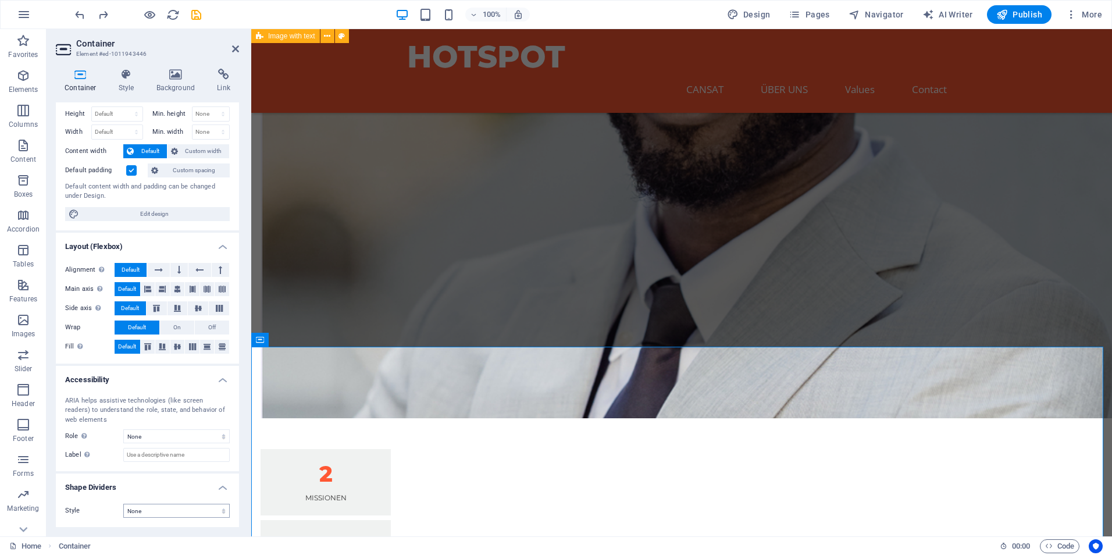
scroll to position [0, 0]
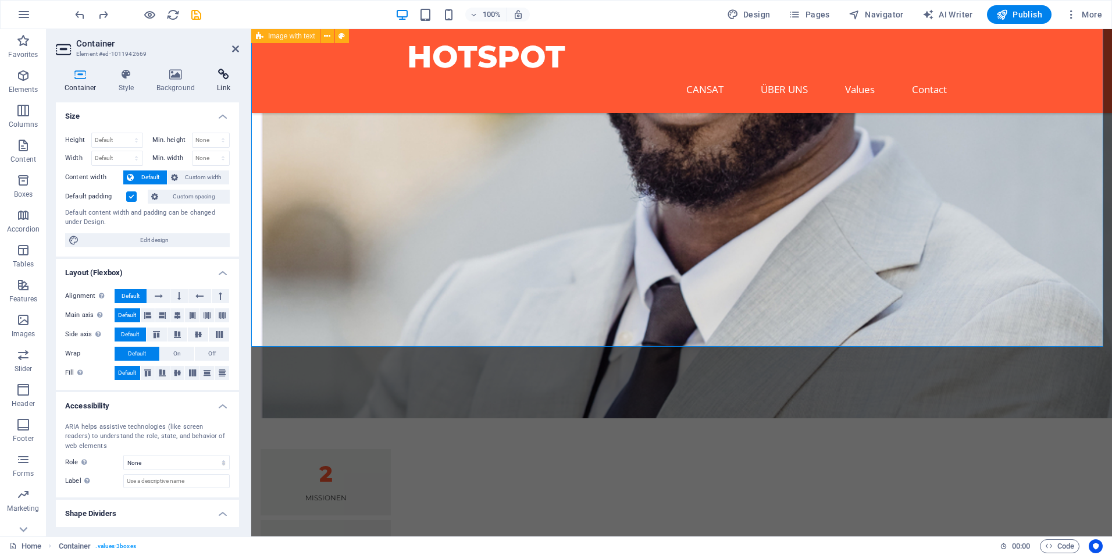
click at [220, 81] on h4 "Link" at bounding box center [223, 81] width 31 height 24
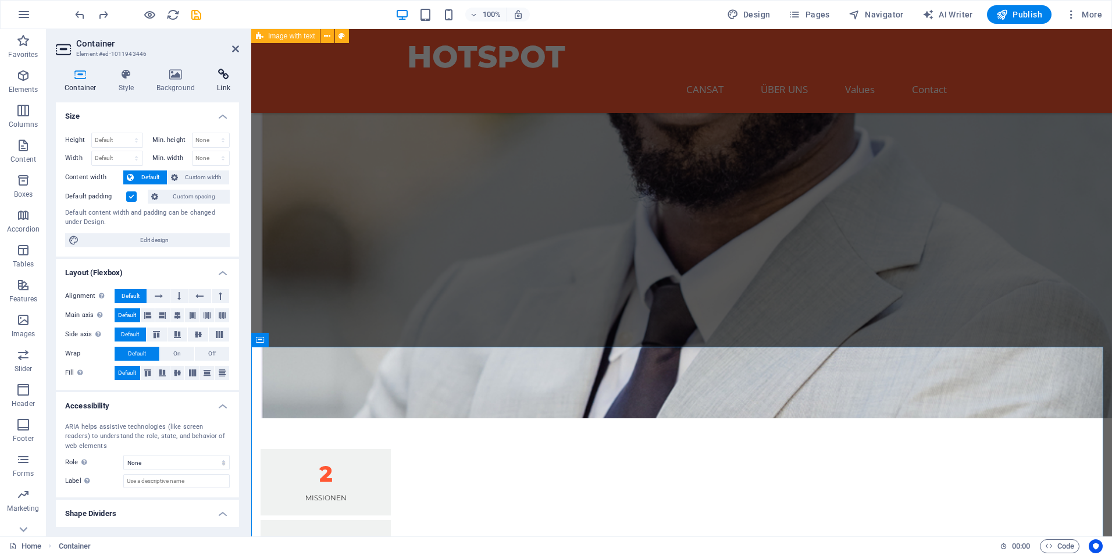
click at [215, 83] on h4 "Link" at bounding box center [223, 81] width 31 height 24
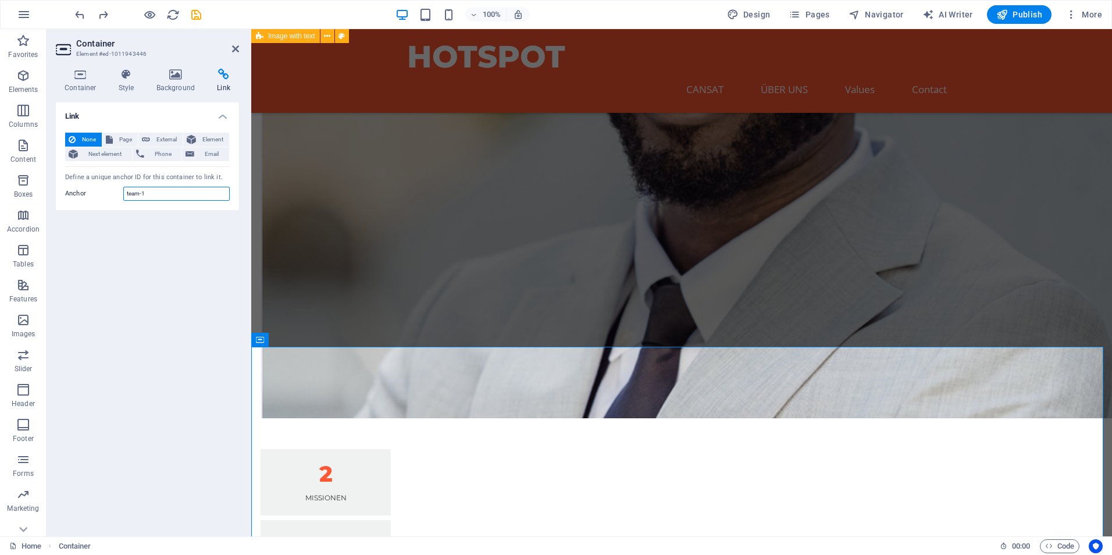
click at [187, 188] on input "team-1" at bounding box center [176, 194] width 106 height 14
type input "team"
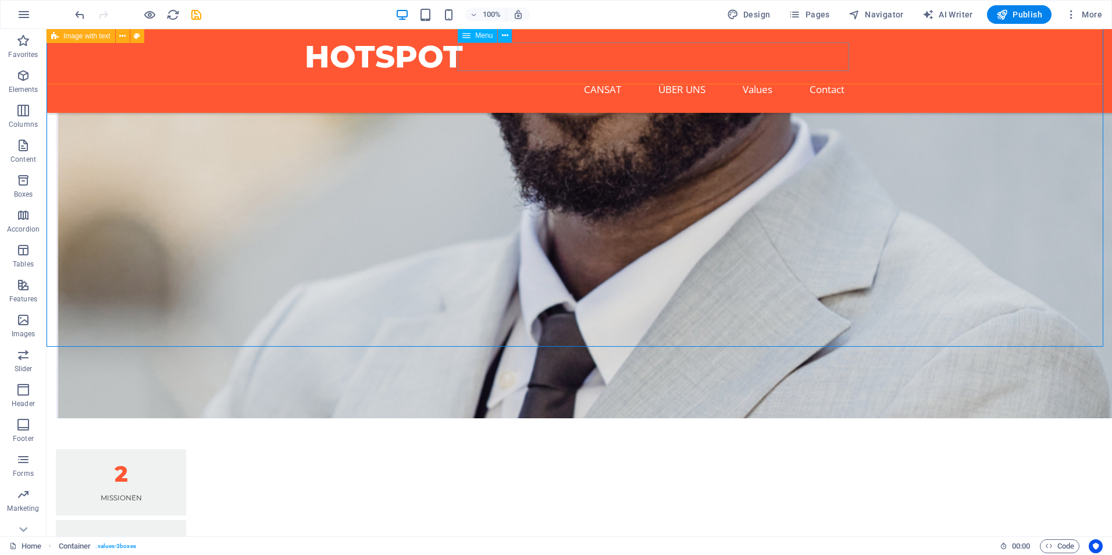
click at [758, 75] on nav "CANSAT ÜBER UNS Values Contact" at bounding box center [579, 89] width 549 height 29
select select
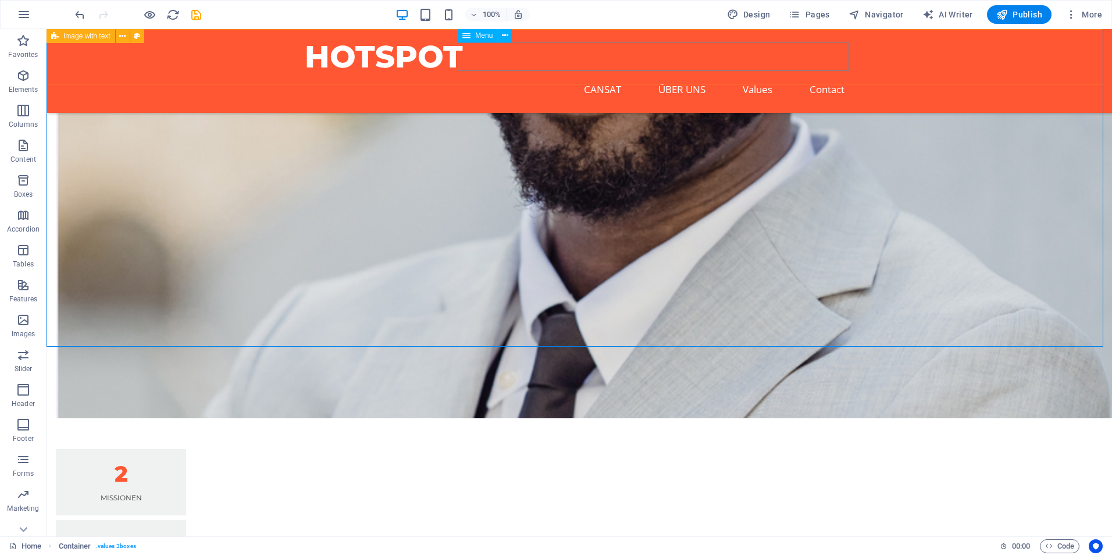
select select
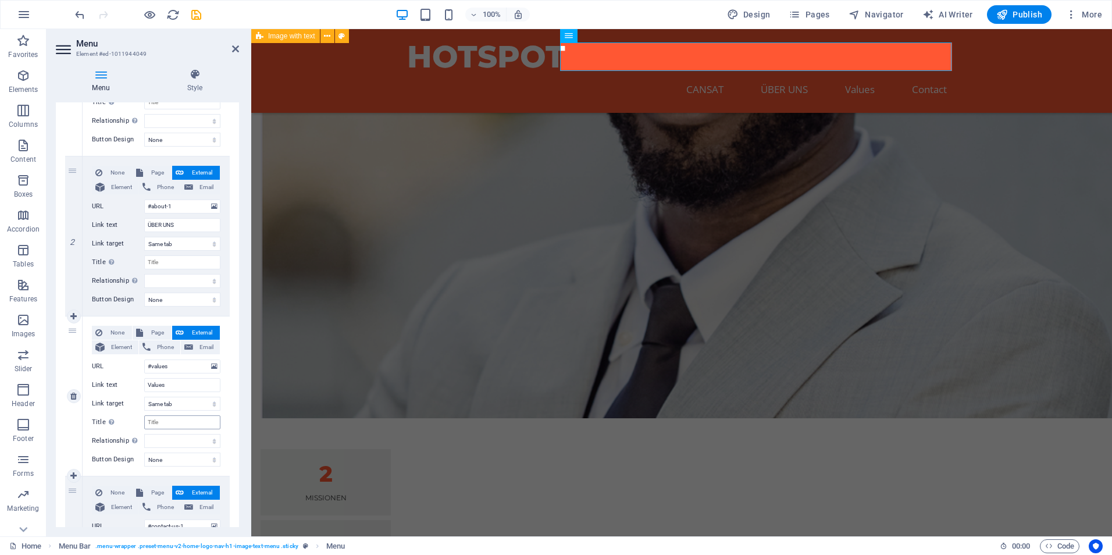
scroll to position [233, 0]
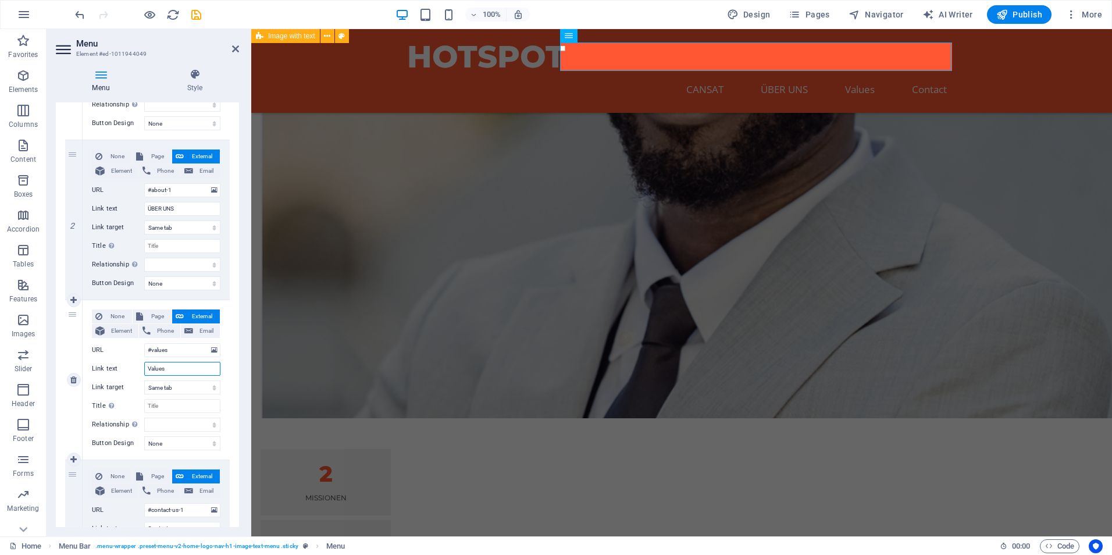
click at [179, 375] on input "Values" at bounding box center [182, 369] width 76 height 14
type input "TE"
select select
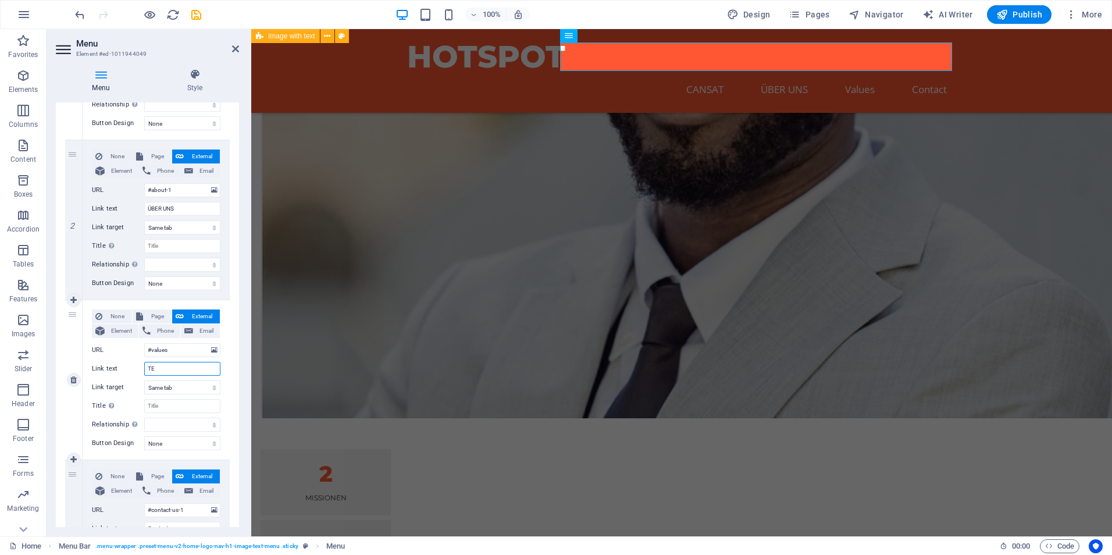
type input "TEA"
select select
type input "TEAM"
select select
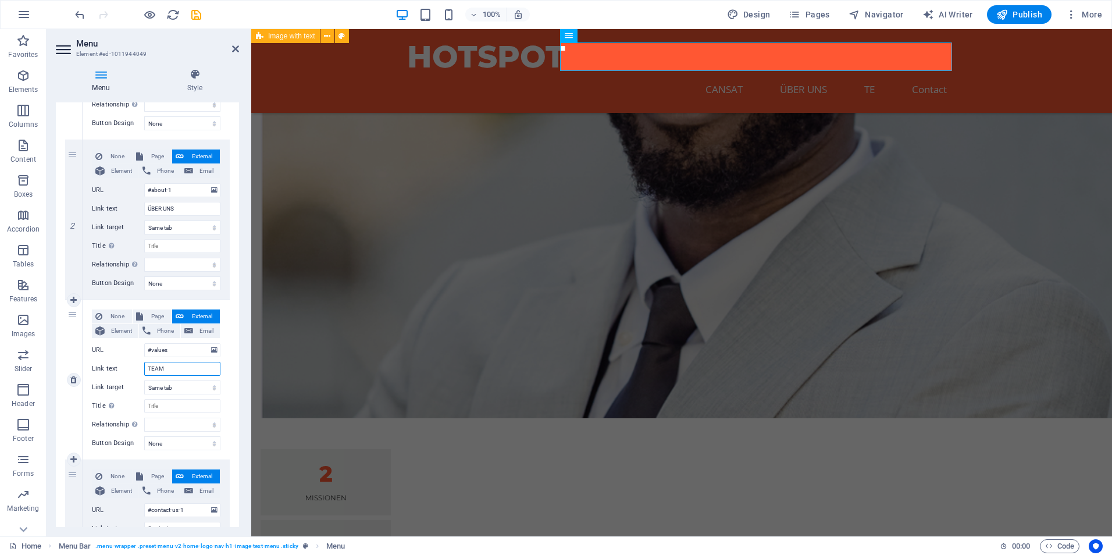
select select
type input "TEAM"
click at [187, 352] on input "#values" at bounding box center [182, 350] width 76 height 14
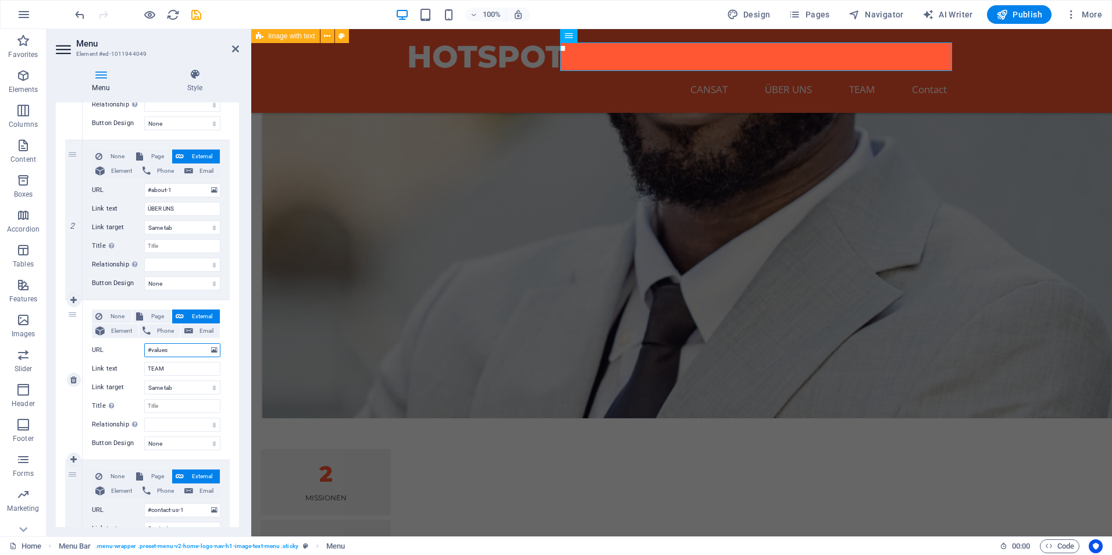
click at [187, 352] on input "#values" at bounding box center [182, 350] width 76 height 14
type input "#team"
select select
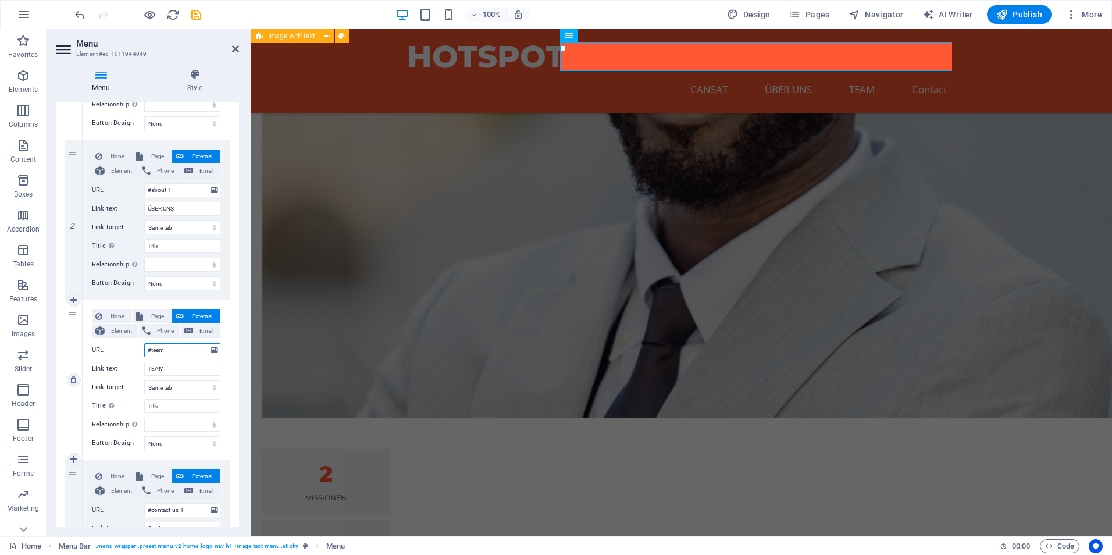
select select
type input "#team"
click at [935, 75] on nav "CANSAT ÜBER UNS TEAM Contact" at bounding box center [681, 89] width 549 height 29
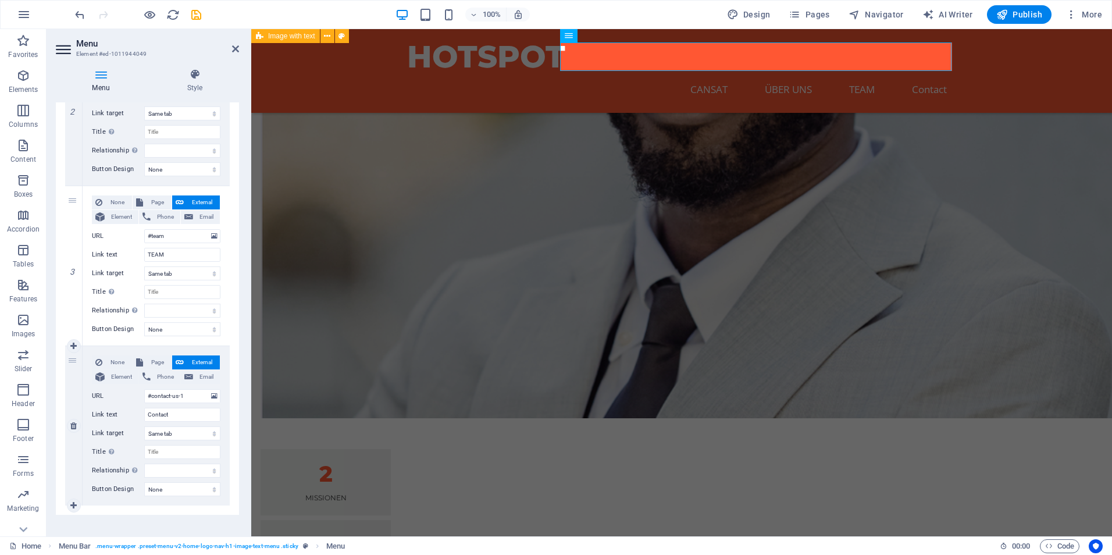
scroll to position [349, 0]
click at [169, 390] on input "#contact-us-1" at bounding box center [182, 394] width 76 height 14
click at [173, 415] on input "Contact" at bounding box center [182, 412] width 76 height 14
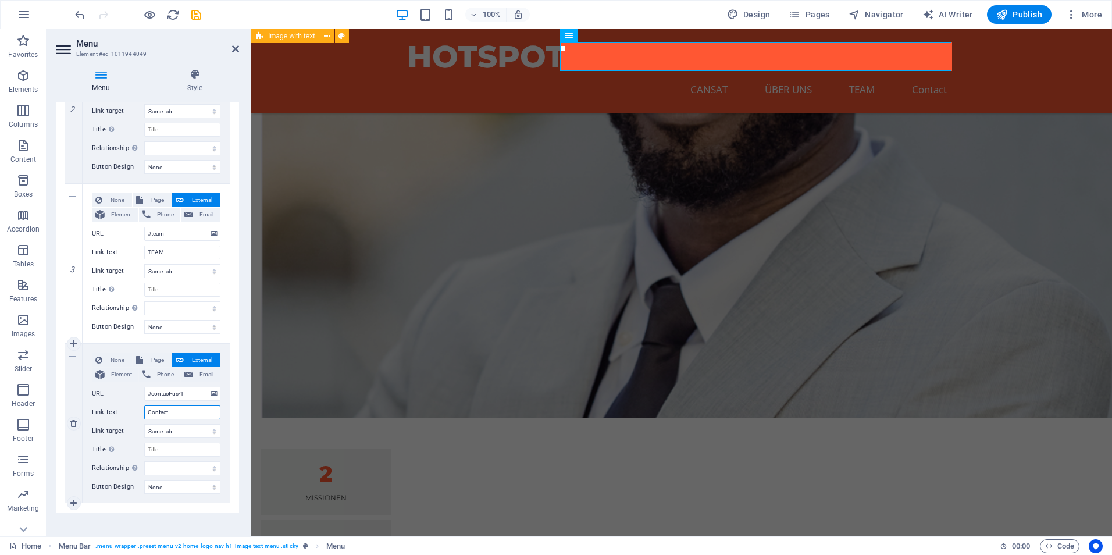
click at [173, 415] on input "Contact" at bounding box center [182, 412] width 76 height 14
type input "KONTAKT"
select select
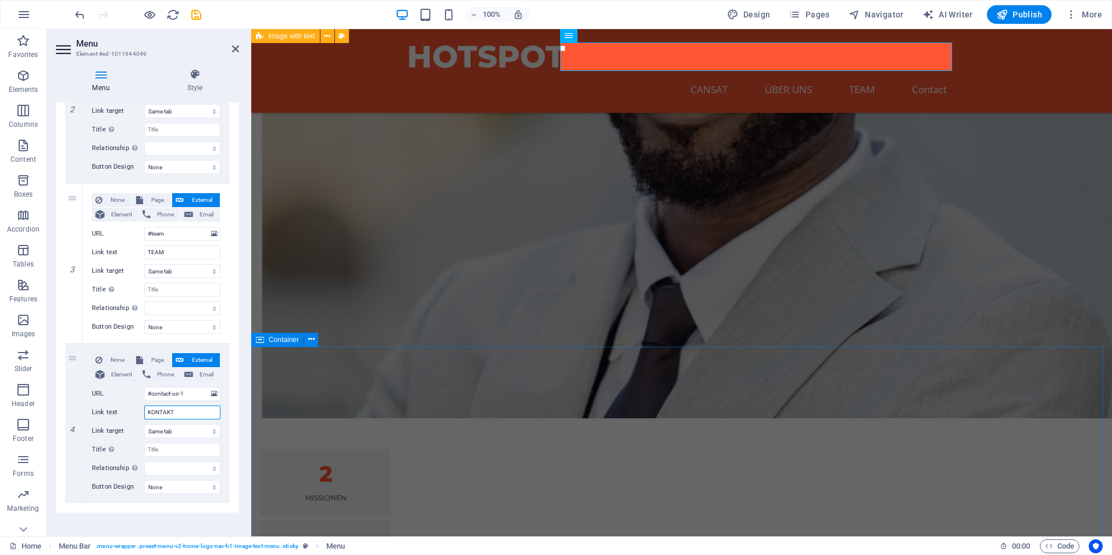
select select
type input "KONTAKT"
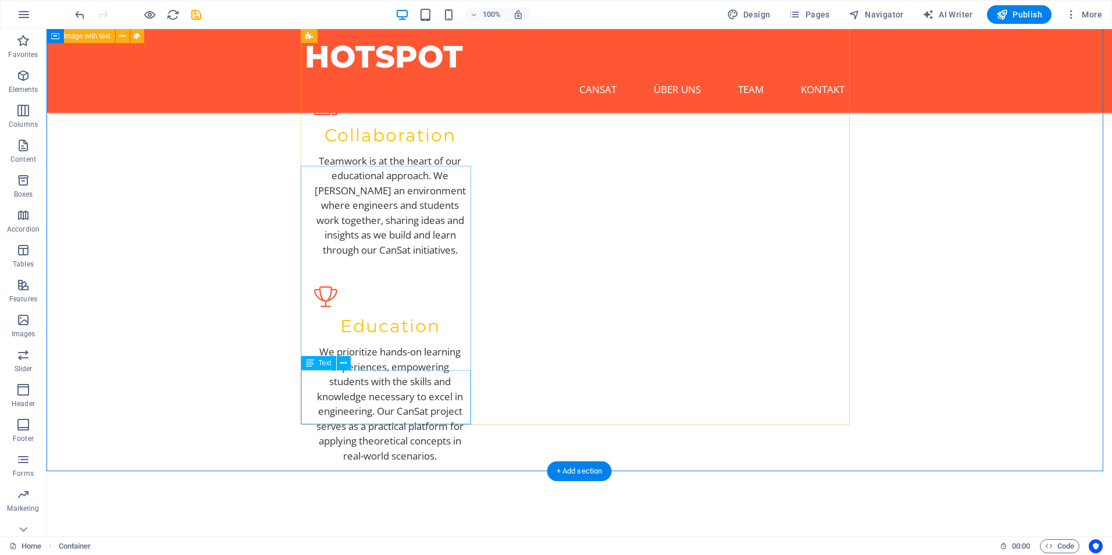
scroll to position [1910, 0]
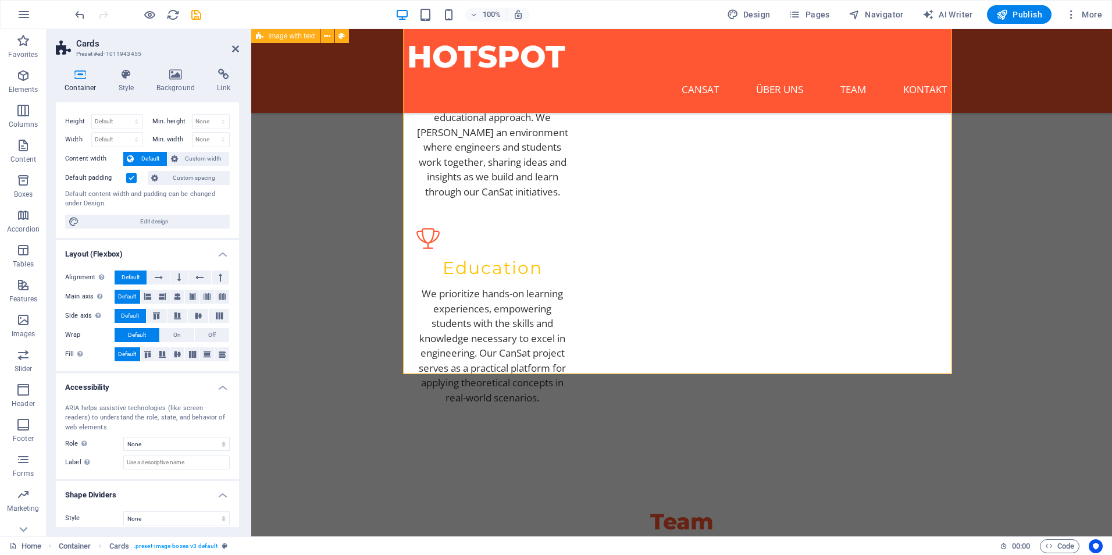
scroll to position [26, 0]
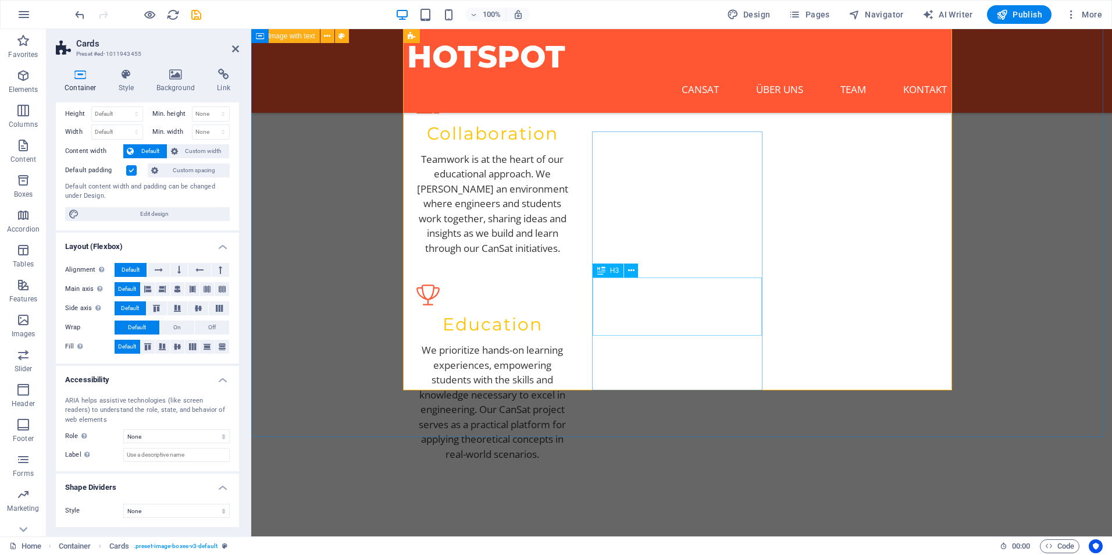
scroll to position [1852, 0]
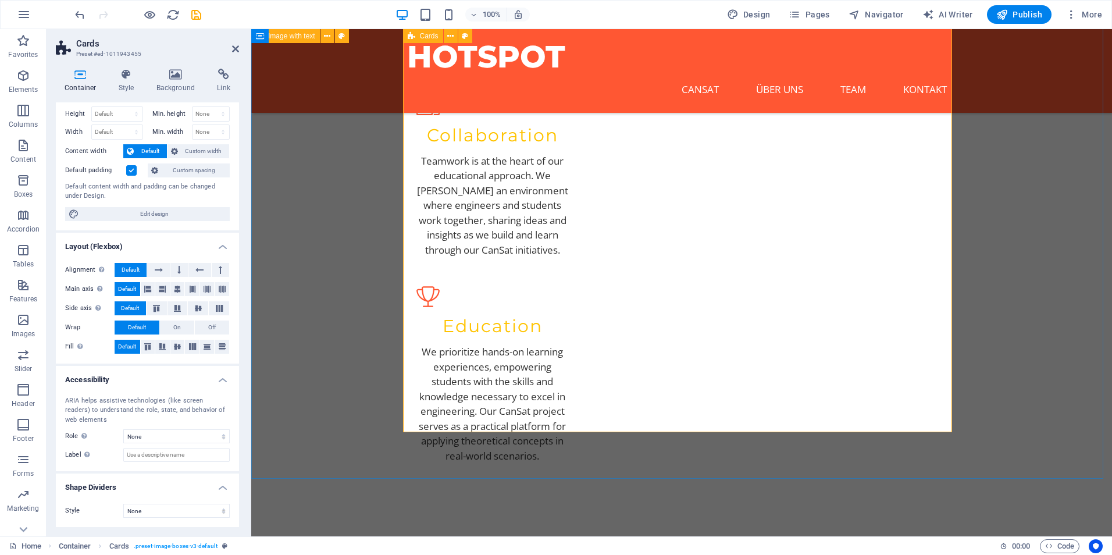
click at [126, 214] on span "Edit design" at bounding box center [155, 214] width 144 height 14
select select "px"
select select "200"
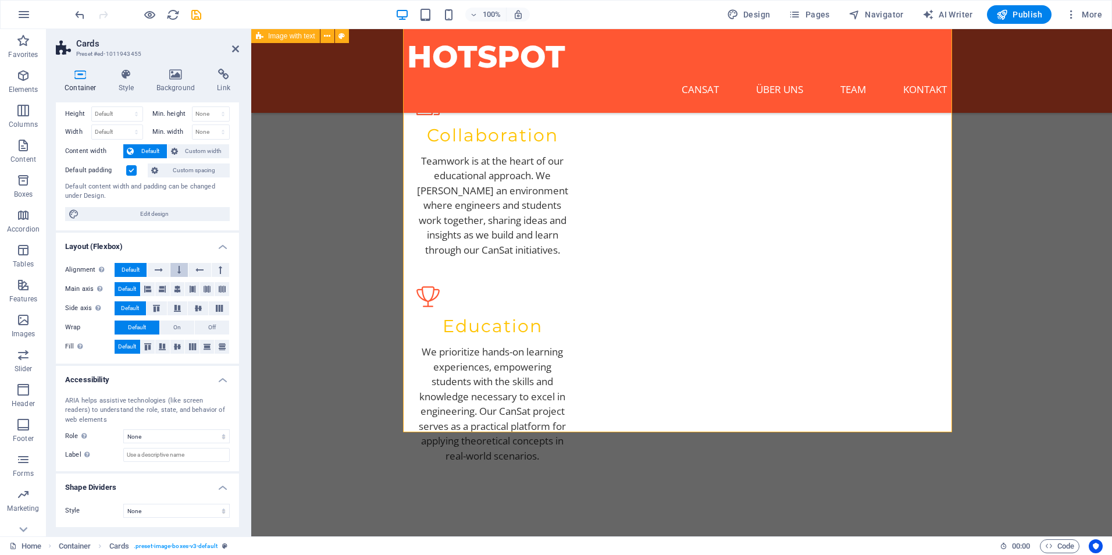
select select "px"
select select "rem"
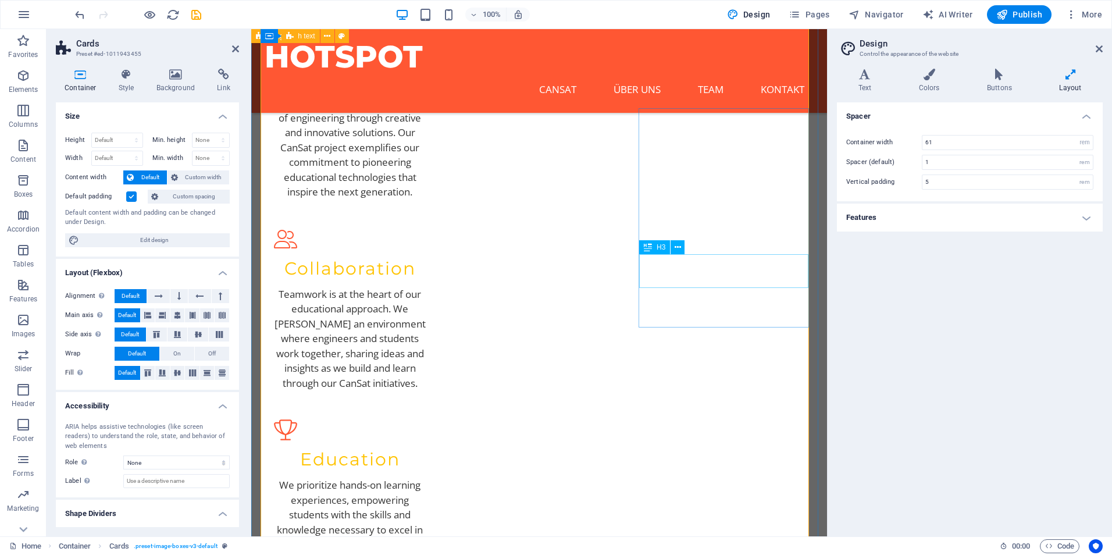
scroll to position [1677, 0]
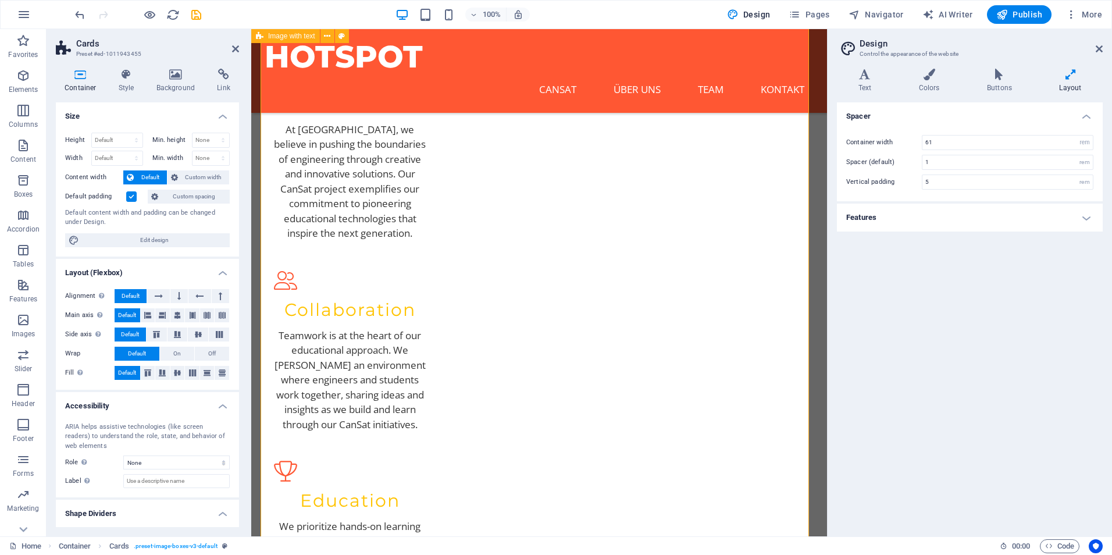
click at [915, 220] on h4 "Features" at bounding box center [970, 218] width 266 height 28
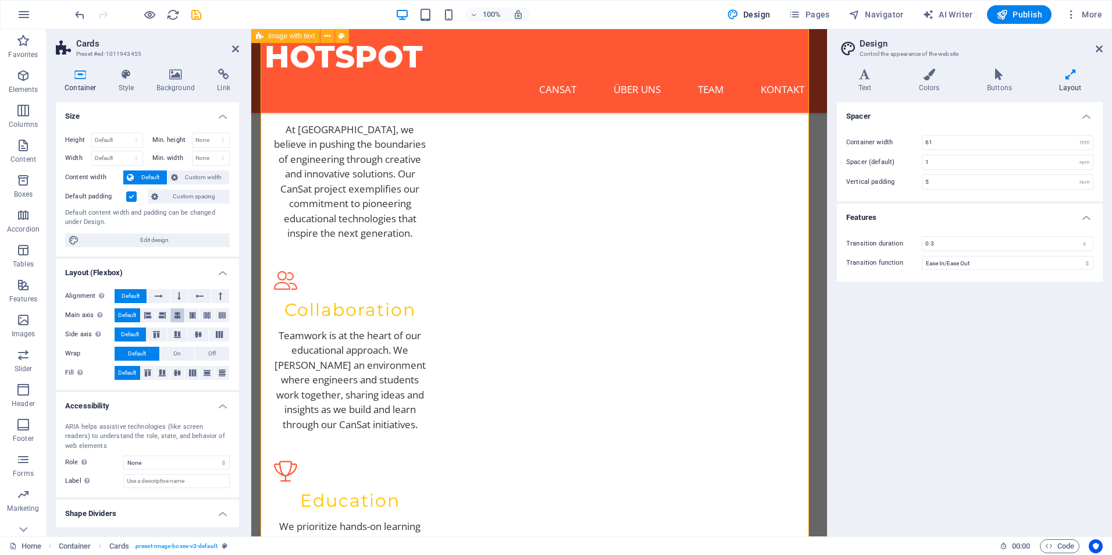
click at [174, 314] on icon at bounding box center [177, 315] width 7 height 14
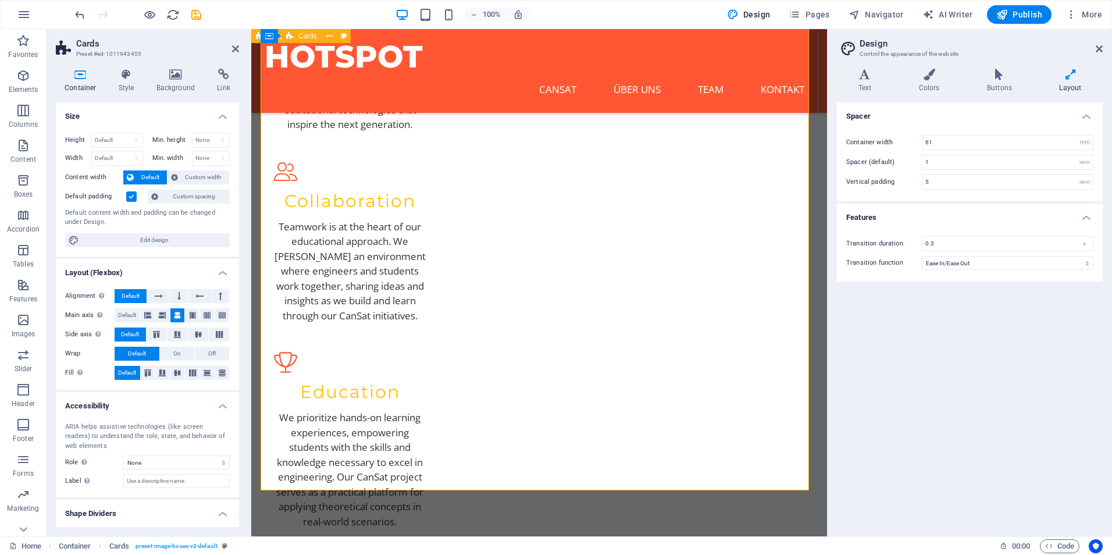
scroll to position [1794, 0]
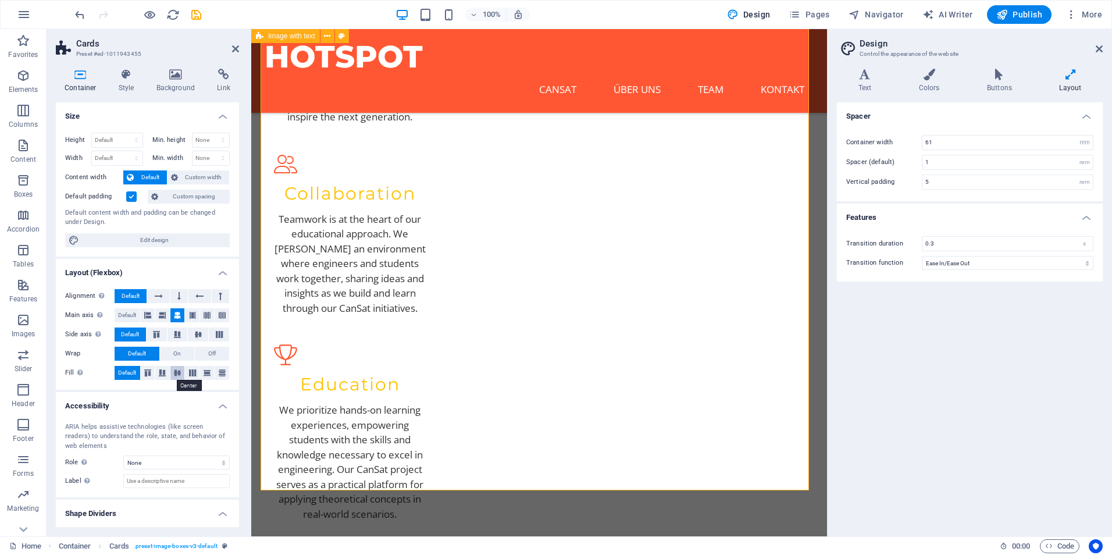
click at [178, 373] on icon at bounding box center [177, 372] width 14 height 7
click at [113, 373] on label "Fill Controls the distances and direction of elements on the y-axis across seve…" at bounding box center [89, 373] width 49 height 14
click at [125, 373] on span "Default" at bounding box center [127, 373] width 18 height 14
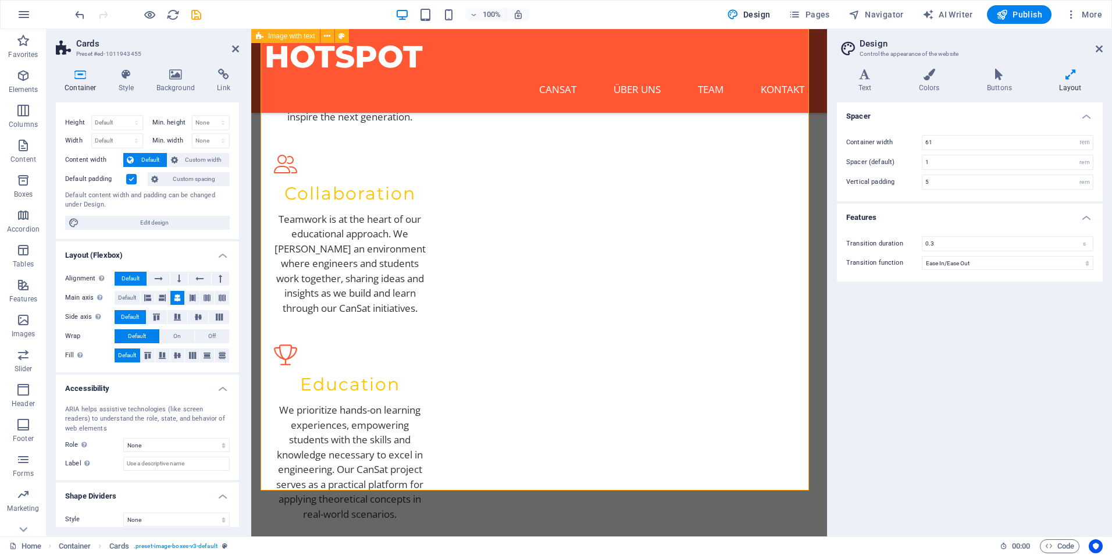
scroll to position [26, 0]
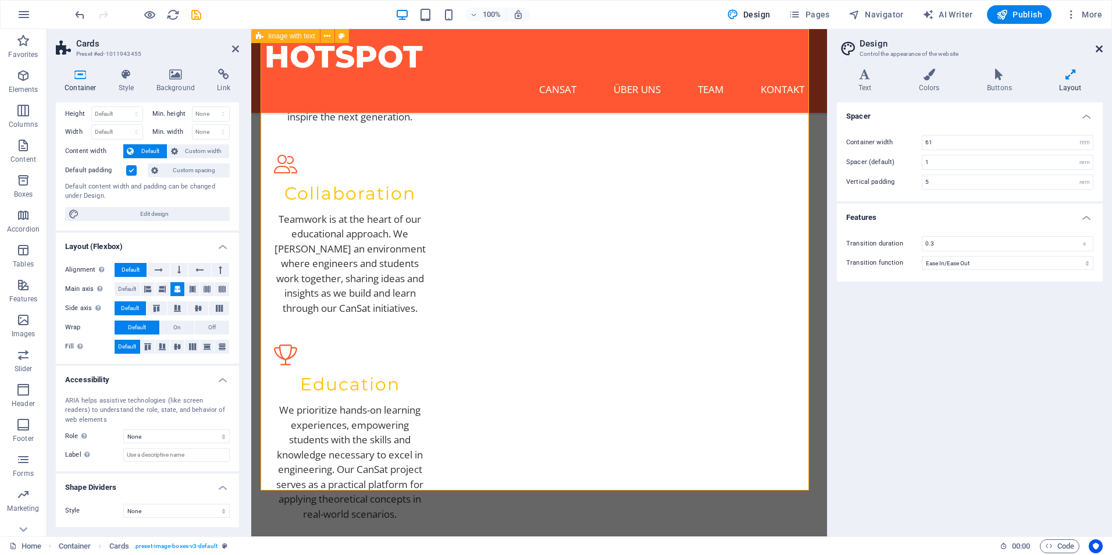
click at [1098, 44] on icon at bounding box center [1099, 48] width 7 height 9
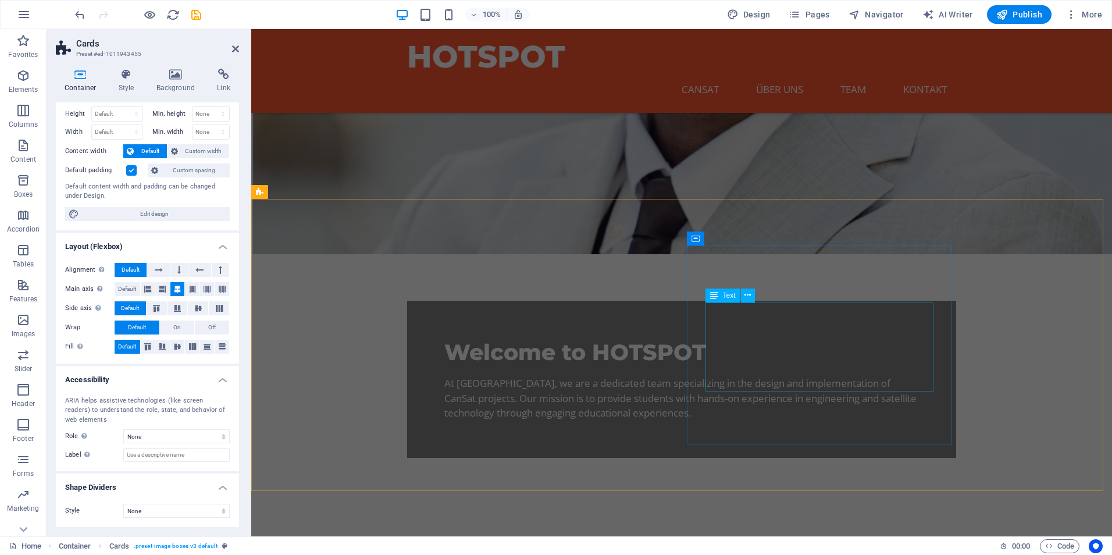
scroll to position [0, 0]
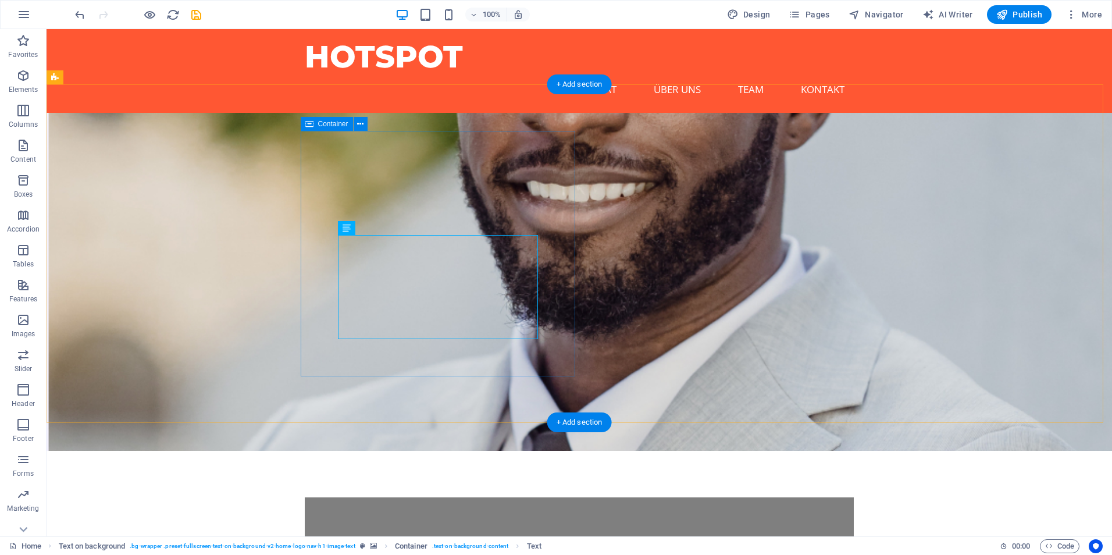
click at [439, 535] on div "Welcome to HOTSPOT" at bounding box center [579, 549] width 475 height 29
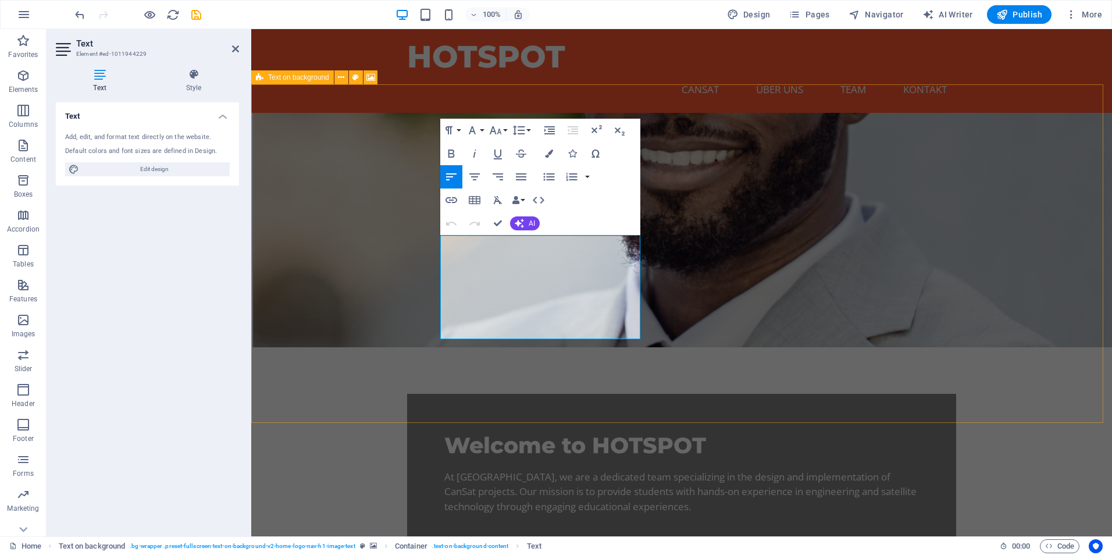
click at [789, 384] on div "Welcome to HOTSPOT At [GEOGRAPHIC_DATA], we are a dedicated team specializing i…" at bounding box center [681, 355] width 861 height 485
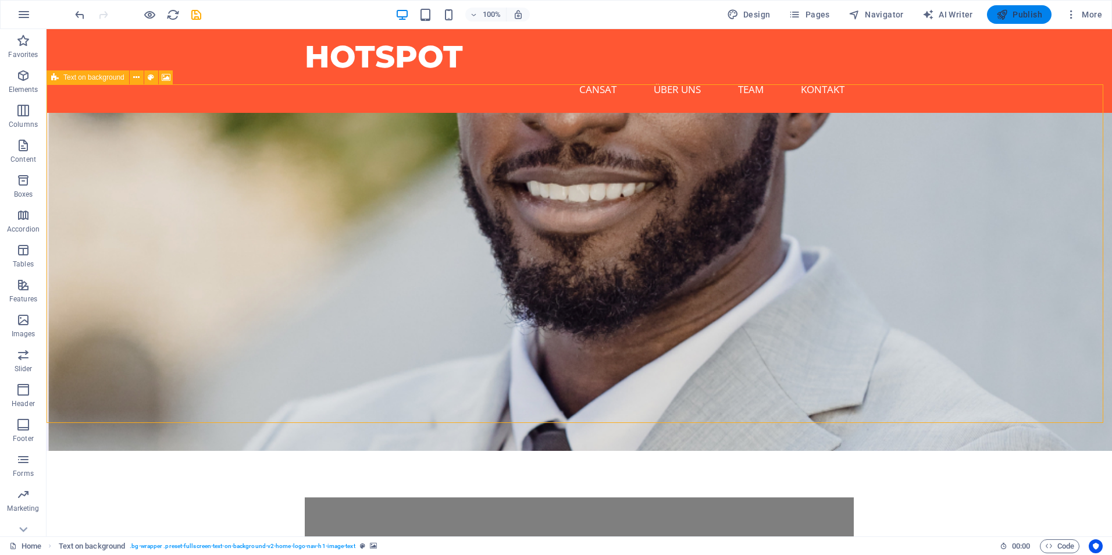
click at [1002, 8] on button "Publish" at bounding box center [1019, 14] width 65 height 19
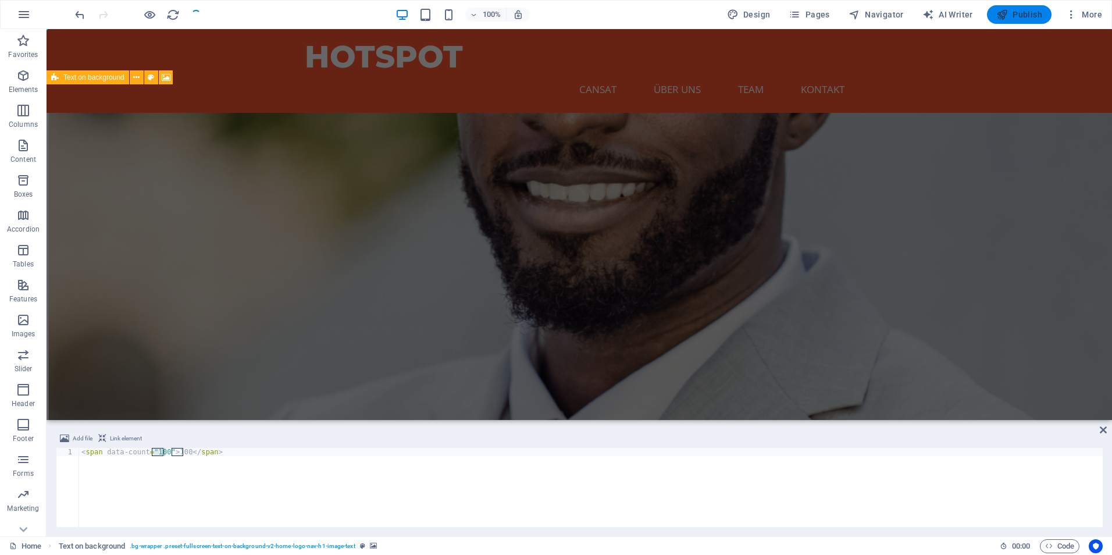
checkbox input "false"
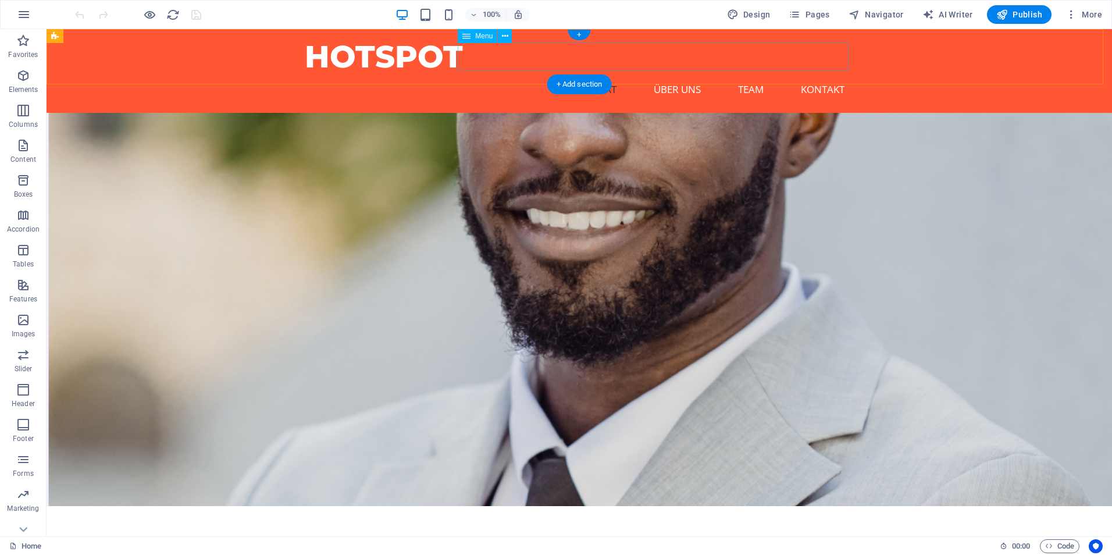
click at [684, 75] on nav "CANSAT ÜBER UNS TEAM KONTAKT" at bounding box center [579, 89] width 549 height 29
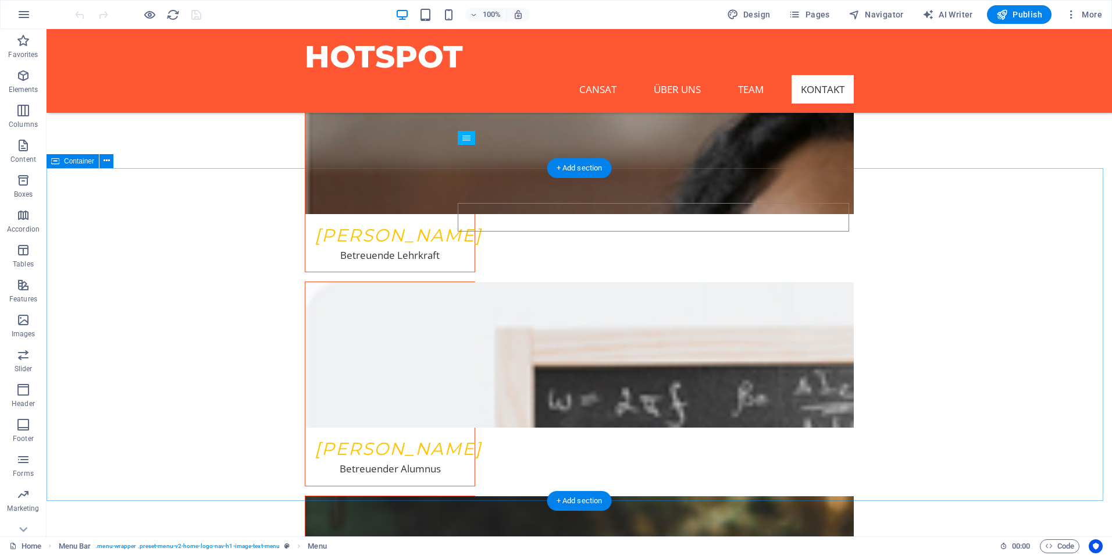
scroll to position [2327, 0]
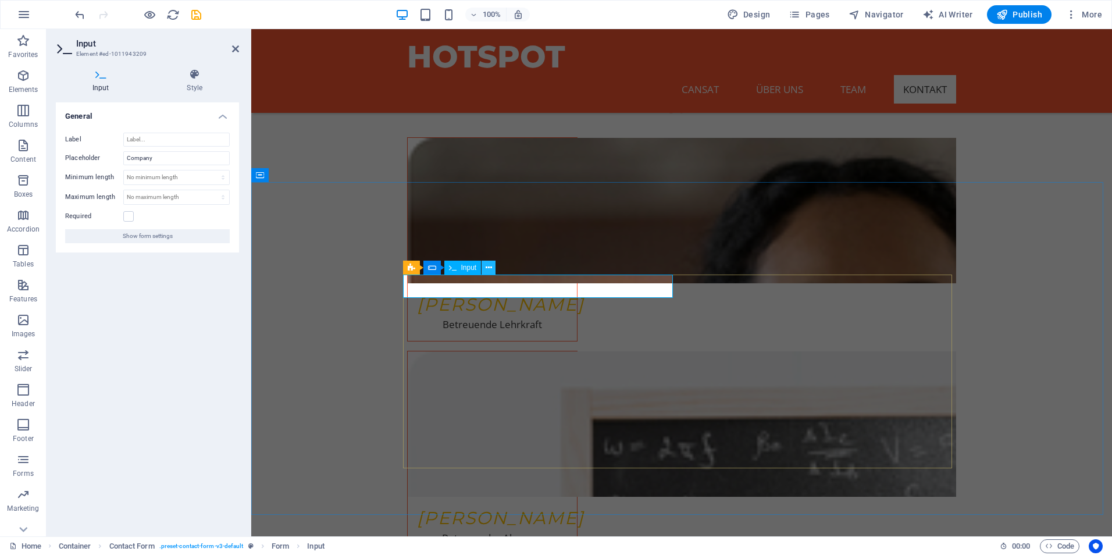
click at [490, 266] on icon at bounding box center [489, 268] width 6 height 12
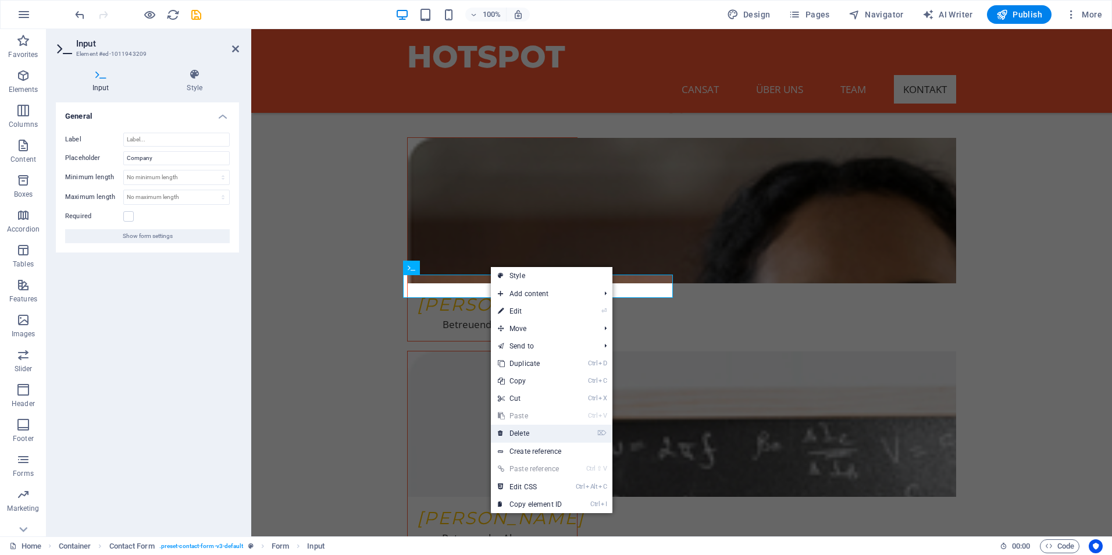
click at [528, 429] on link "⌦ Delete" at bounding box center [530, 433] width 78 height 17
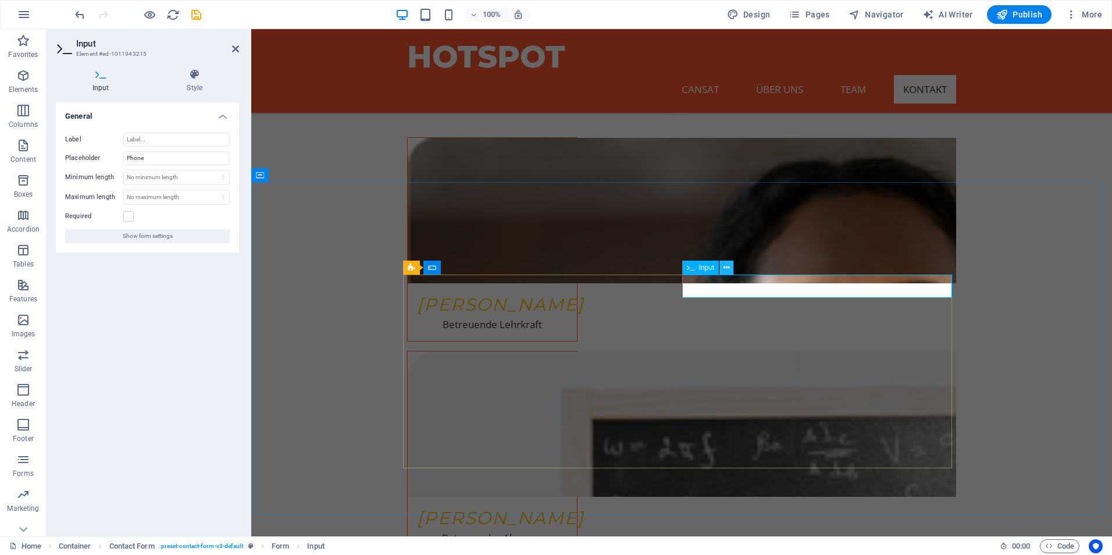
click at [729, 264] on icon at bounding box center [727, 268] width 6 height 12
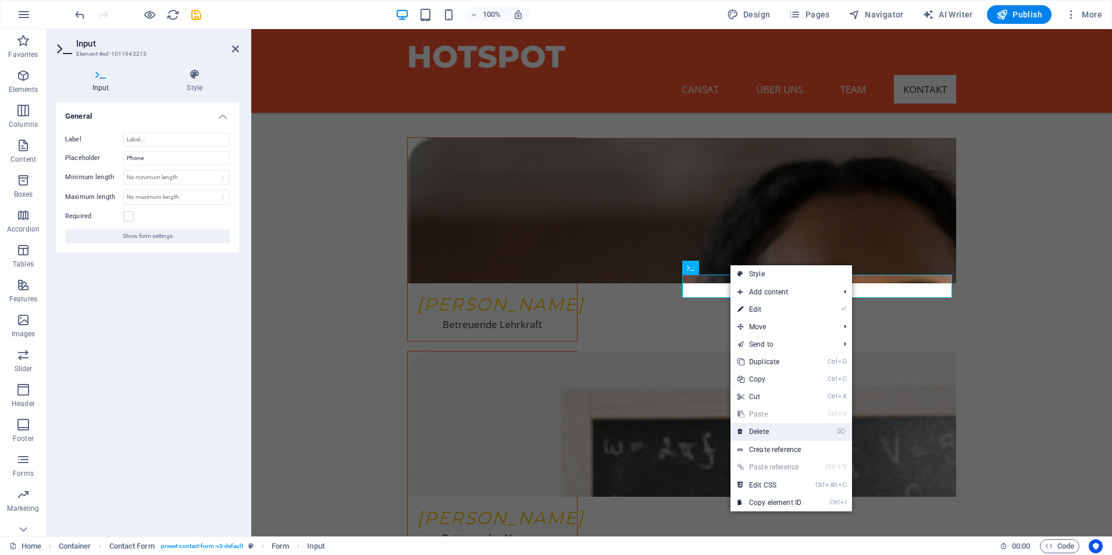
click at [778, 436] on link "⌦ Delete" at bounding box center [770, 431] width 78 height 17
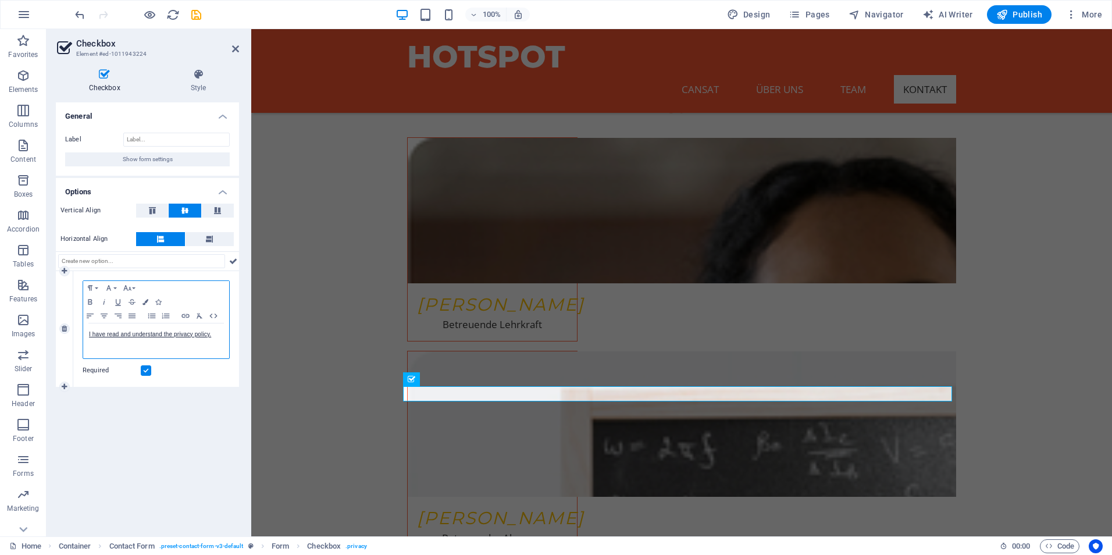
click at [190, 328] on div "I have read and understand the privacy policy." at bounding box center [156, 340] width 146 height 35
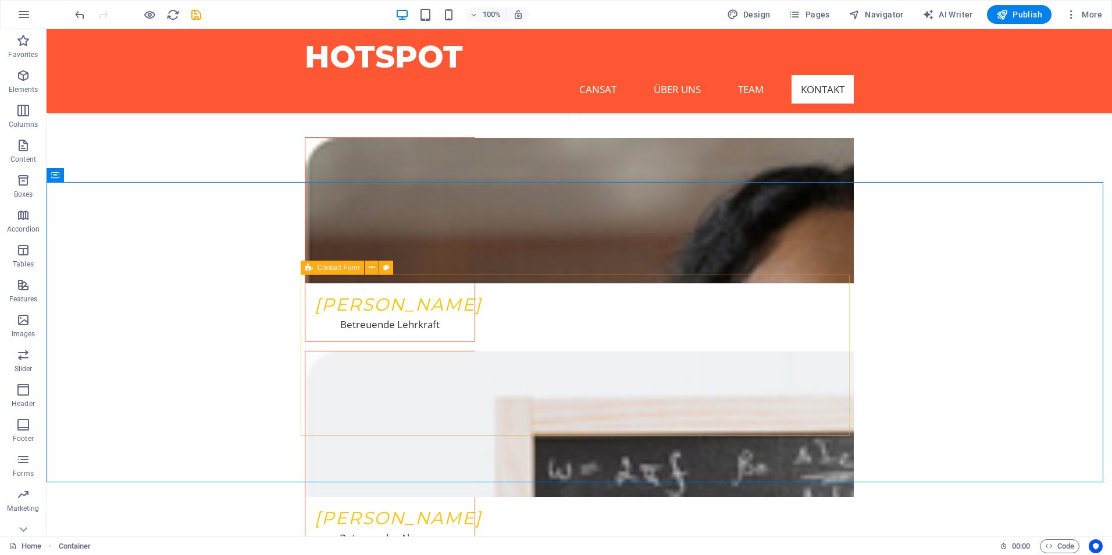
click at [318, 264] on span "Contact Form" at bounding box center [339, 267] width 42 height 7
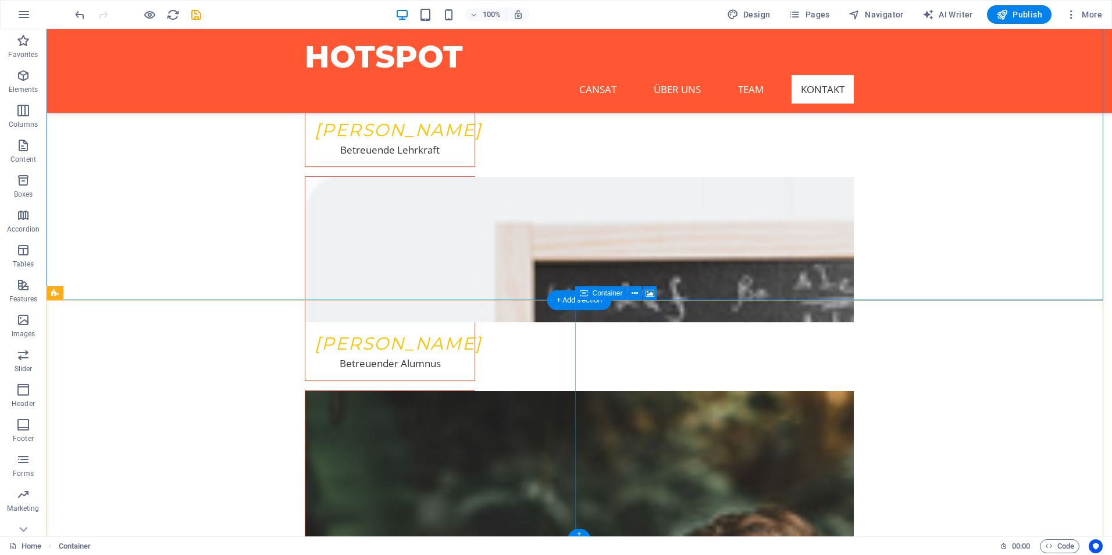
scroll to position [2512, 0]
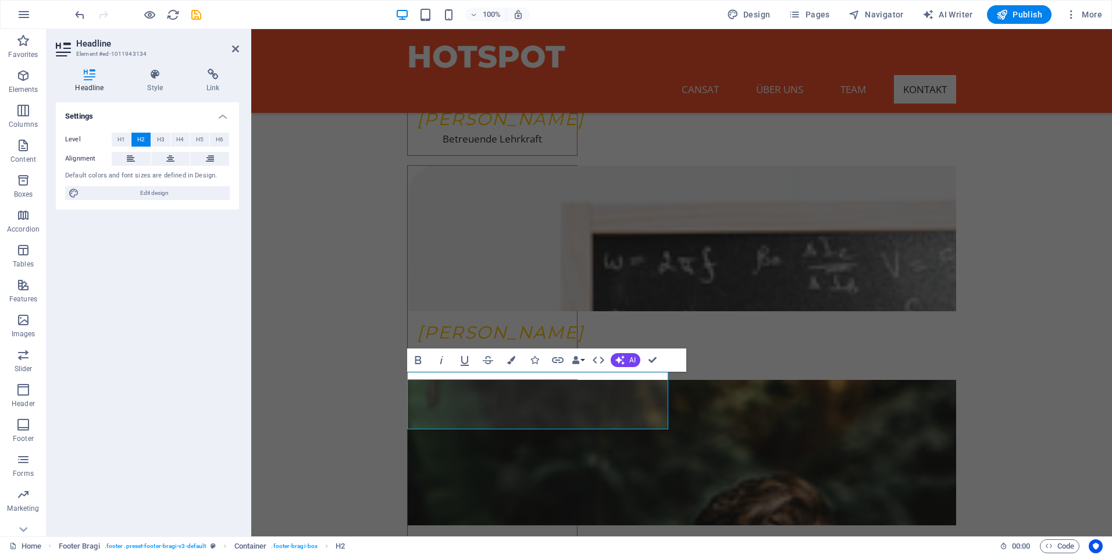
scroll to position [2484, 0]
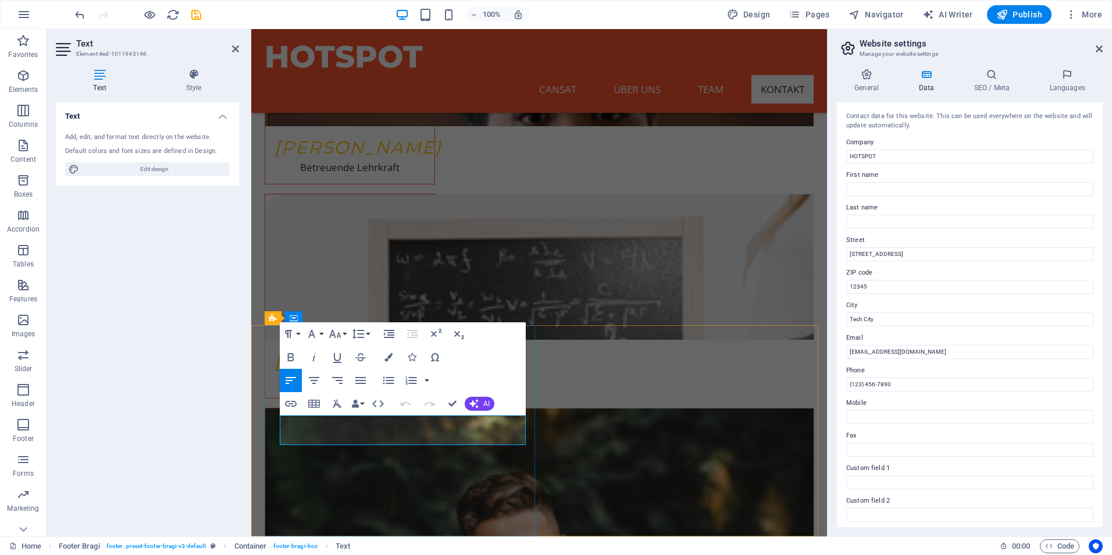
drag, startPoint x: 400, startPoint y: 436, endPoint x: 308, endPoint y: 421, distance: 93.8
click at [889, 183] on input "First name" at bounding box center [969, 189] width 247 height 14
click at [918, 254] on input "[STREET_ADDRESS]" at bounding box center [969, 254] width 247 height 14
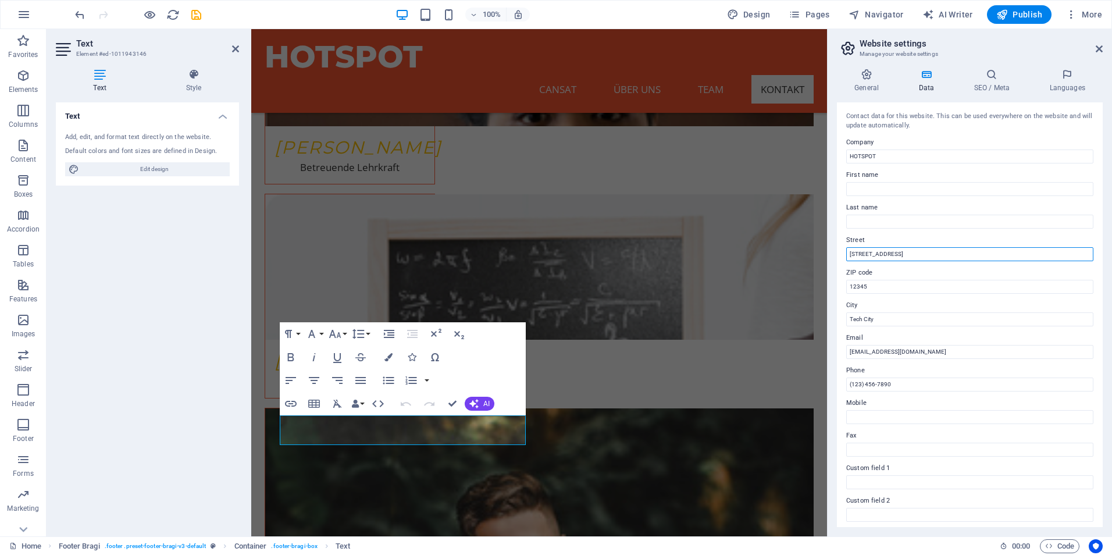
click at [918, 254] on input "[STREET_ADDRESS]" at bounding box center [969, 254] width 247 height 14
type input "Hansenbergallee 11"
click at [919, 287] on input "12345" at bounding box center [969, 287] width 247 height 14
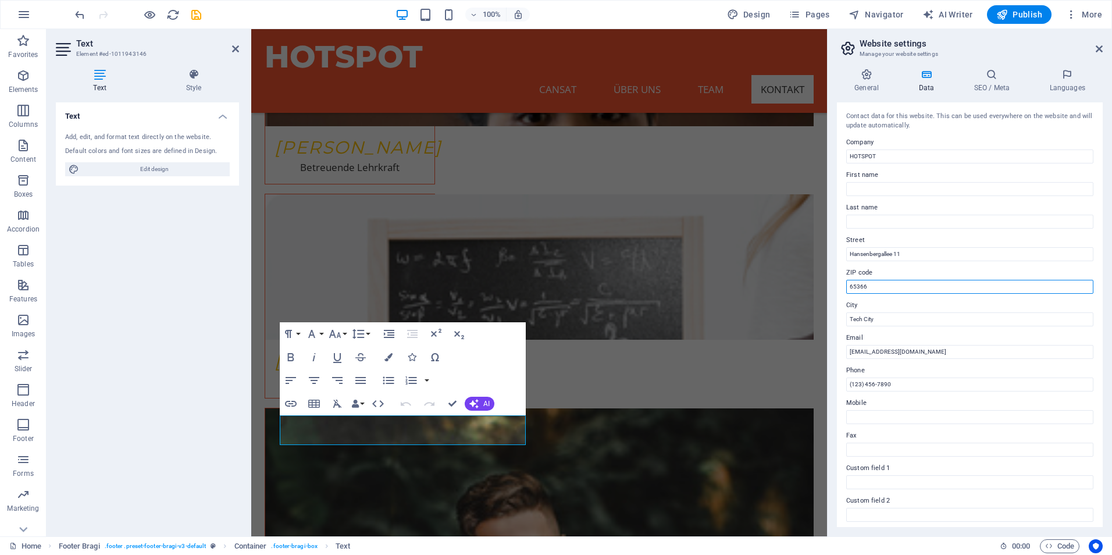
type input "65366"
click at [911, 311] on label "City" at bounding box center [969, 305] width 247 height 14
click at [911, 312] on input "Tech City" at bounding box center [969, 319] width 247 height 14
click at [911, 317] on input "Tech City" at bounding box center [969, 319] width 247 height 14
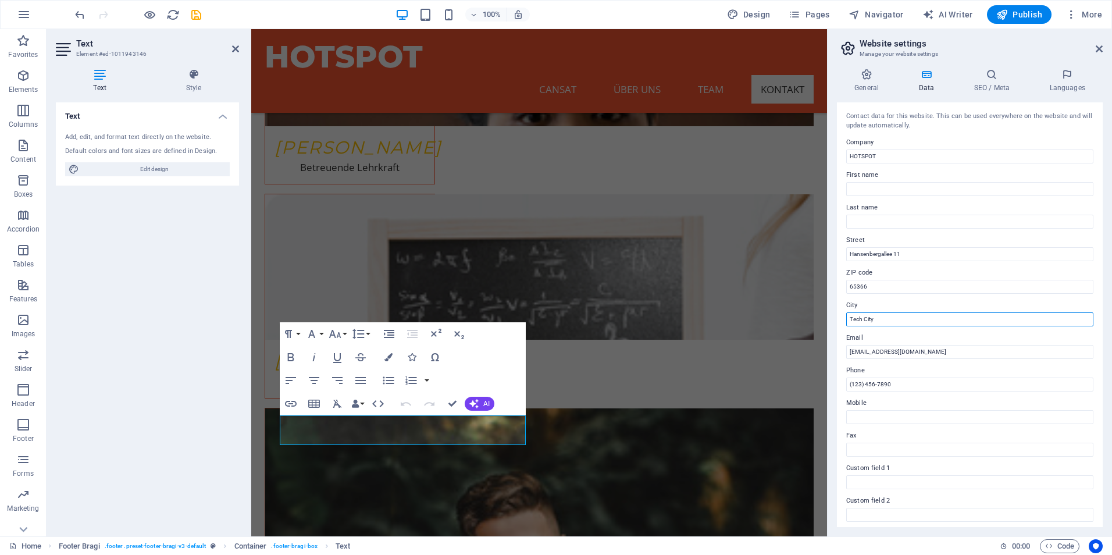
click at [911, 317] on input "Tech City" at bounding box center [969, 319] width 247 height 14
type input "Geisenheim-Johannisberg"
click at [915, 351] on input "[EMAIL_ADDRESS][DOMAIN_NAME]" at bounding box center [969, 352] width 247 height 14
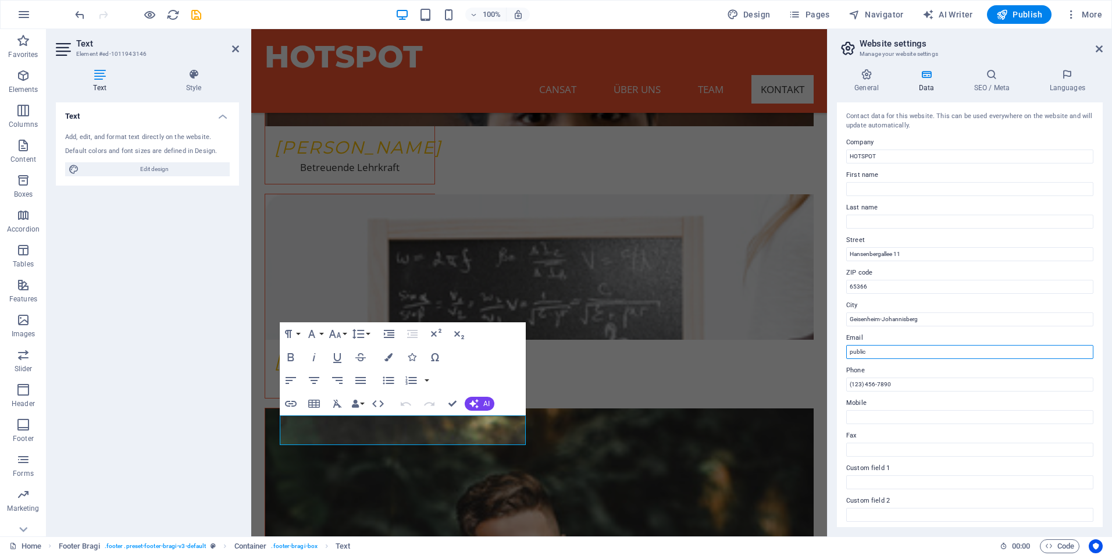
drag, startPoint x: 914, startPoint y: 357, endPoint x: 921, endPoint y: 351, distance: 8.7
click at [918, 352] on input "public" at bounding box center [969, 352] width 247 height 14
type input "public@hotspot.extremc.de"
click at [915, 388] on input "(123) 456-7890" at bounding box center [969, 384] width 247 height 14
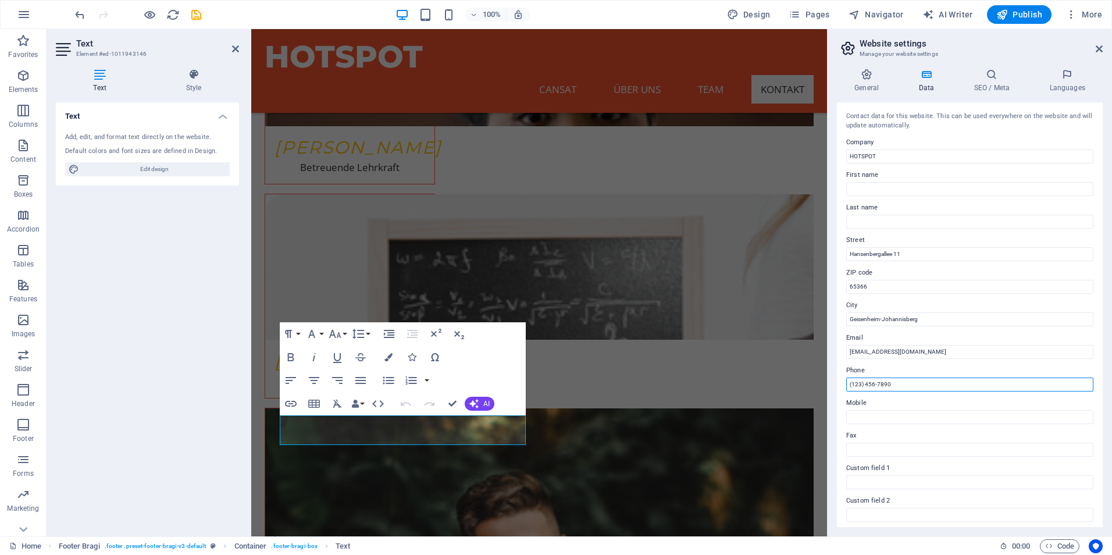
click at [915, 388] on input "(123) 456-7890" at bounding box center [969, 384] width 247 height 14
click at [872, 379] on input "(123) 456-7890" at bounding box center [969, 384] width 247 height 14
click at [872, 368] on label "Phone" at bounding box center [969, 371] width 247 height 14
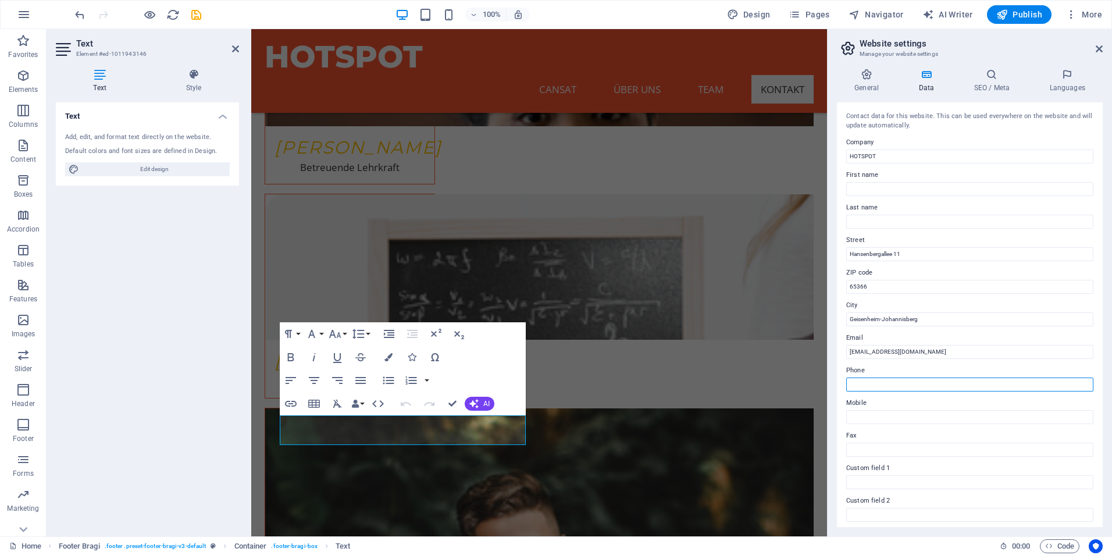
click at [872, 377] on input "Phone" at bounding box center [969, 384] width 247 height 14
click at [998, 49] on h3 "Manage your website settings" at bounding box center [970, 54] width 220 height 10
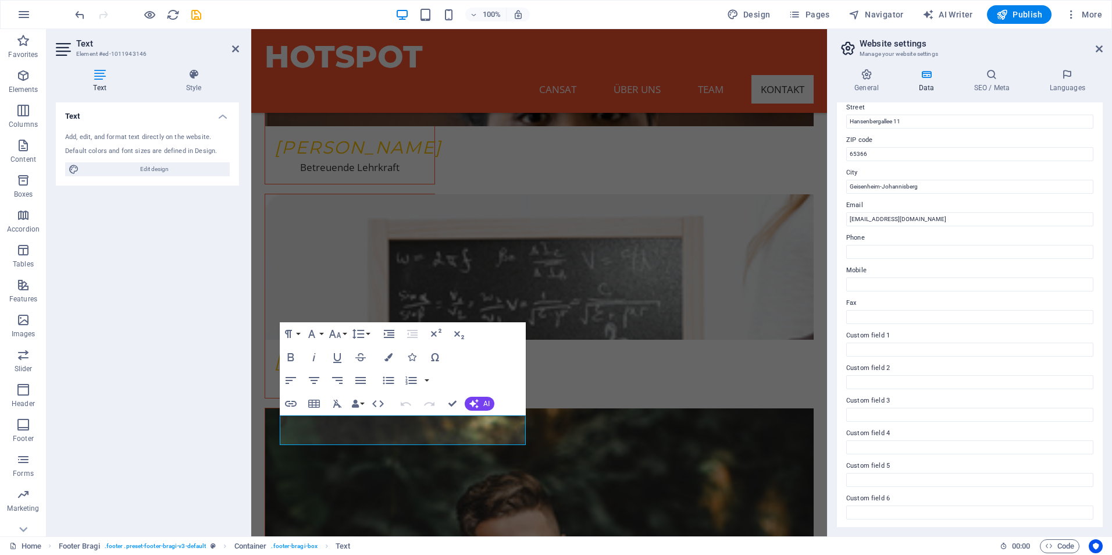
scroll to position [134, 0]
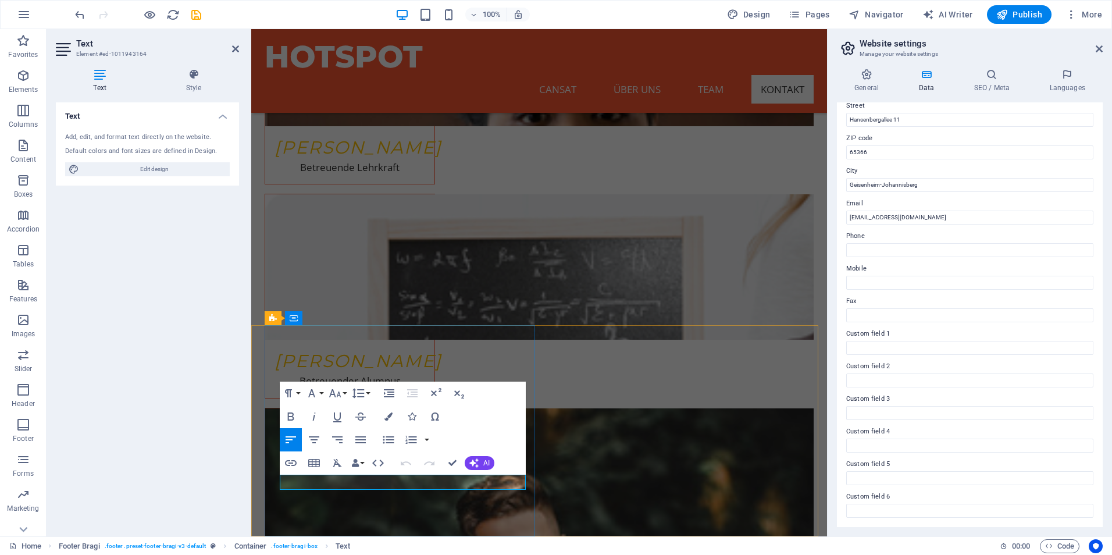
drag, startPoint x: 436, startPoint y: 480, endPoint x: 349, endPoint y: 479, distance: 87.3
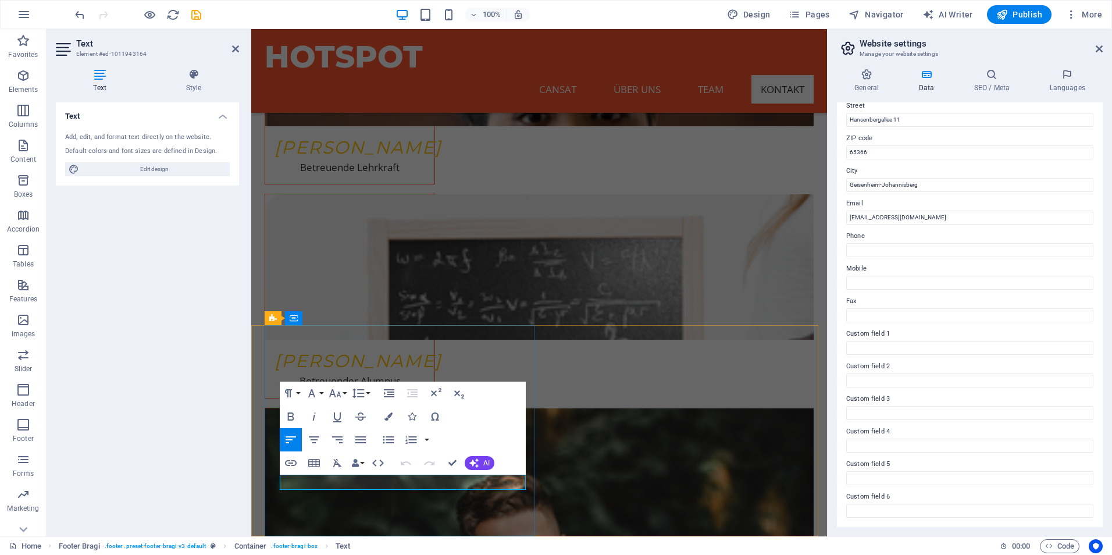
click at [386, 449] on button "Edit Link" at bounding box center [377, 451] width 22 height 23
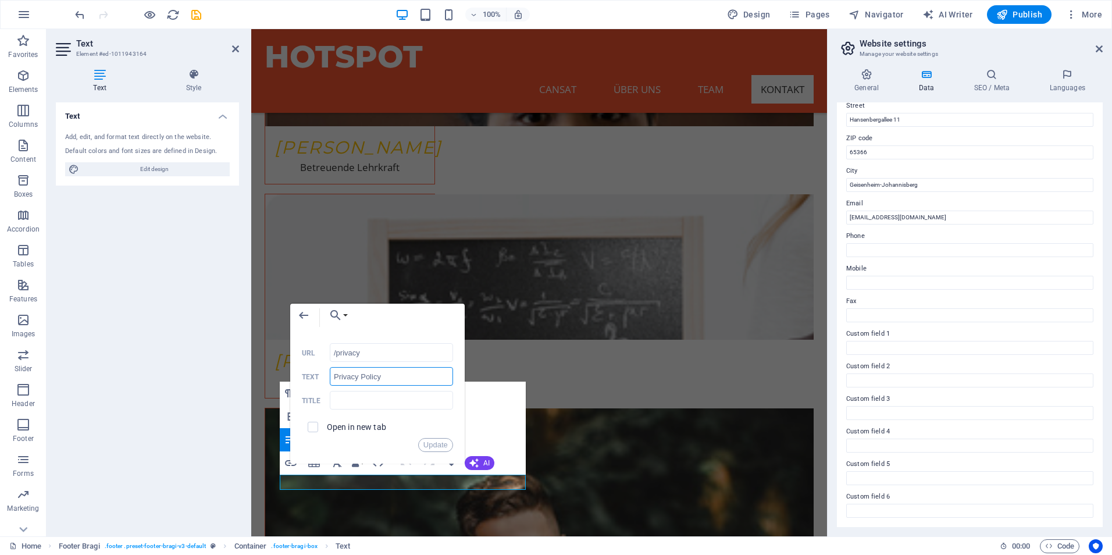
click at [403, 368] on input "Privacy Policy" at bounding box center [391, 376] width 123 height 19
type input "Datenschutzerklärung"
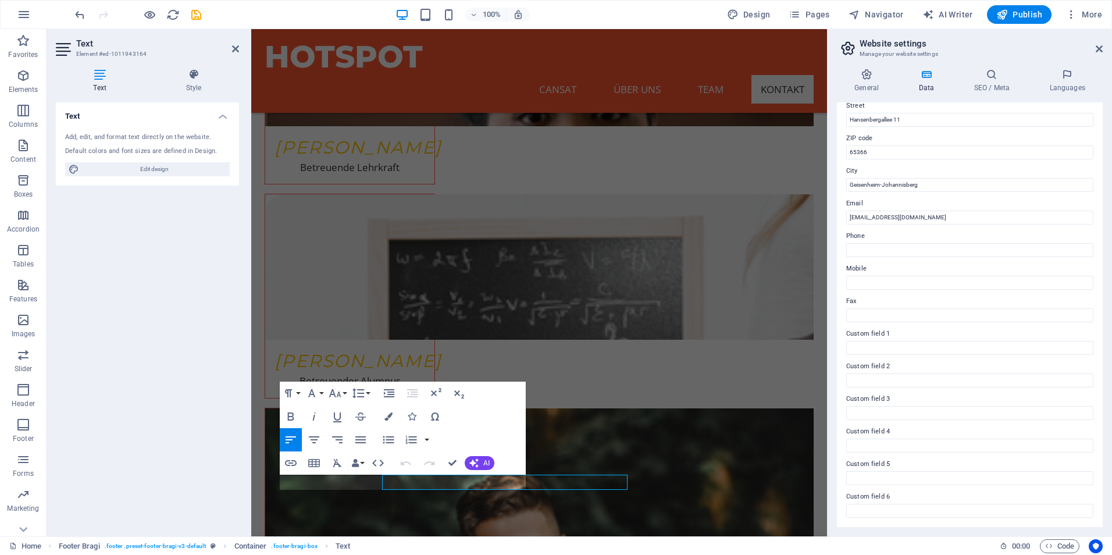
click at [226, 482] on div "Text Add, edit, and format text directly on the website. Default colors and fon…" at bounding box center [147, 314] width 183 height 425
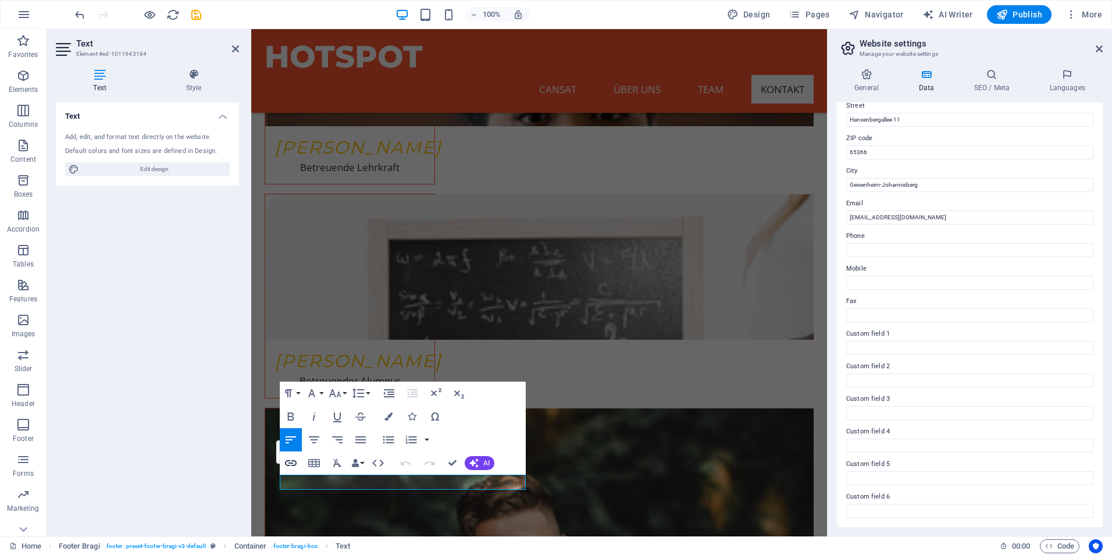
click at [294, 458] on icon "button" at bounding box center [291, 463] width 14 height 14
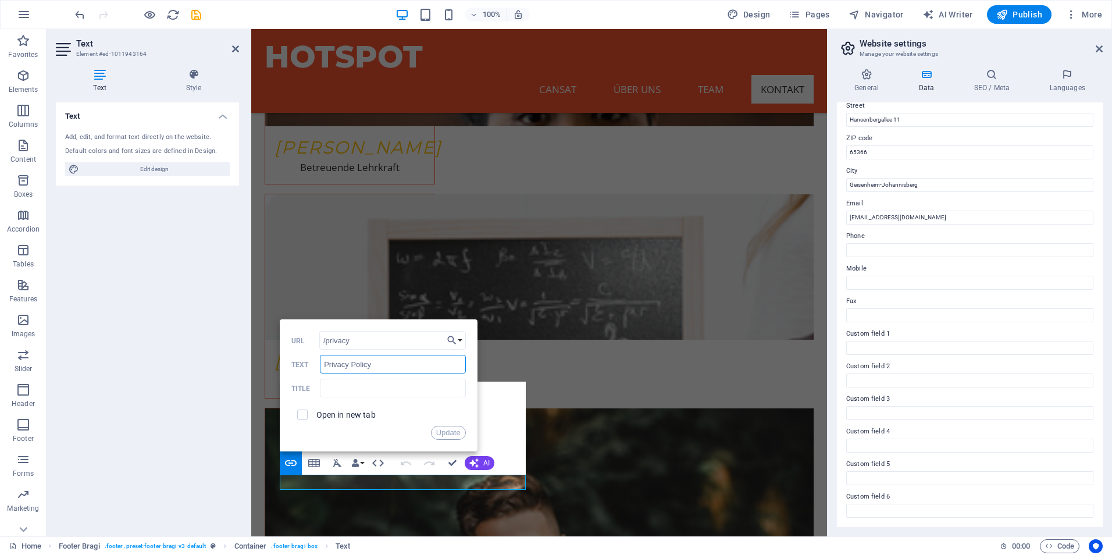
click at [375, 365] on input "Privacy Policy" at bounding box center [392, 364] width 145 height 19
type input "Datenschutzerklärung"
click at [458, 432] on button "Update" at bounding box center [448, 433] width 35 height 14
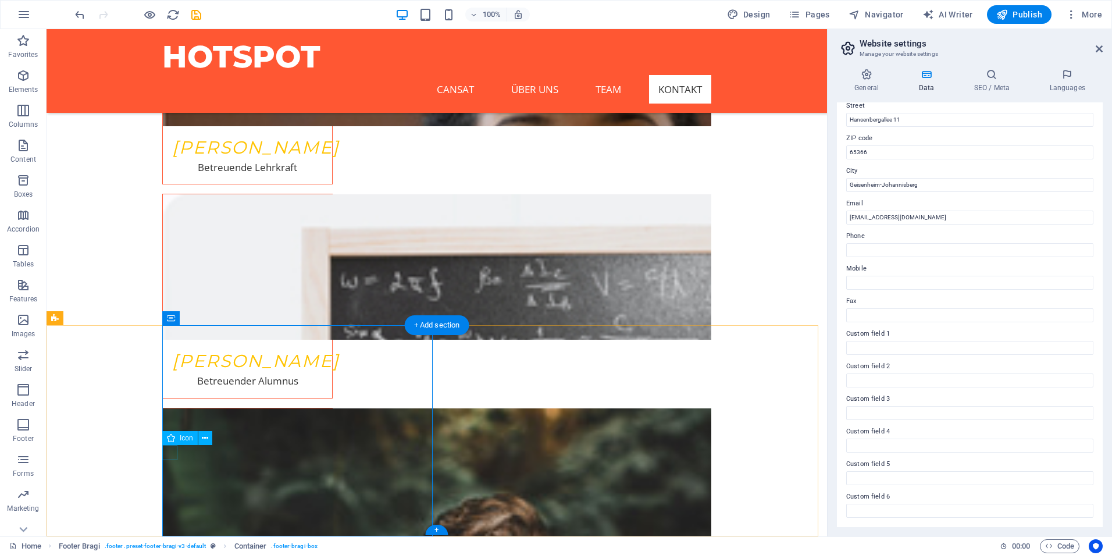
click at [201, 437] on button at bounding box center [205, 438] width 14 height 14
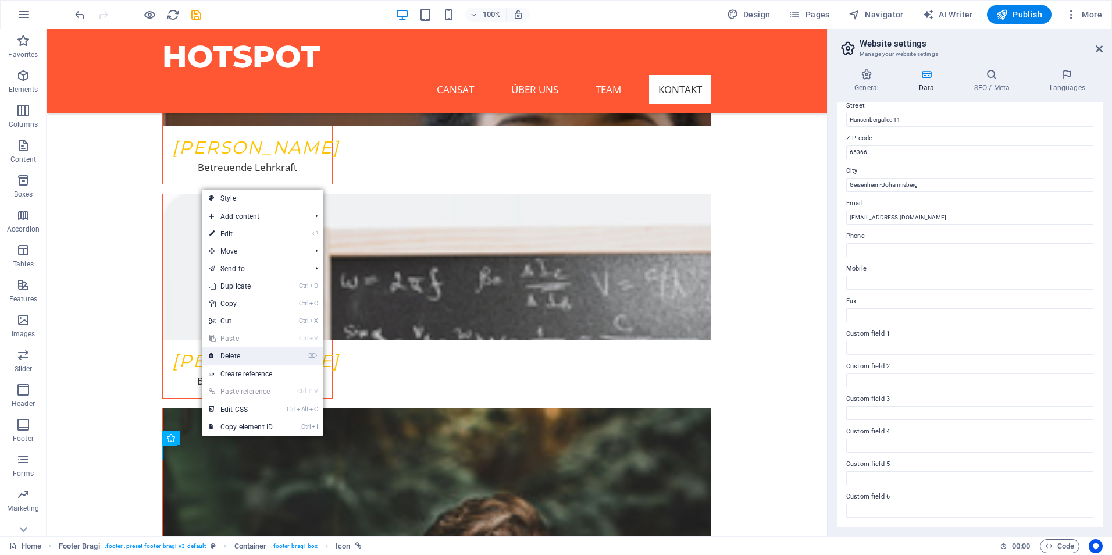
drag, startPoint x: 212, startPoint y: 375, endPoint x: 276, endPoint y: 360, distance: 65.6
click at [276, 360] on link "⌦ Delete" at bounding box center [241, 355] width 78 height 17
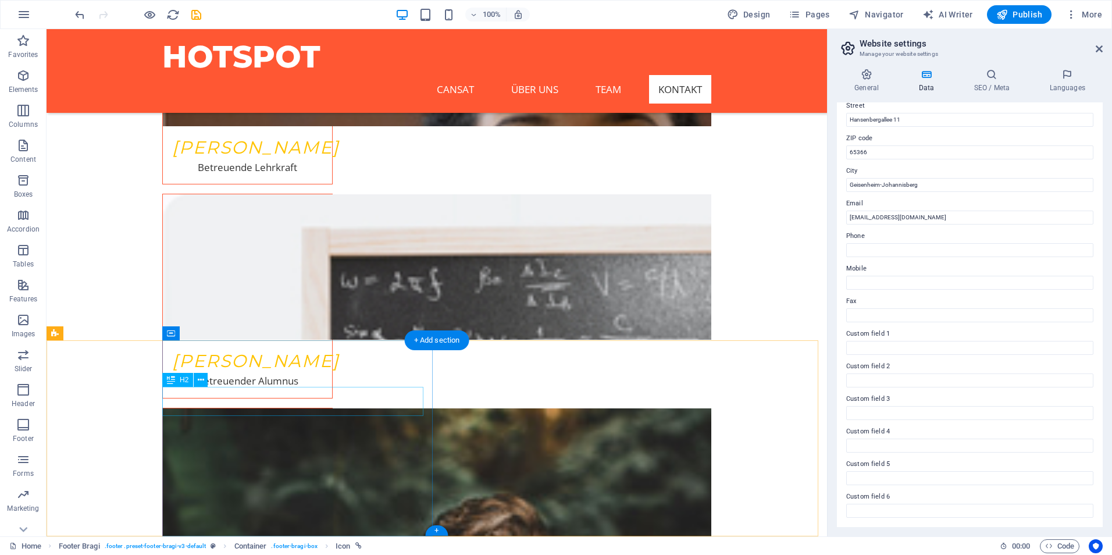
scroll to position [2468, 0]
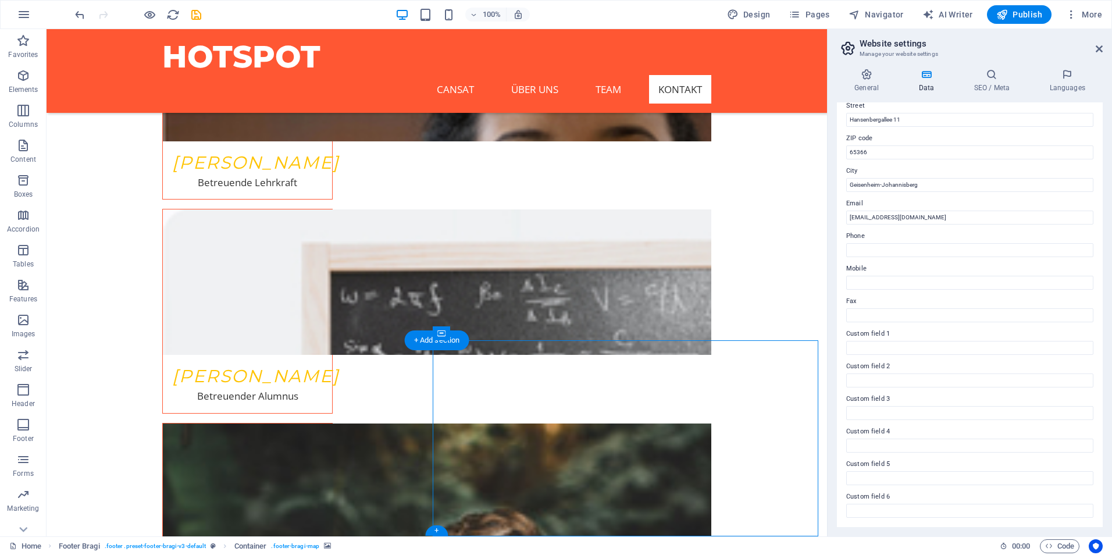
click at [490, 334] on icon at bounding box center [492, 333] width 6 height 12
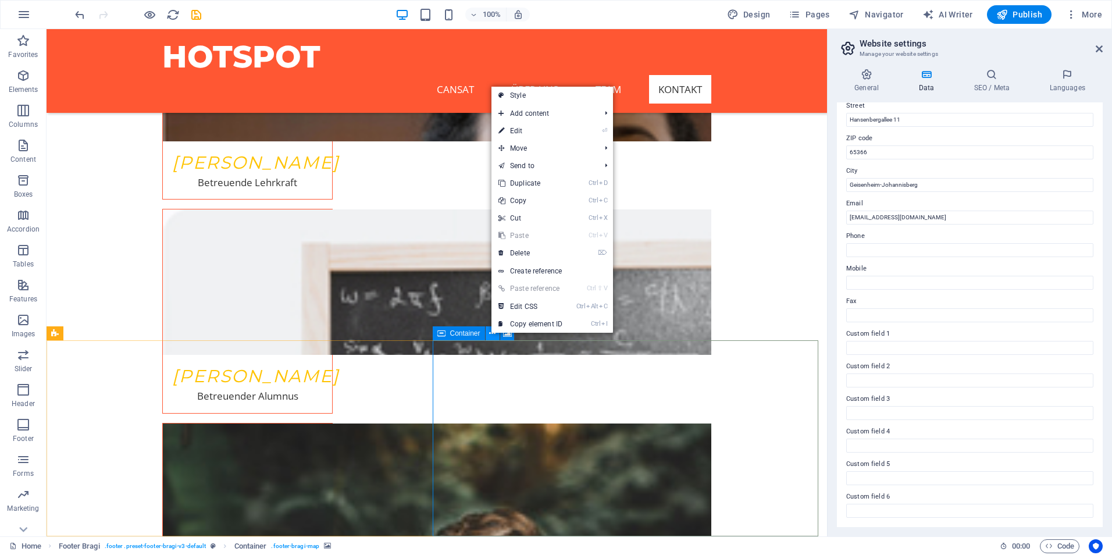
click at [494, 334] on icon at bounding box center [492, 333] width 6 height 12
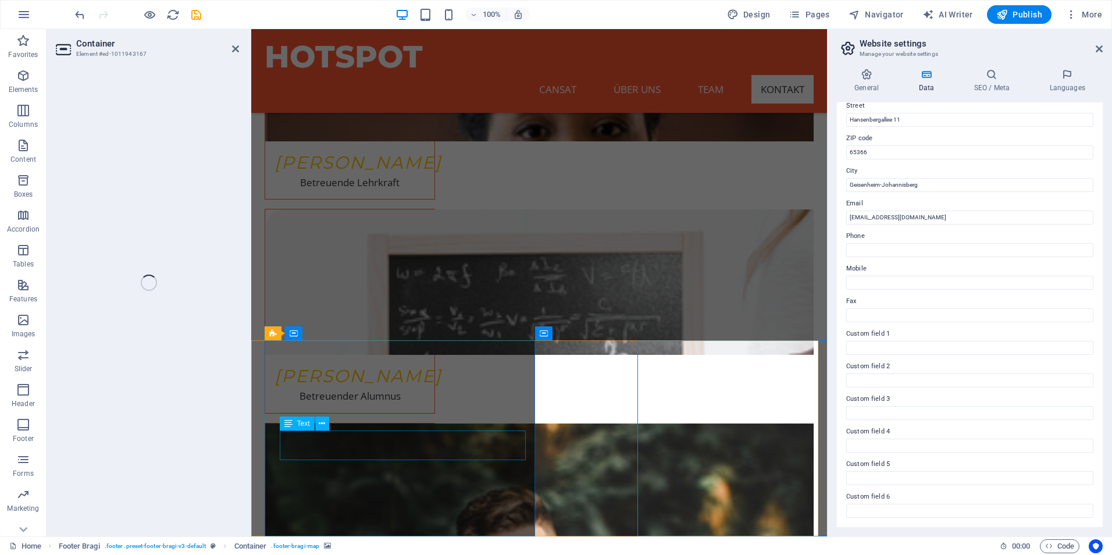
select select "px"
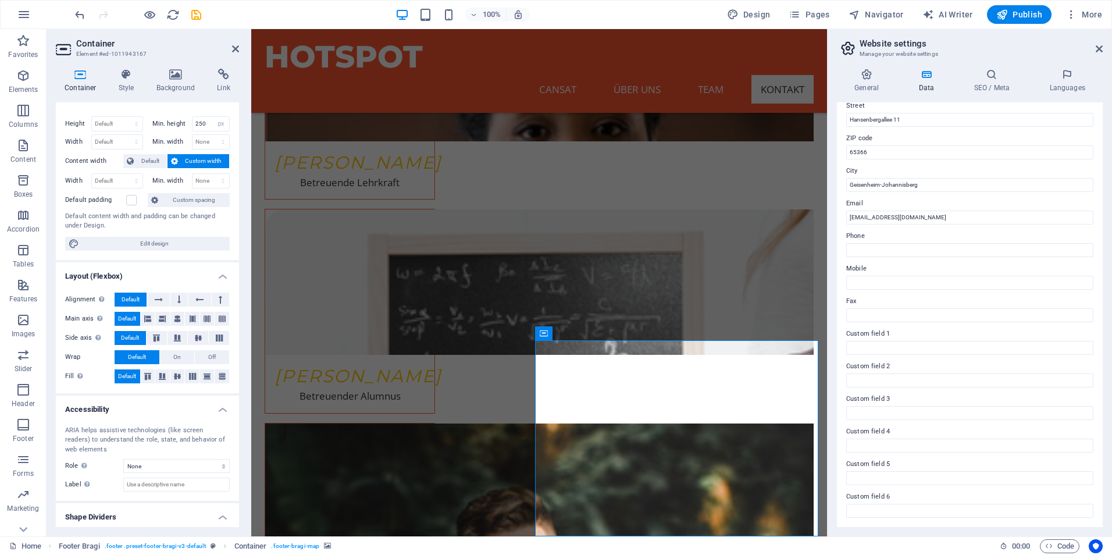
scroll to position [0, 0]
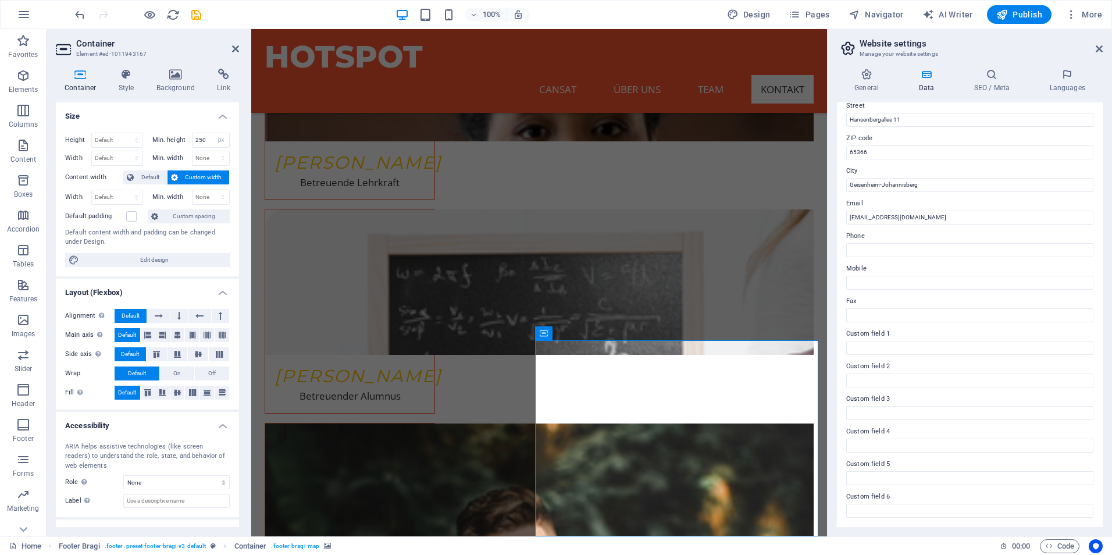
click at [130, 53] on h3 "Element #ed-1011943167" at bounding box center [146, 54] width 140 height 10
click at [225, 80] on h4 "Link" at bounding box center [223, 81] width 31 height 24
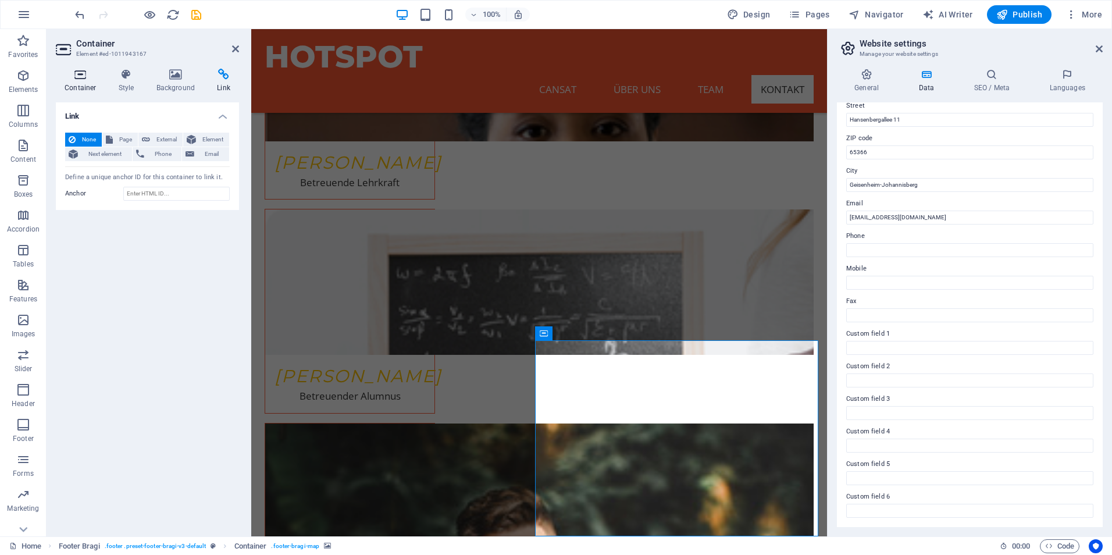
click at [90, 83] on h4 "Container" at bounding box center [83, 81] width 54 height 24
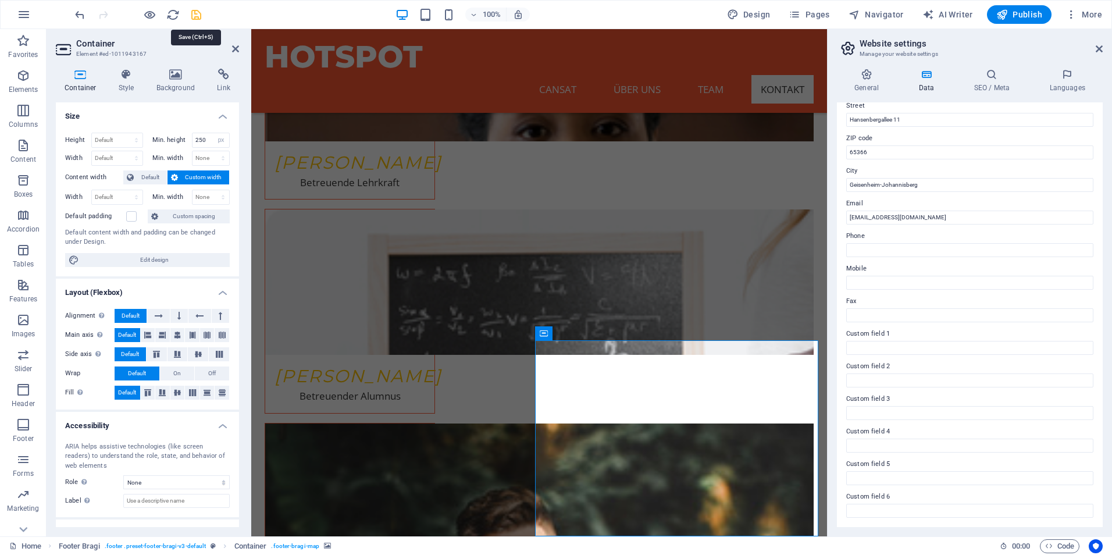
click at [199, 11] on icon "save" at bounding box center [196, 14] width 13 height 13
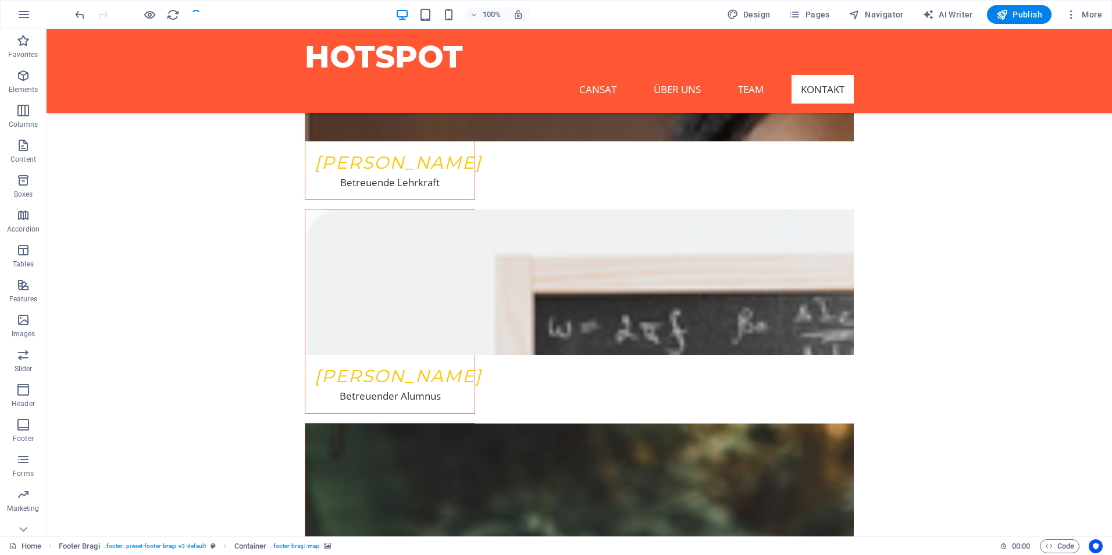
checkbox input "false"
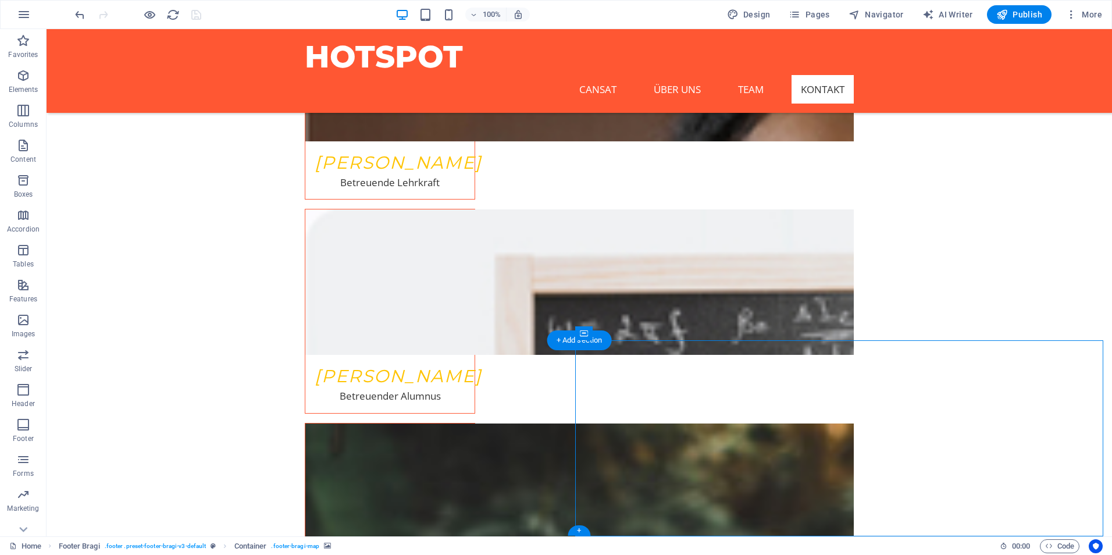
click at [632, 336] on icon at bounding box center [635, 333] width 6 height 12
click at [629, 336] on button at bounding box center [635, 333] width 14 height 14
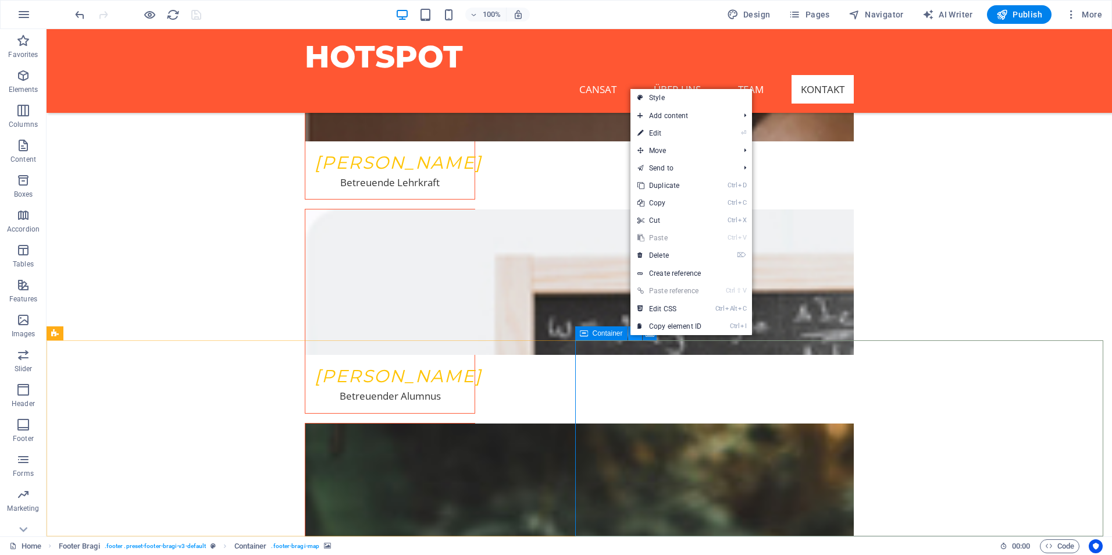
click at [630, 336] on button at bounding box center [635, 333] width 14 height 14
click at [654, 334] on button at bounding box center [650, 333] width 14 height 14
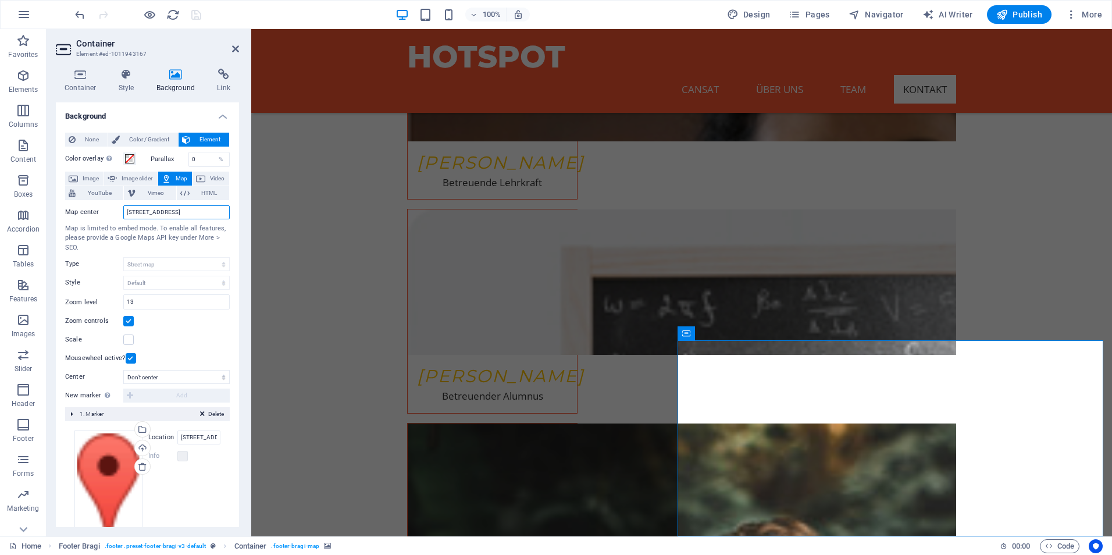
click at [177, 213] on input "123 Innovation Way, 12345 Tech City" at bounding box center [176, 212] width 106 height 14
type input "Hansenbergallee 11"
click at [176, 300] on input "13" at bounding box center [176, 302] width 105 height 14
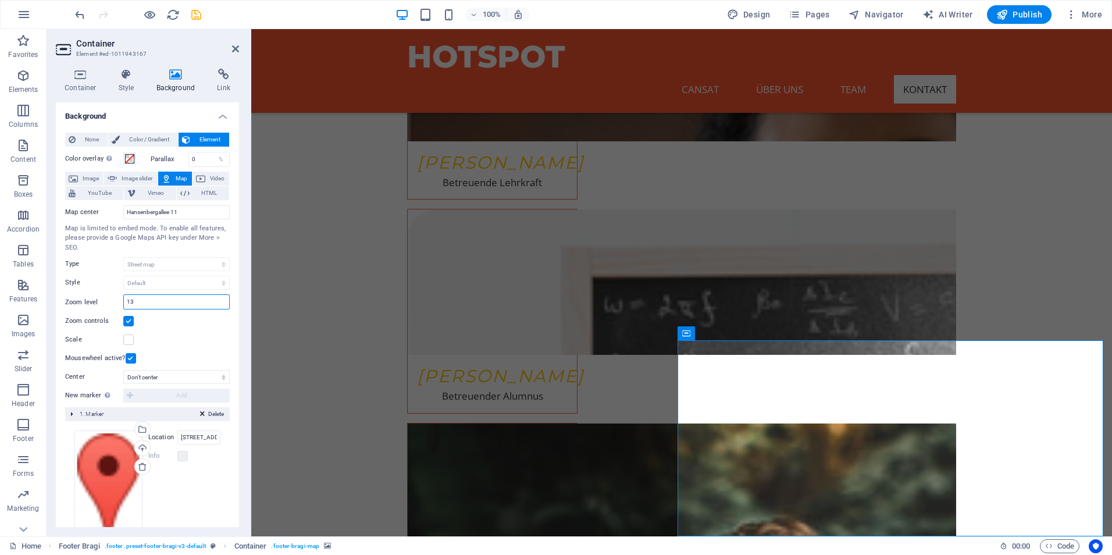
click at [176, 300] on input "13" at bounding box center [176, 302] width 105 height 14
click at [169, 305] on input "18" at bounding box center [176, 302] width 105 height 14
type input "15"
click at [169, 305] on input "15" at bounding box center [176, 302] width 105 height 14
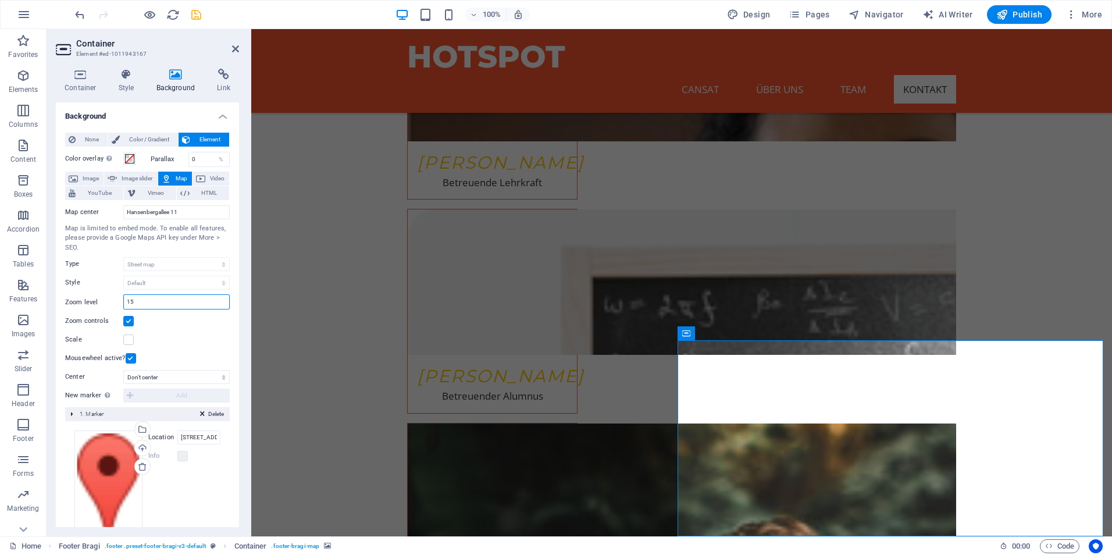
click at [169, 305] on input "15" at bounding box center [176, 302] width 105 height 14
click at [195, 321] on div "Zoom controls" at bounding box center [147, 321] width 165 height 14
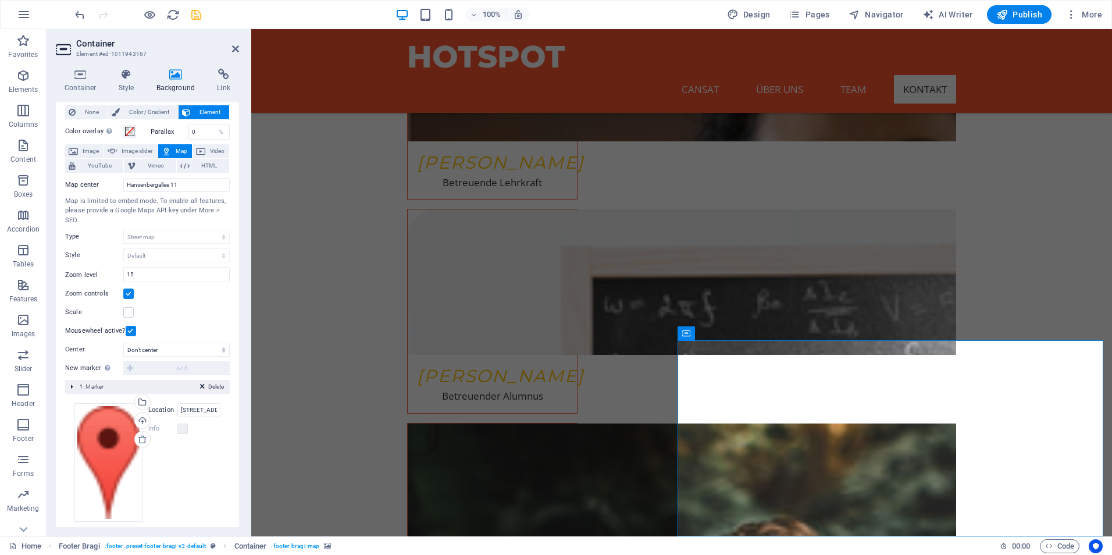
scroll to position [38, 0]
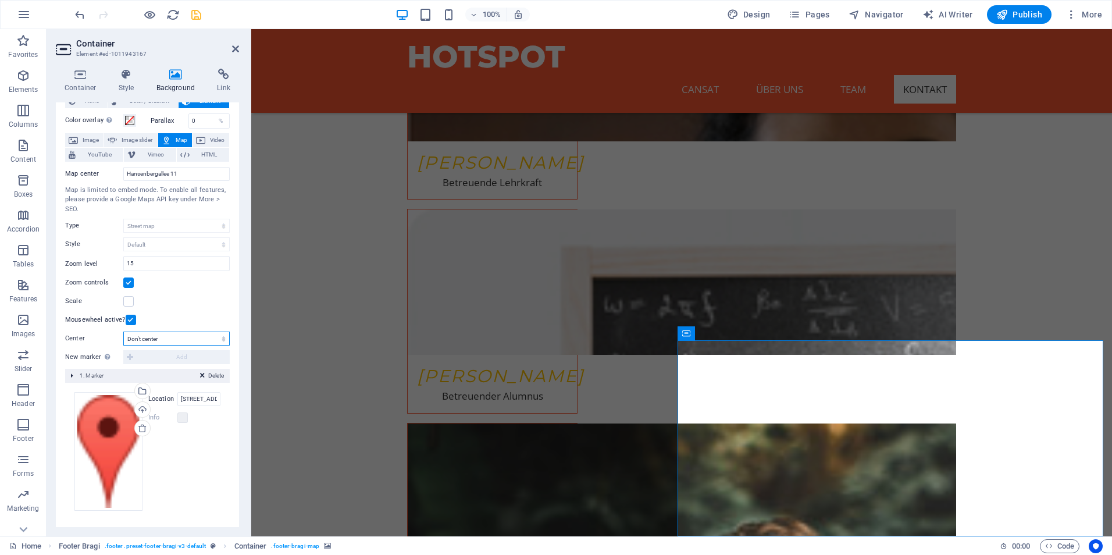
click at [207, 334] on select "Don't center Center markers Center and zoom markers" at bounding box center [176, 339] width 106 height 14
click at [123, 332] on select "Don't center Center markers Center and zoom markers" at bounding box center [176, 339] width 106 height 14
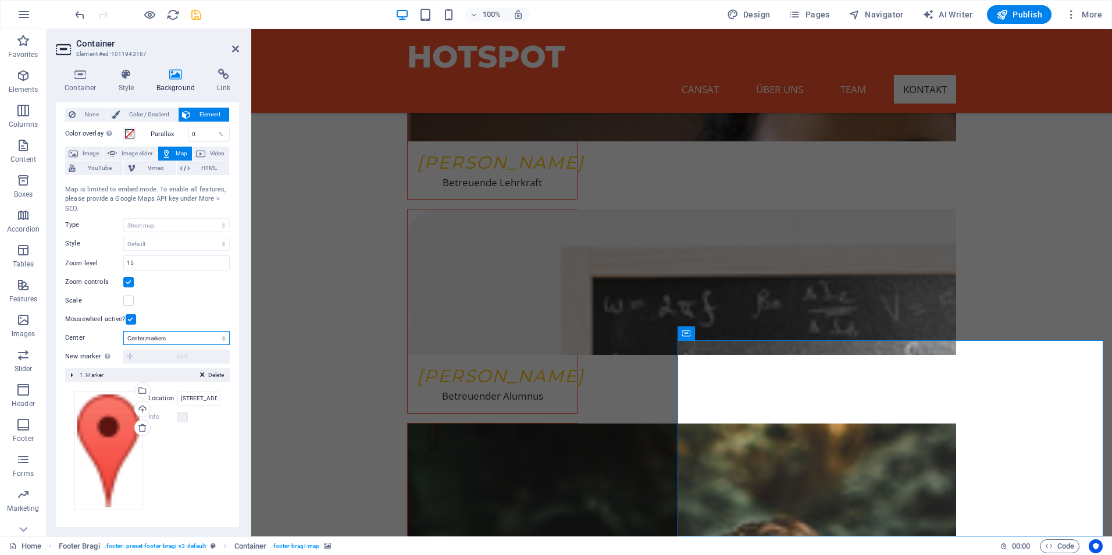
click at [177, 340] on select "Don't center Center markers Center and zoom markers" at bounding box center [176, 338] width 106 height 14
select select "2"
click at [123, 331] on select "Don't center Center markers Center and zoom markers" at bounding box center [176, 338] width 106 height 14
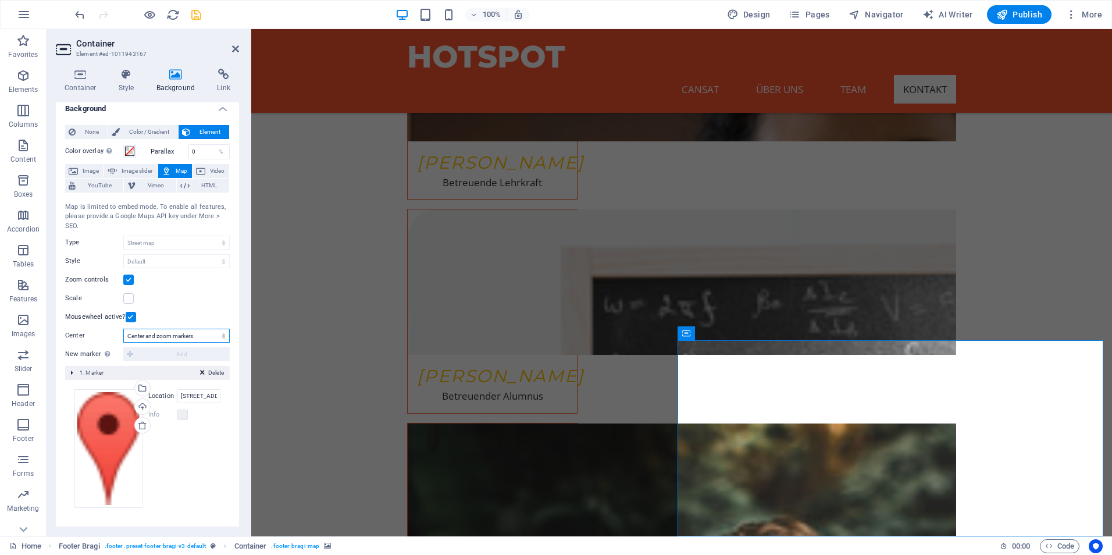
scroll to position [5, 0]
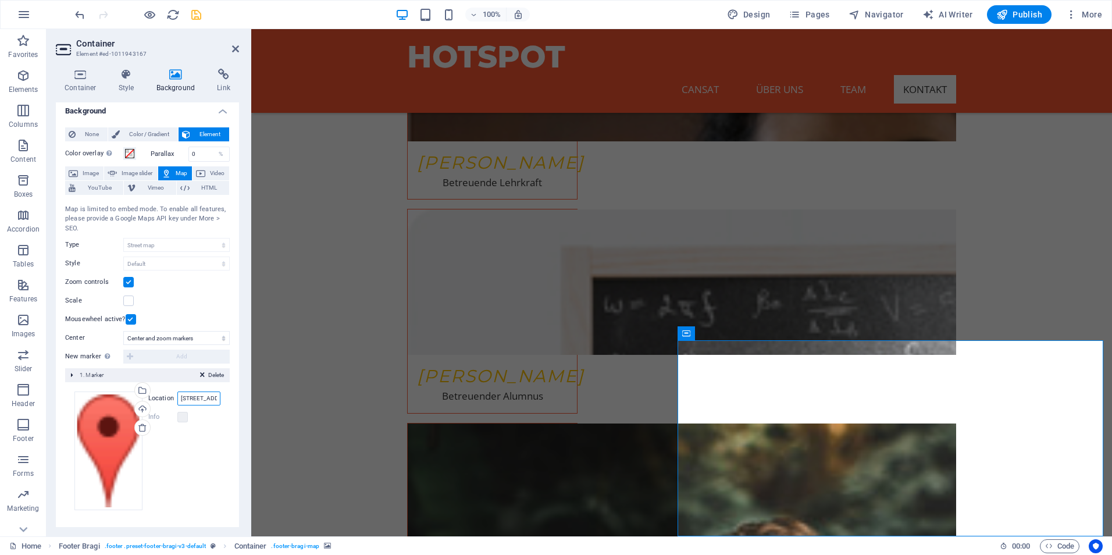
click at [204, 398] on input "123 Innovation Way, 12345 Tech City" at bounding box center [198, 398] width 43 height 14
click at [211, 441] on div "Drag files here, click to choose files or select files from Files or our free s…" at bounding box center [147, 450] width 146 height 119
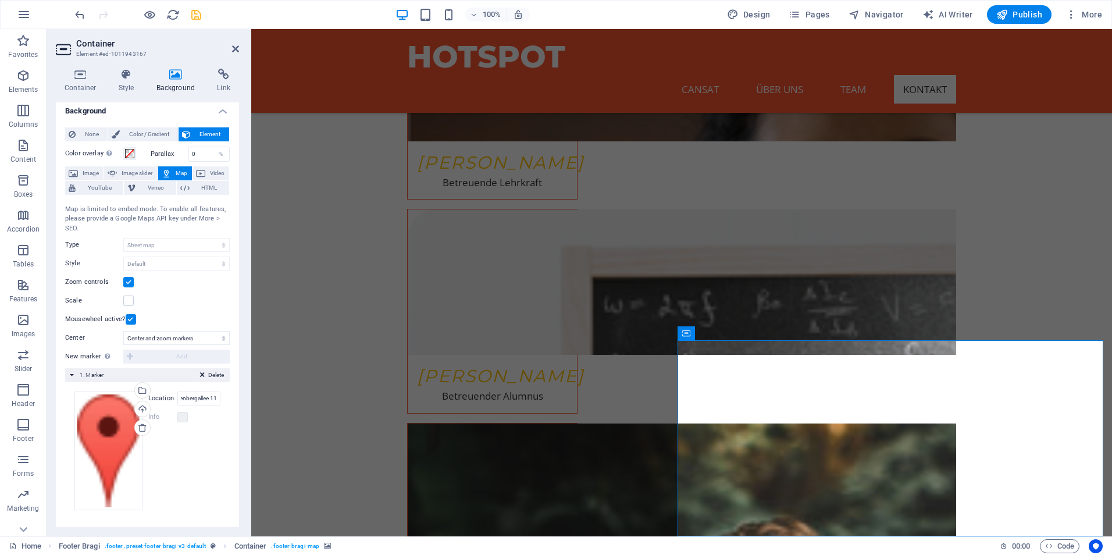
scroll to position [0, 0]
click at [192, 401] on input "Hansenbergallee 11" at bounding box center [198, 398] width 43 height 14
click at [209, 401] on input "Internatsschule Schloss HAnsenberg Hansenbergallee 11" at bounding box center [198, 398] width 43 height 14
type input "Internatsschule Schloss HAnsenberg Hansenbergallee 11"
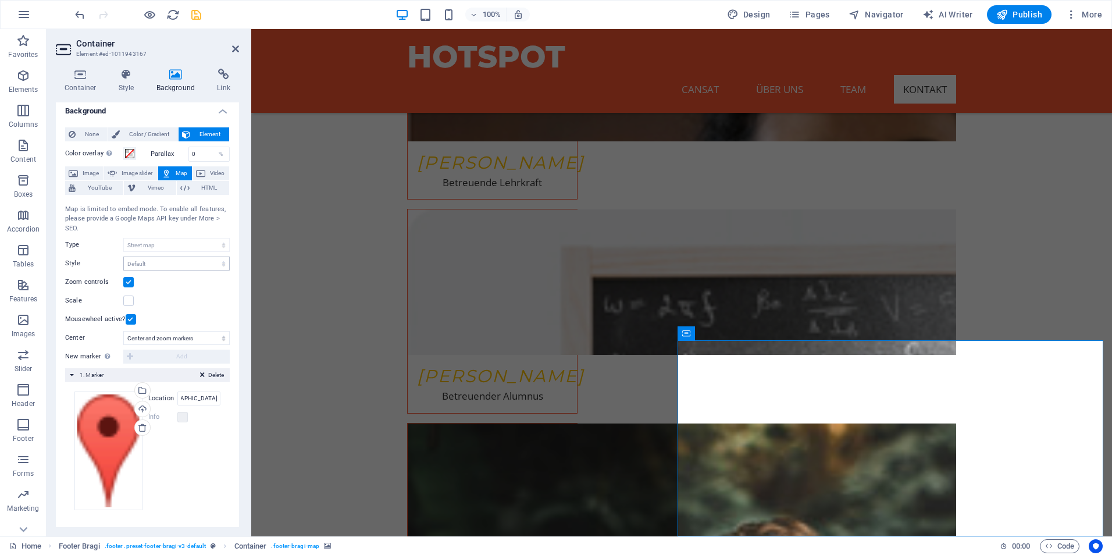
scroll to position [0, 0]
click at [237, 47] on icon at bounding box center [235, 48] width 7 height 9
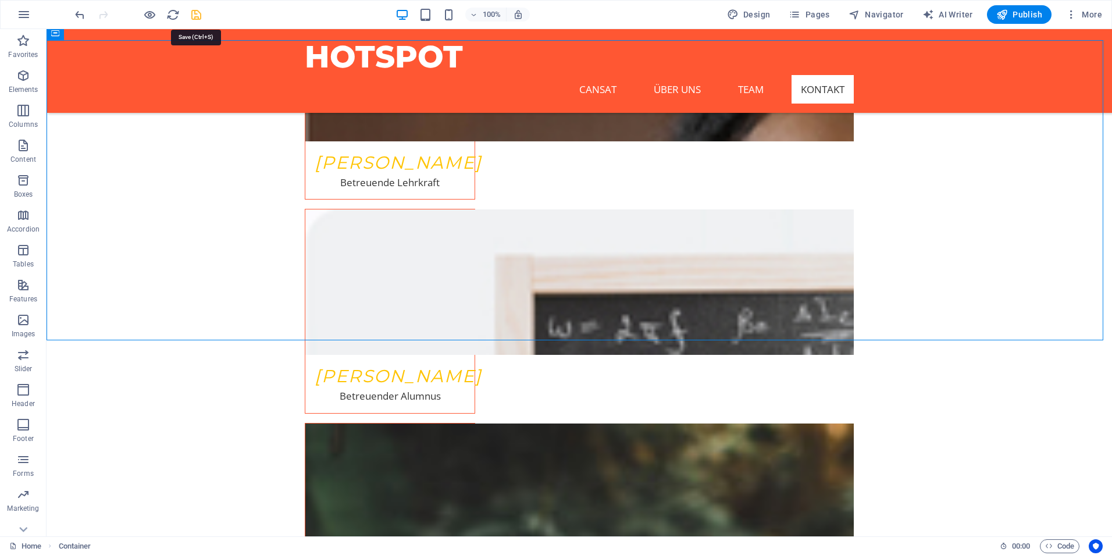
click at [197, 13] on icon "save" at bounding box center [196, 14] width 13 height 13
checkbox input "false"
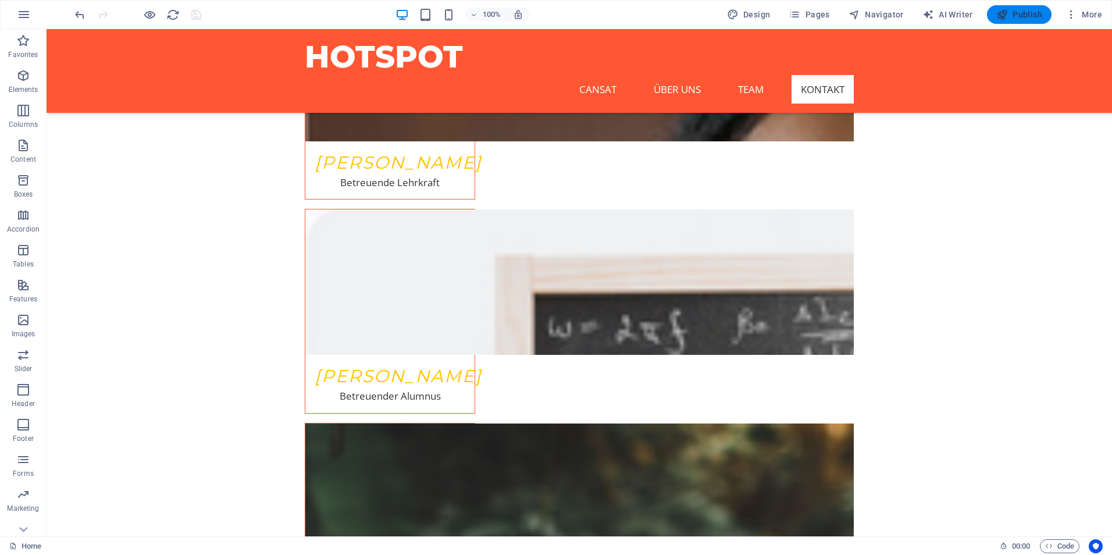
click at [1004, 12] on icon "button" at bounding box center [1002, 15] width 12 height 12
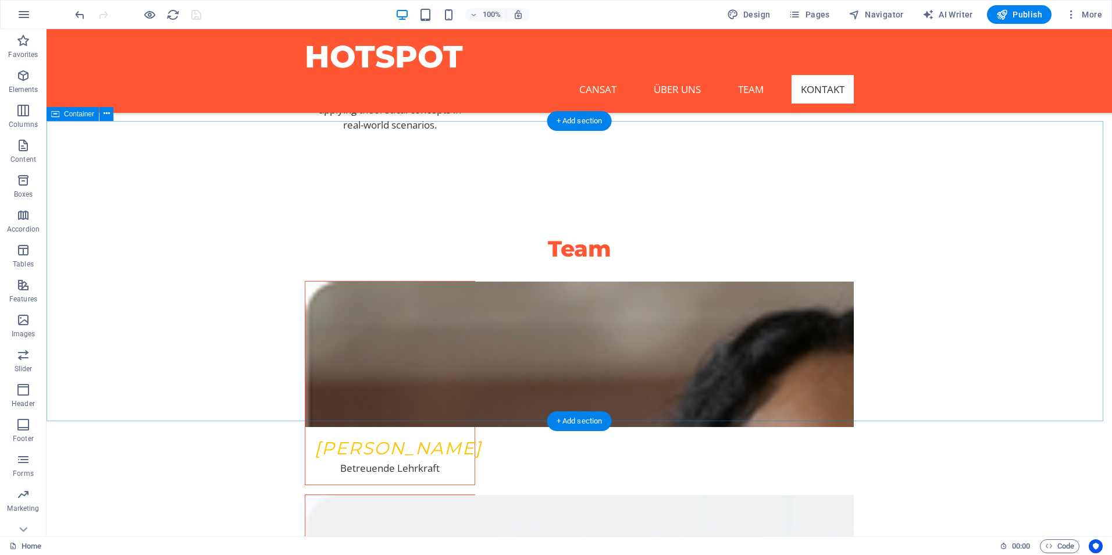
scroll to position [2119, 0]
